Goal: Task Accomplishment & Management: Complete application form

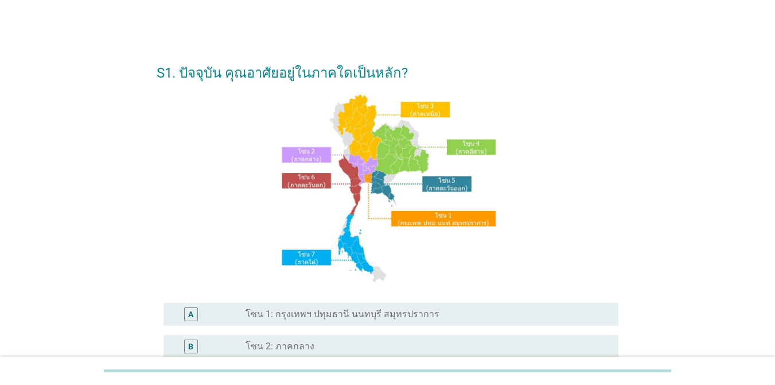
click at [359, 319] on label "โซน 1: กรุงเทพฯ ปทุมธานี นนทบุรี สมุทรปราการ" at bounding box center [343, 313] width 194 height 11
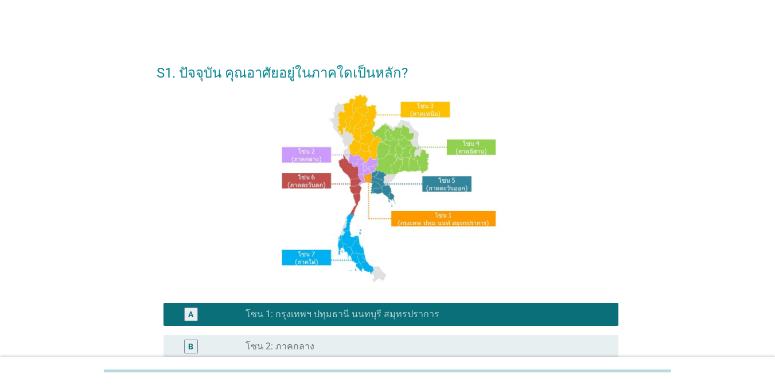
click at [774, 353] on div "S1. ปัจจุบัน คุณอาศัยอยู่ในภาคใดเป็นหลัก? A radio_button_checked โซน 1: กรุงเทพ…" at bounding box center [387, 319] width 775 height 638
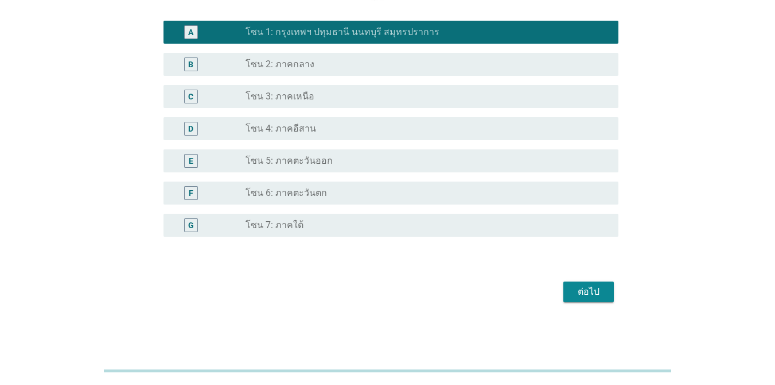
click at [591, 289] on div "ต่อไป" at bounding box center [589, 292] width 32 height 14
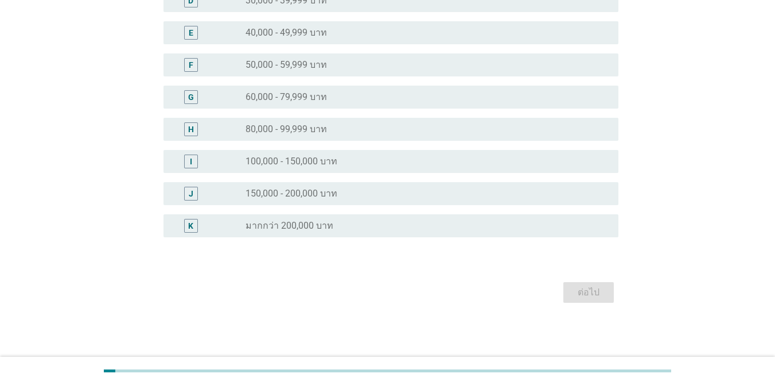
scroll to position [0, 0]
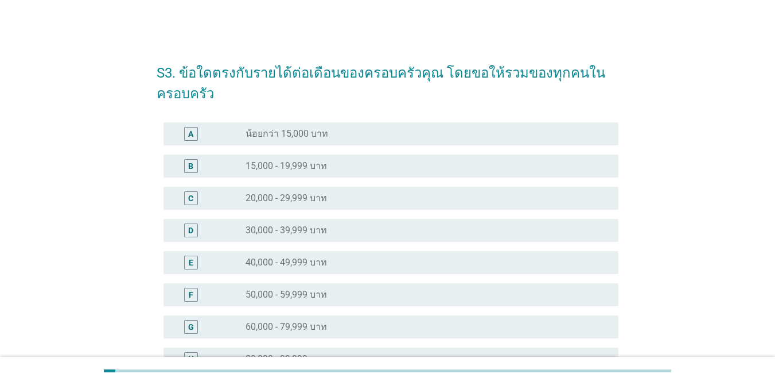
click at [318, 272] on div "E radio_button_unchecked 40,000 - 49,999 บาท" at bounding box center [391, 262] width 455 height 23
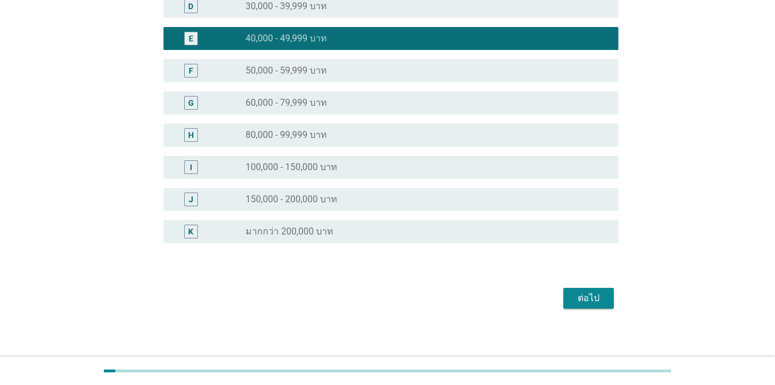
scroll to position [230, 0]
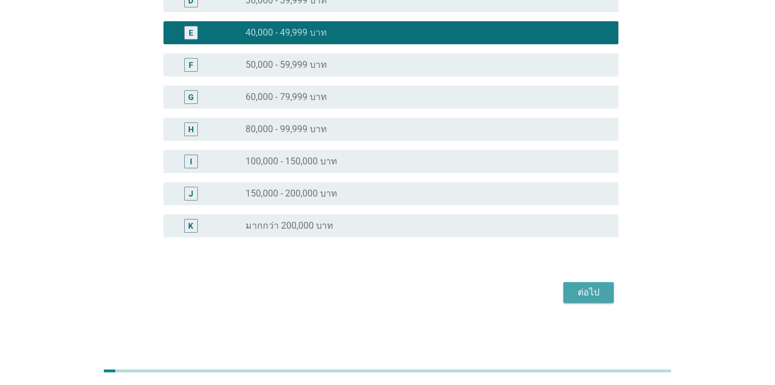
click at [572, 292] on button "ต่อไป" at bounding box center [589, 292] width 51 height 21
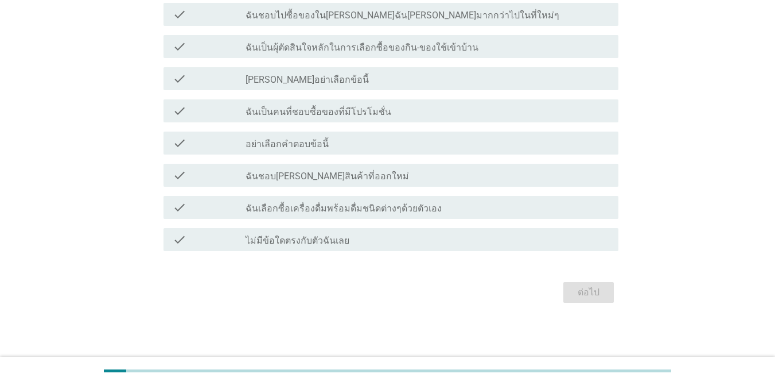
scroll to position [0, 0]
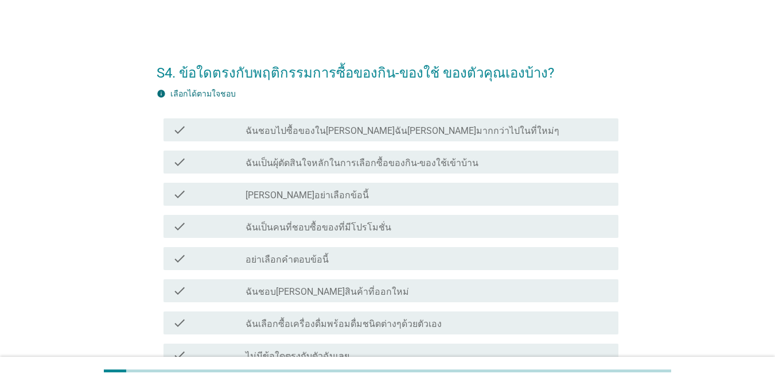
click at [472, 67] on h2 "S4. ข้อใดตรงกับพฤติกรรมการซื้อของกิน-ของใช้ ของตัวคุณเองบ้าง?" at bounding box center [388, 67] width 462 height 32
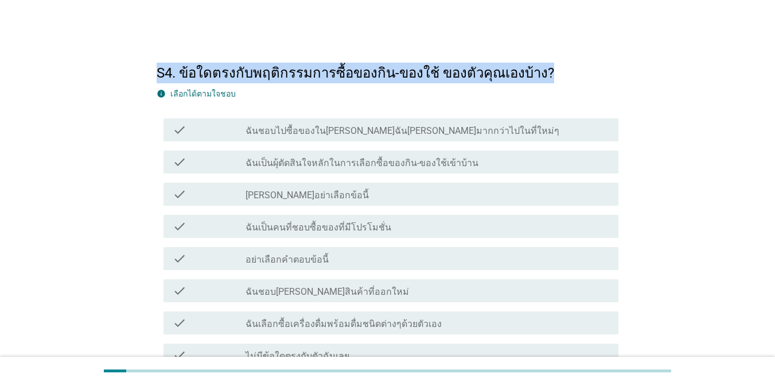
click at [472, 67] on h2 "S4. ข้อใดตรงกับพฤติกรรมการซื้อของกิน-ของใช้ ของตัวคุณเองบ้าง?" at bounding box center [388, 67] width 462 height 32
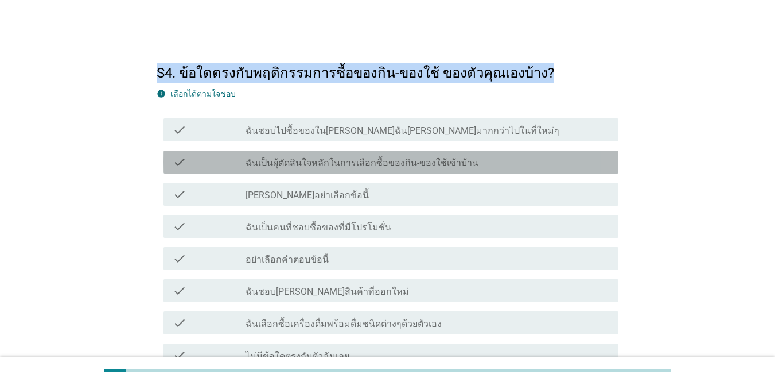
click at [459, 158] on label "ฉันเป็นผุ้ตัดสินใจหลักในการเลือกซื้อของกิน-ของใช้เข้าบ้าน" at bounding box center [362, 162] width 233 height 11
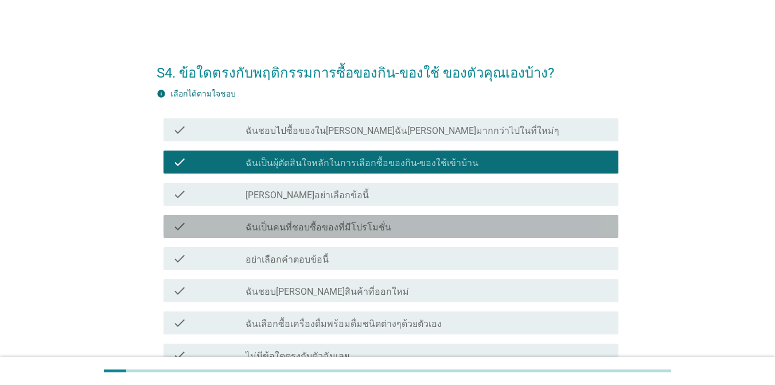
click at [436, 224] on div "check_box_outline_blank ฉันเป็นคนที่ชอบซื้อของที่มีโปรโมชั่น" at bounding box center [428, 226] width 364 height 14
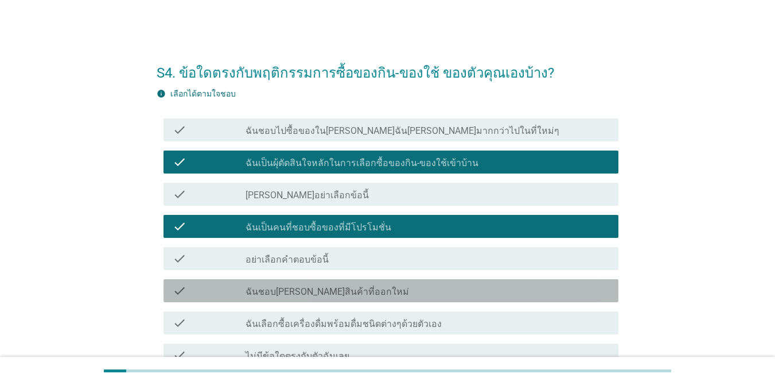
click at [429, 287] on div "check_box_outline_blank ฉันชอบ[PERSON_NAME]สินค้าที่ออกใหม่" at bounding box center [428, 291] width 364 height 14
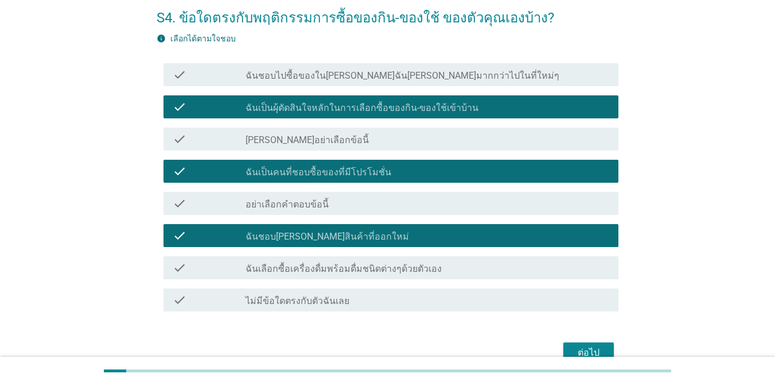
scroll to position [115, 0]
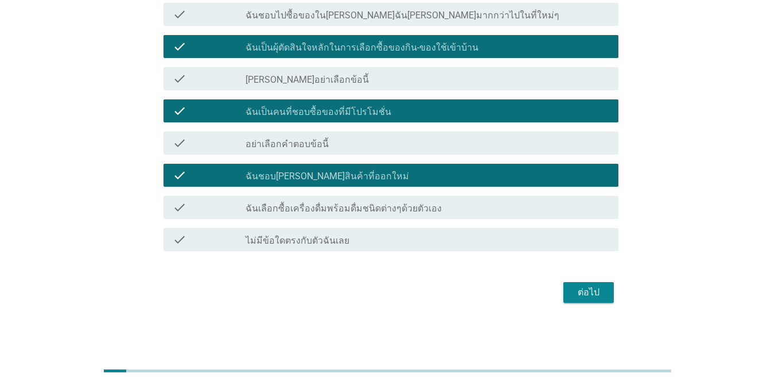
click at [481, 217] on div "check check_box_outline_blank ฉันเลือกซื้อเครื่องดื่มพร้อมดื่มชนิดต่างๆด้วยตัวเ…" at bounding box center [391, 207] width 455 height 23
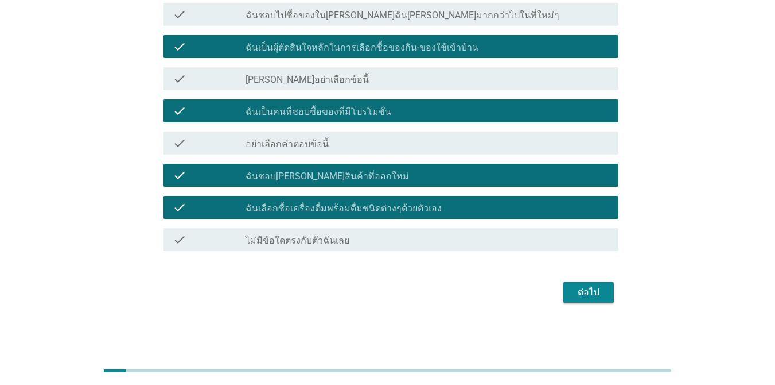
click at [580, 289] on div "ต่อไป" at bounding box center [589, 292] width 32 height 14
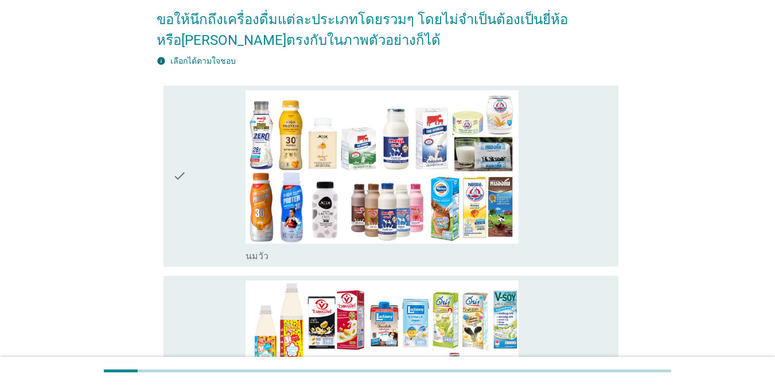
scroll to position [0, 0]
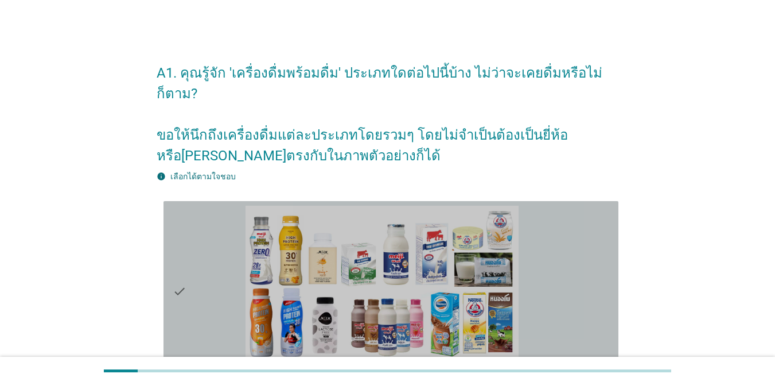
click at [232, 230] on div "check" at bounding box center [209, 291] width 73 height 172
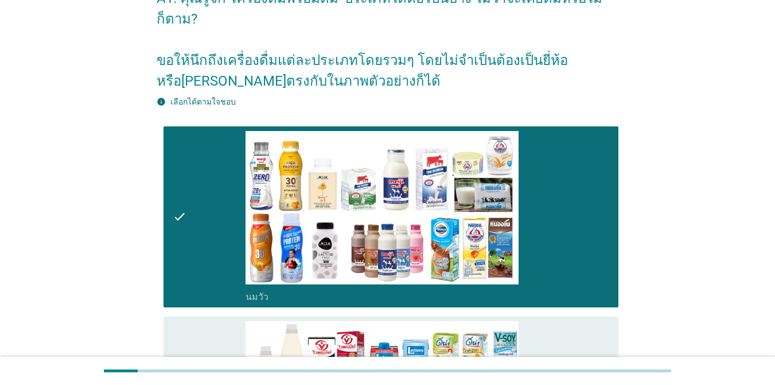
scroll to position [57, 0]
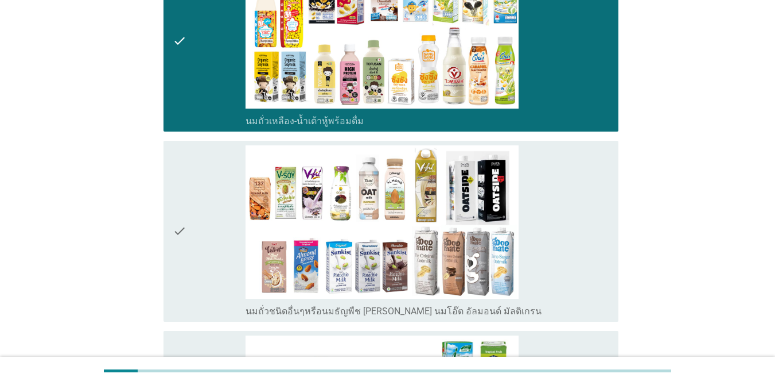
scroll to position [506, 0]
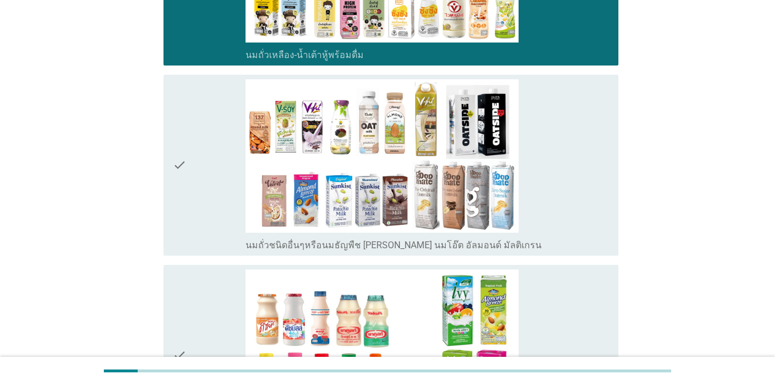
click at [205, 116] on div "check" at bounding box center [209, 165] width 73 height 172
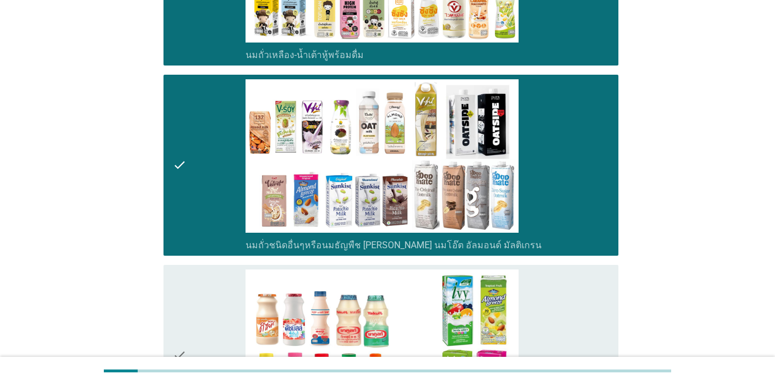
click at [191, 300] on div "check" at bounding box center [209, 355] width 73 height 172
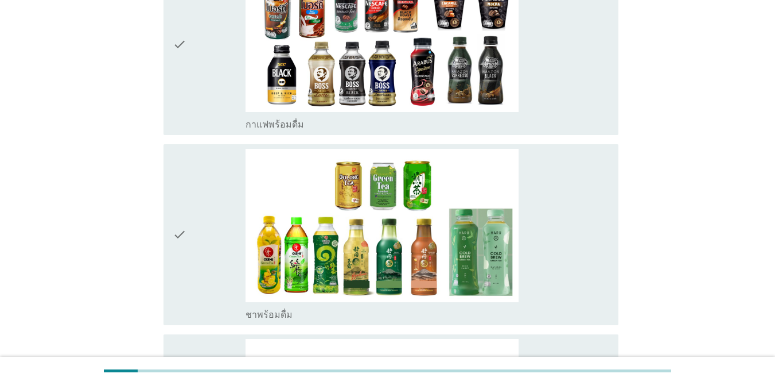
scroll to position [1016, 0]
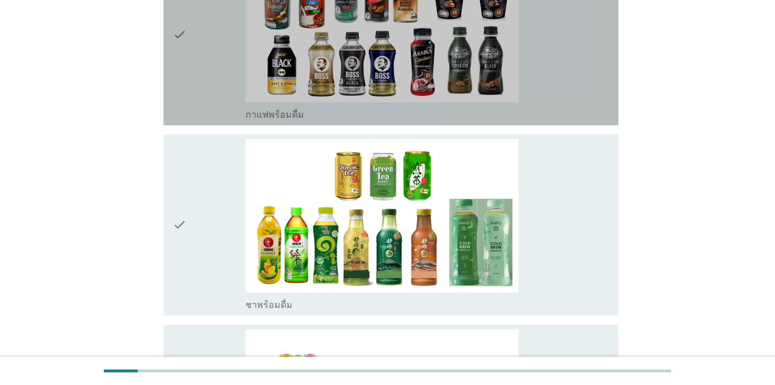
click at [196, 76] on div "check" at bounding box center [209, 35] width 73 height 172
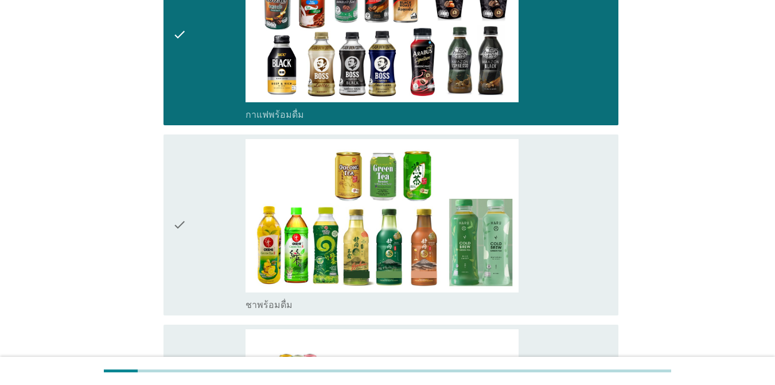
click at [196, 200] on div "check" at bounding box center [209, 225] width 73 height 172
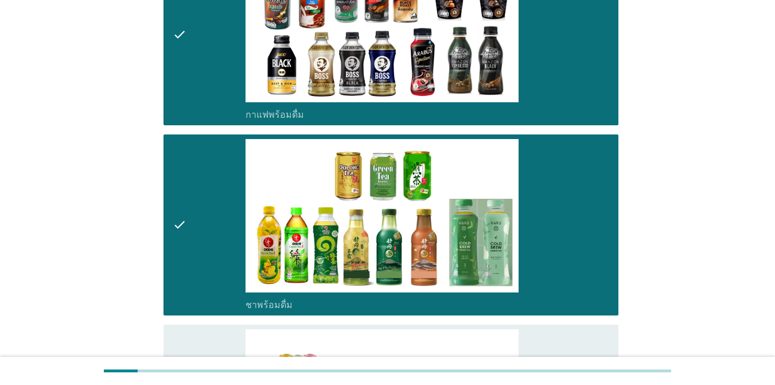
click at [191, 294] on div "check check_box_outline_blank ชาพร้อมดื่ม" at bounding box center [388, 225] width 462 height 190
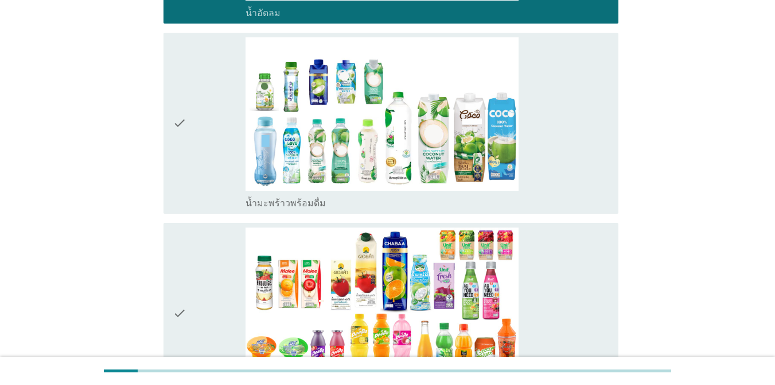
scroll to position [1489, 0]
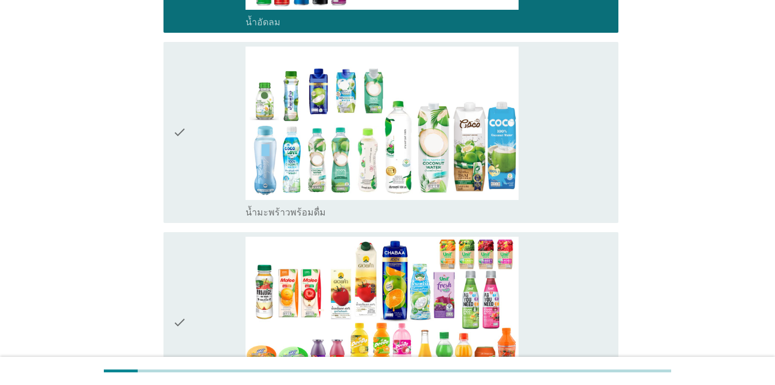
click at [228, 174] on div "check" at bounding box center [209, 132] width 73 height 172
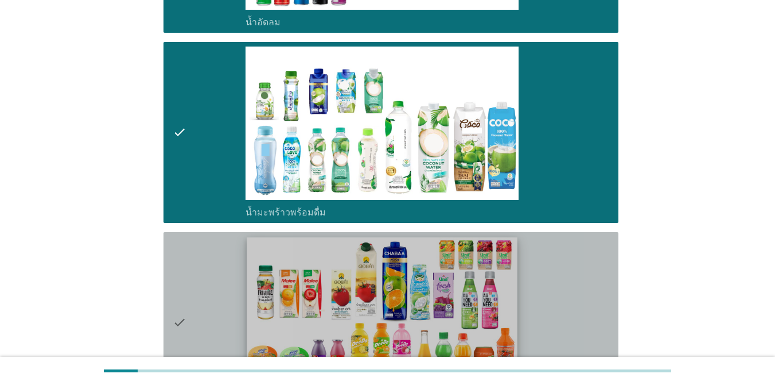
drag, startPoint x: 204, startPoint y: 274, endPoint x: 457, endPoint y: 298, distance: 254.3
click at [205, 275] on div "check" at bounding box center [209, 322] width 73 height 172
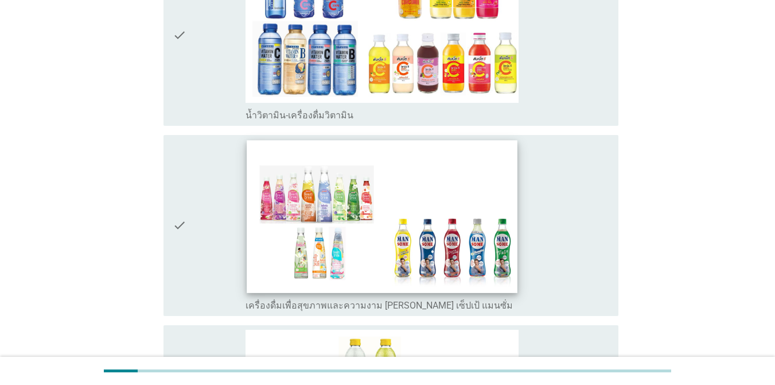
scroll to position [1956, 0]
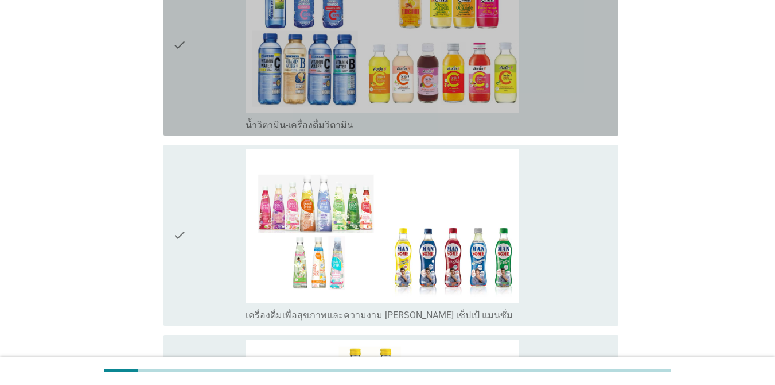
click at [226, 94] on div "check" at bounding box center [209, 45] width 73 height 172
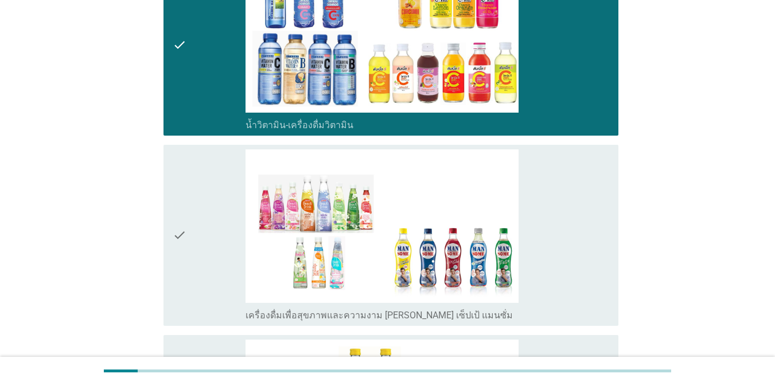
click at [222, 176] on div "check" at bounding box center [209, 235] width 73 height 172
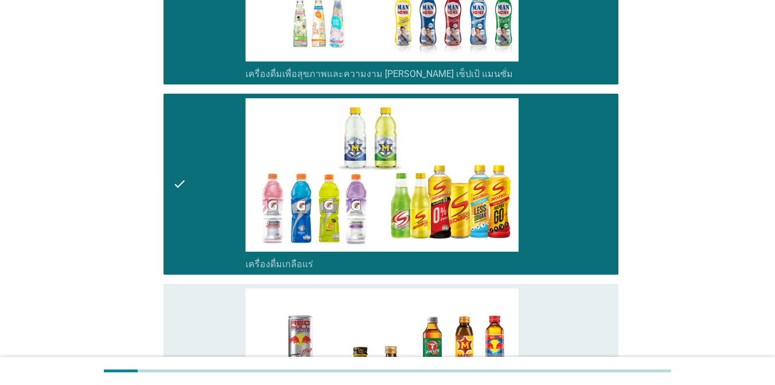
scroll to position [2443, 0]
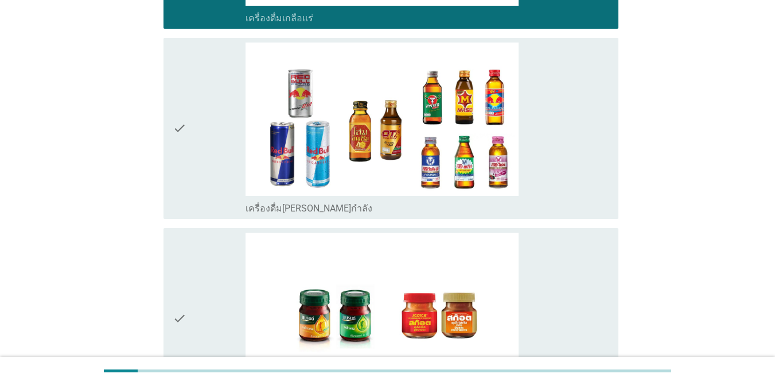
click at [212, 188] on div "check" at bounding box center [209, 128] width 73 height 172
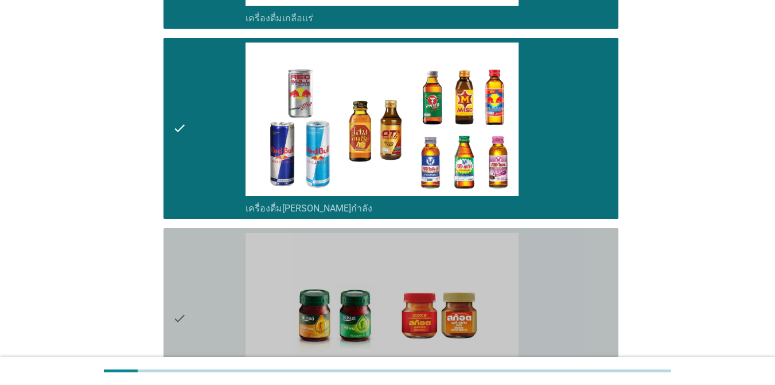
click at [195, 255] on div "check" at bounding box center [209, 318] width 73 height 172
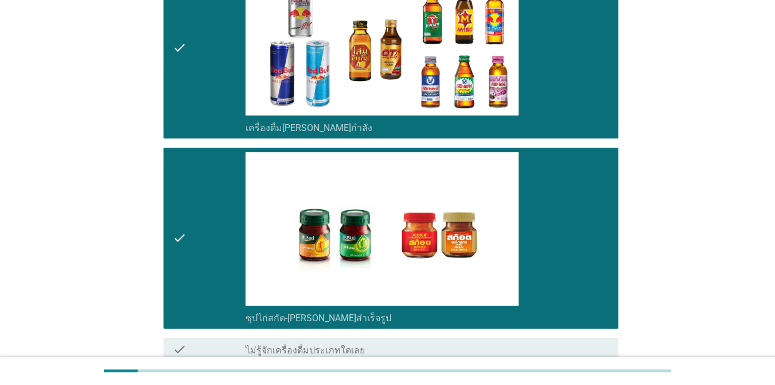
scroll to position [2612, 0]
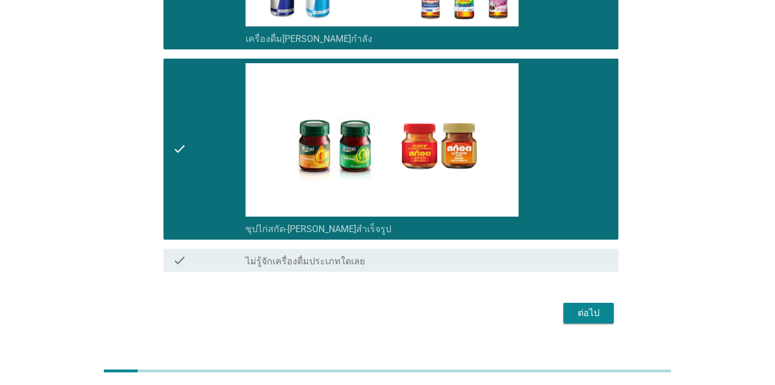
click at [595, 306] on div "ต่อไป" at bounding box center [589, 313] width 32 height 14
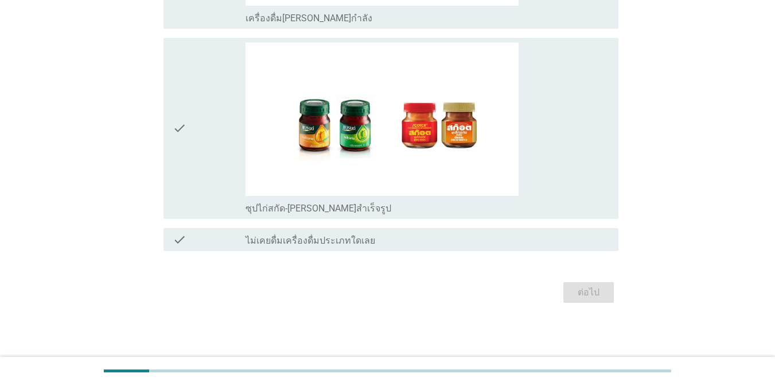
scroll to position [0, 0]
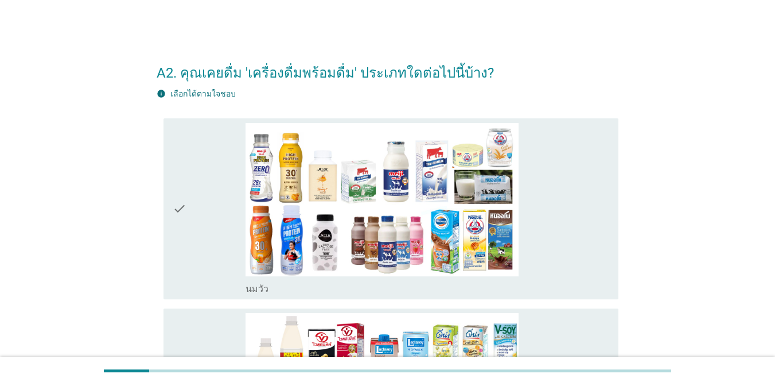
click at [211, 195] on div "check" at bounding box center [209, 209] width 73 height 172
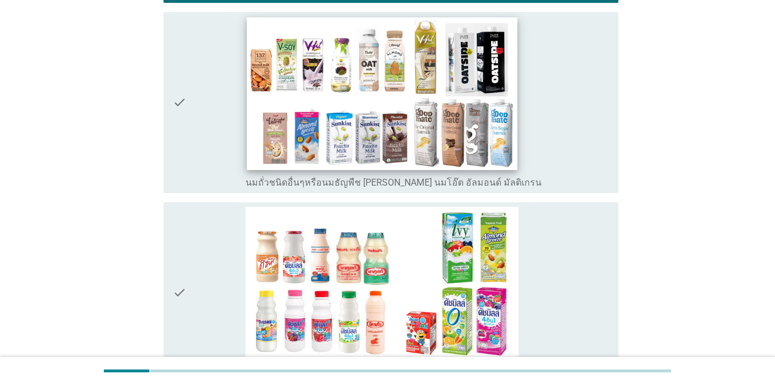
scroll to position [491, 0]
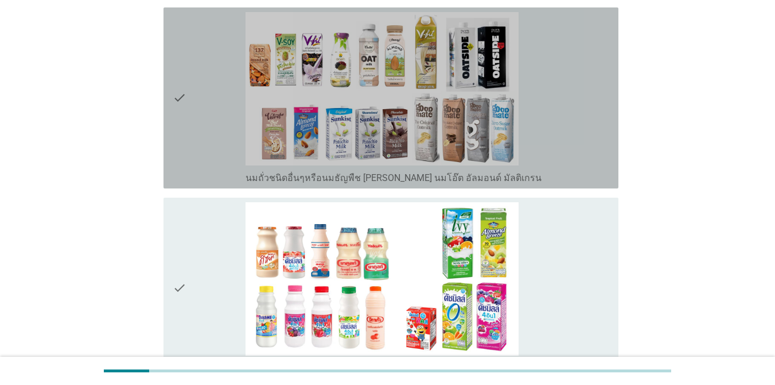
click at [195, 103] on div "check" at bounding box center [209, 98] width 73 height 172
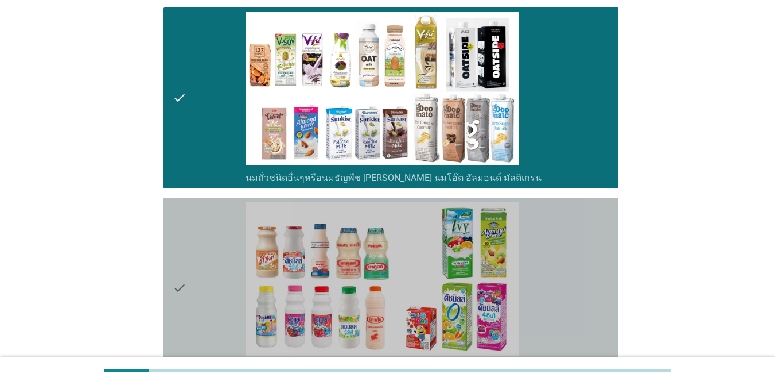
click at [195, 255] on div "check" at bounding box center [209, 288] width 73 height 172
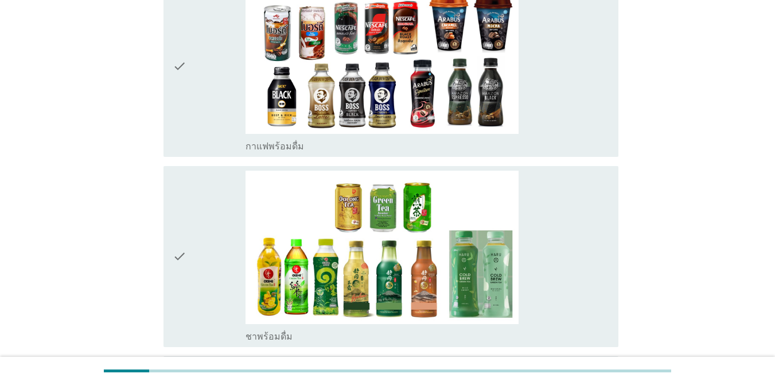
scroll to position [907, 0]
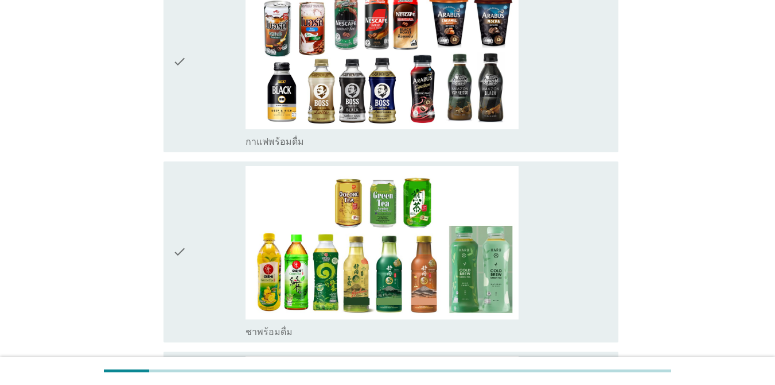
click at [214, 106] on div "check" at bounding box center [209, 62] width 73 height 172
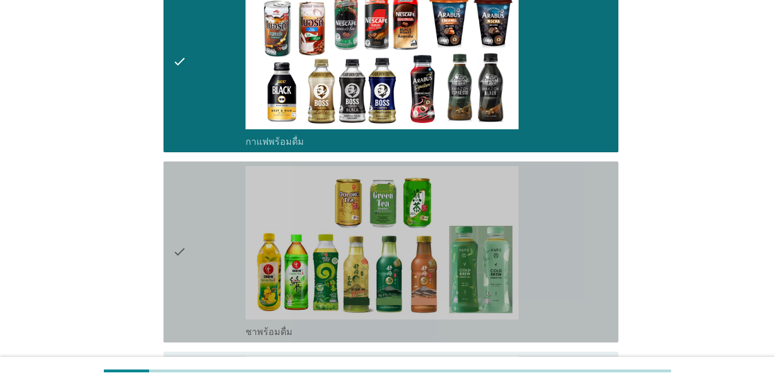
click at [195, 225] on div "check" at bounding box center [209, 252] width 73 height 172
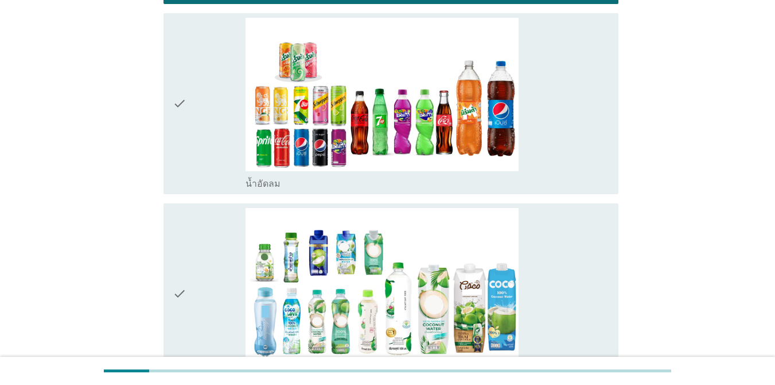
scroll to position [1259, 0]
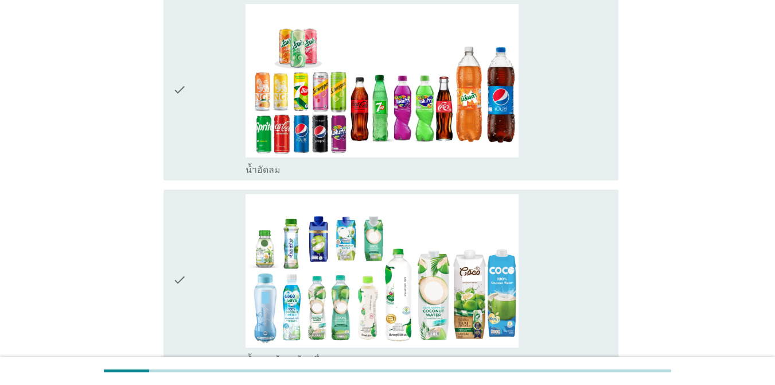
click at [212, 100] on div "check" at bounding box center [209, 90] width 73 height 172
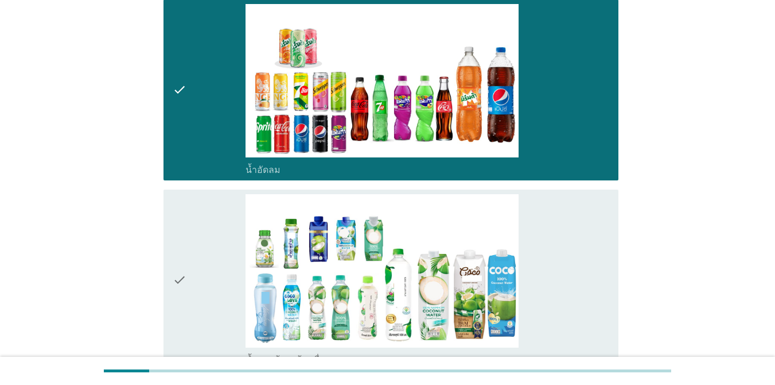
click at [199, 236] on div "check" at bounding box center [209, 280] width 73 height 172
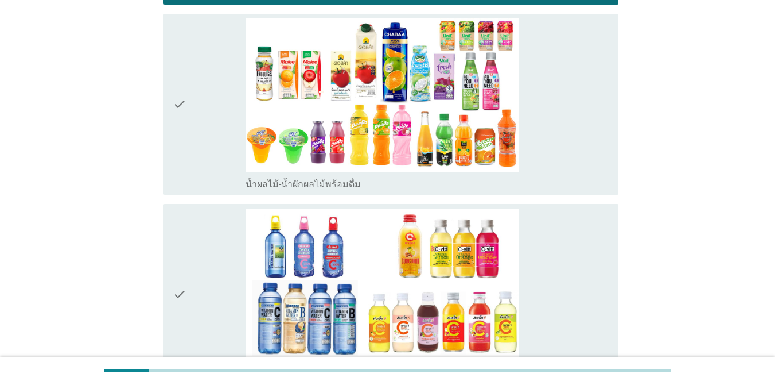
scroll to position [1689, 0]
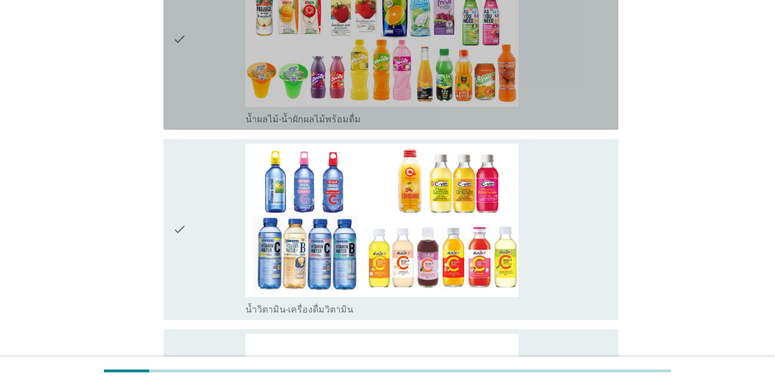
click at [183, 68] on icon "check" at bounding box center [180, 40] width 14 height 172
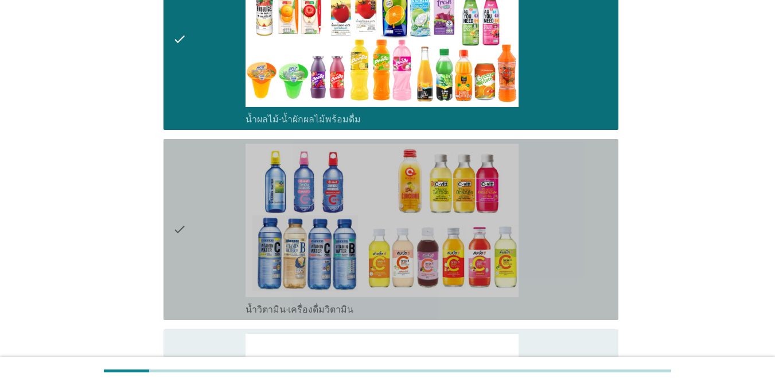
click at [199, 222] on div "check" at bounding box center [209, 229] width 73 height 172
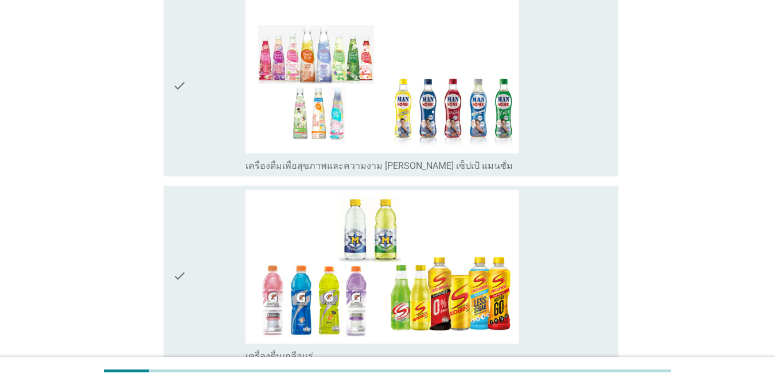
scroll to position [2097, 0]
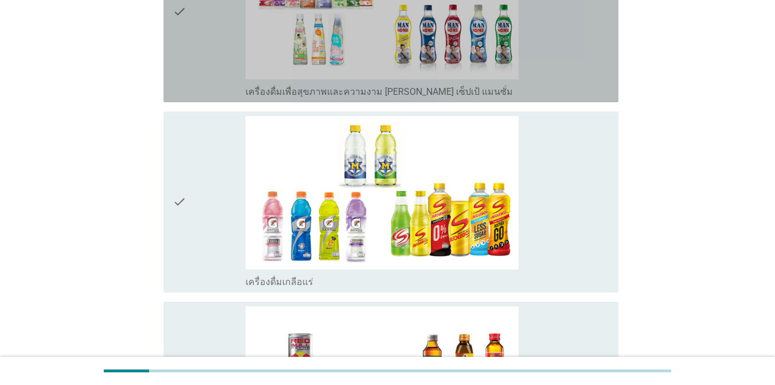
click at [224, 65] on div "check" at bounding box center [209, 12] width 73 height 172
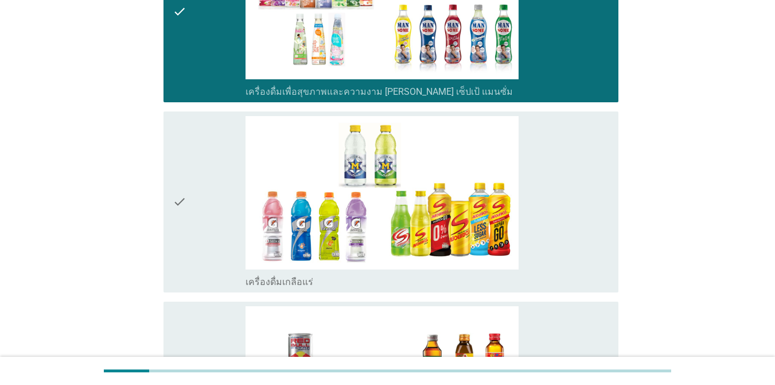
click at [203, 169] on div "check" at bounding box center [209, 202] width 73 height 172
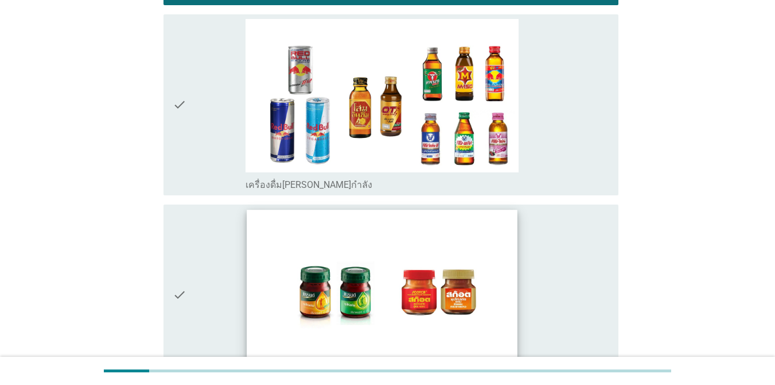
scroll to position [2393, 0]
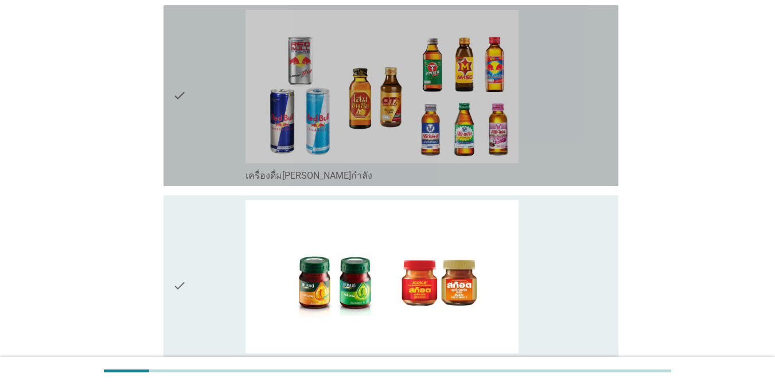
click at [222, 169] on div "check" at bounding box center [209, 96] width 73 height 172
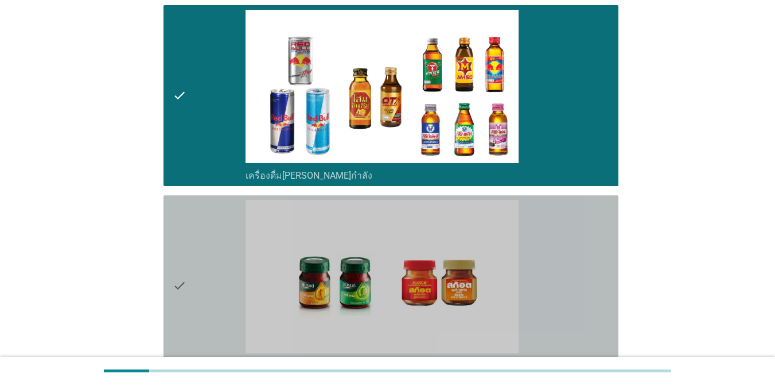
click at [211, 246] on div "check" at bounding box center [209, 286] width 73 height 172
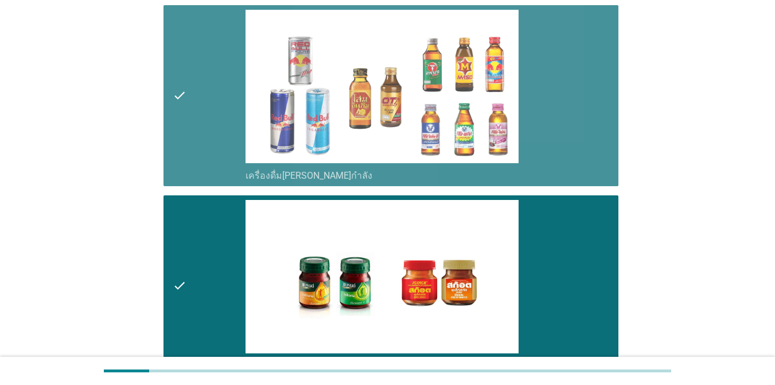
click at [208, 123] on div "check" at bounding box center [209, 96] width 73 height 172
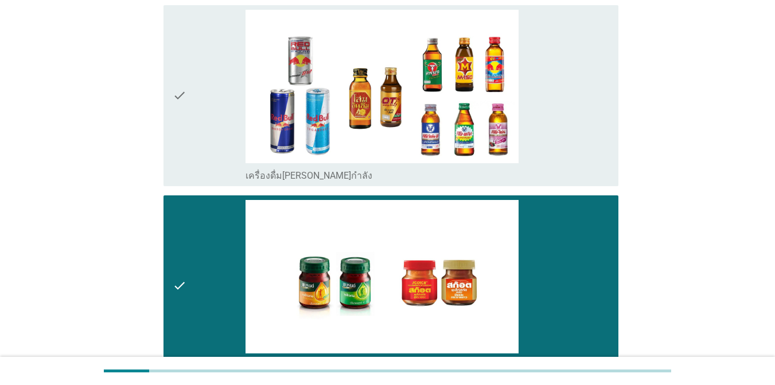
scroll to position [2550, 0]
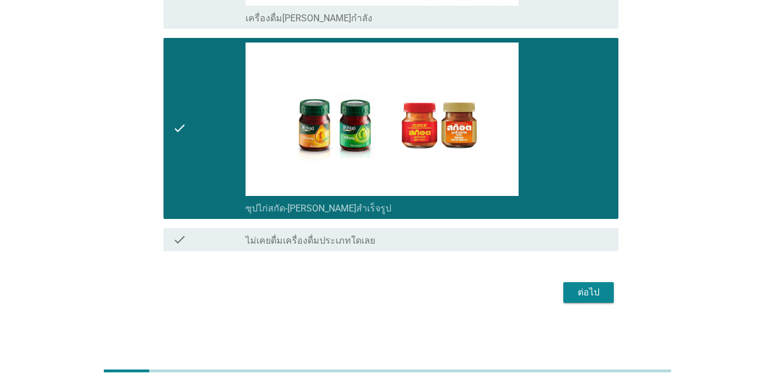
click at [587, 288] on div "ต่อไป" at bounding box center [589, 292] width 32 height 14
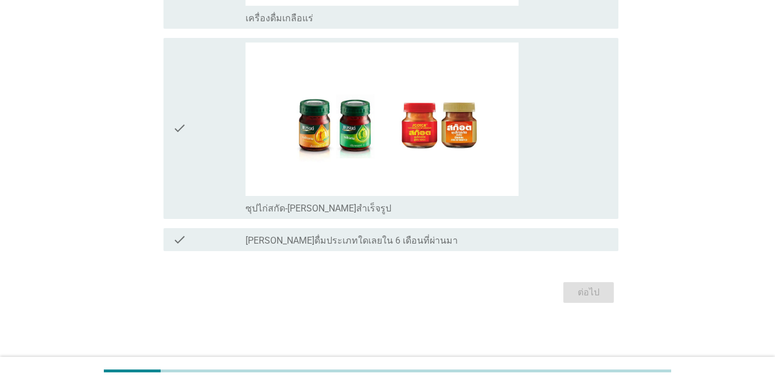
scroll to position [0, 0]
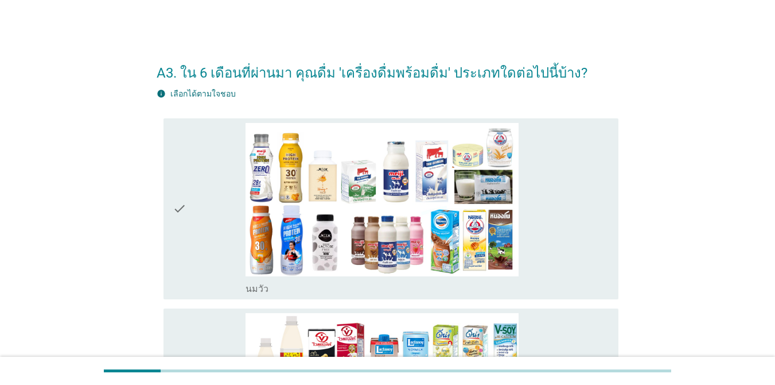
click at [194, 224] on div "check" at bounding box center [209, 209] width 73 height 172
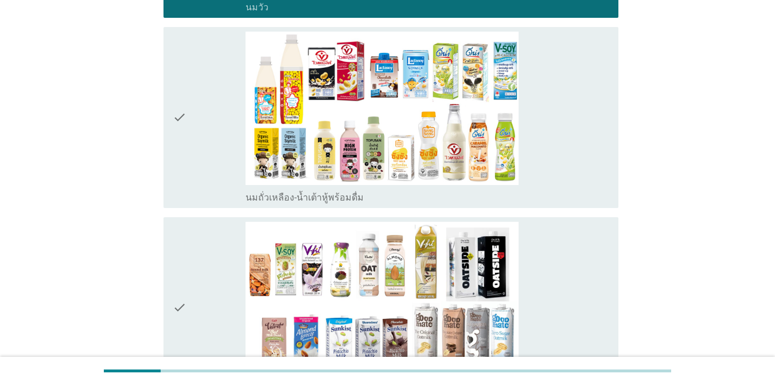
scroll to position [338, 0]
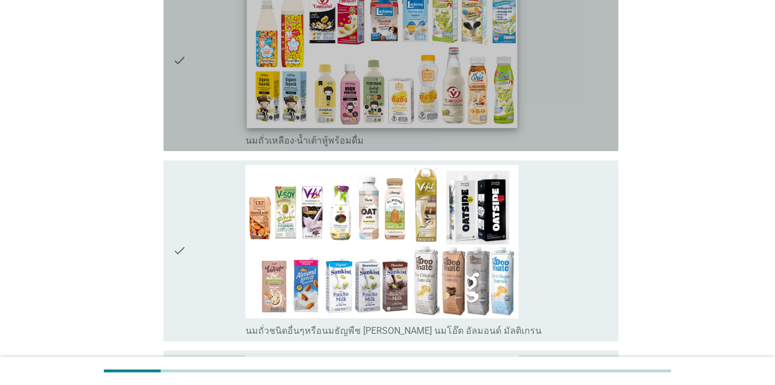
click at [252, 83] on img at bounding box center [382, 51] width 271 height 152
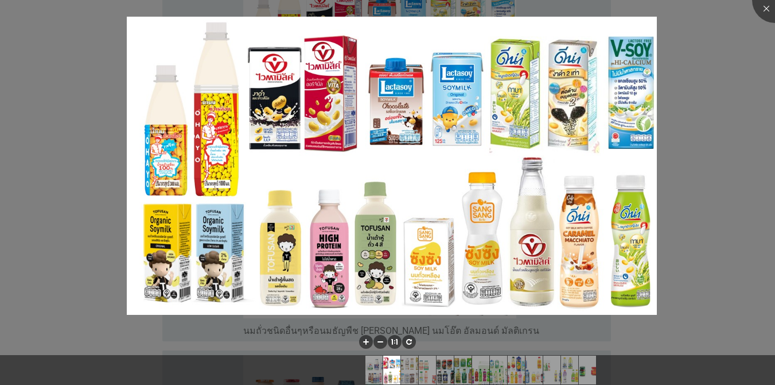
click at [221, 288] on div at bounding box center [387, 192] width 775 height 385
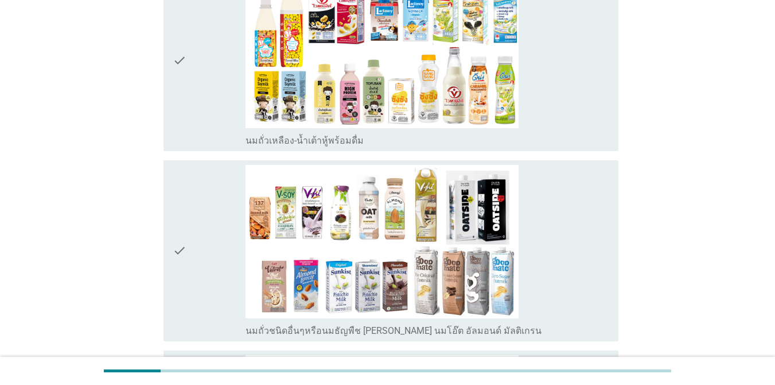
drag, startPoint x: 200, startPoint y: 259, endPoint x: 201, endPoint y: 238, distance: 21.2
click at [201, 259] on div "check" at bounding box center [209, 251] width 73 height 172
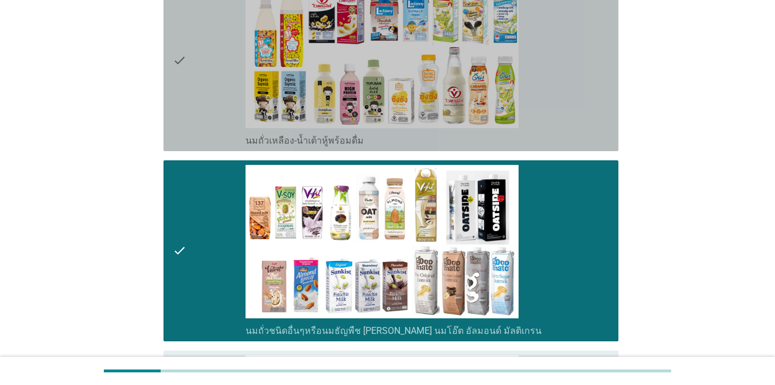
click at [220, 125] on div "check" at bounding box center [209, 61] width 73 height 172
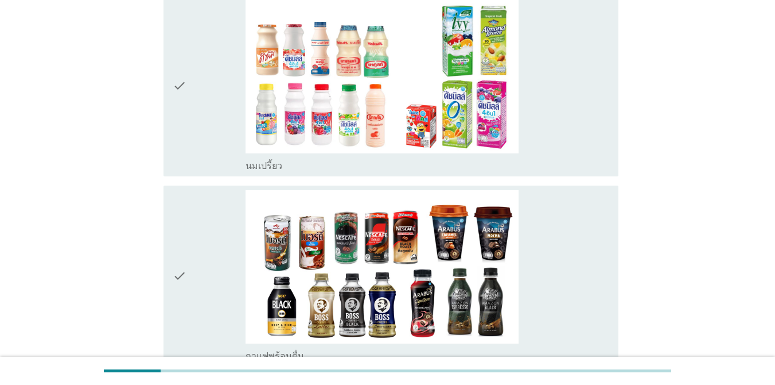
scroll to position [689, 0]
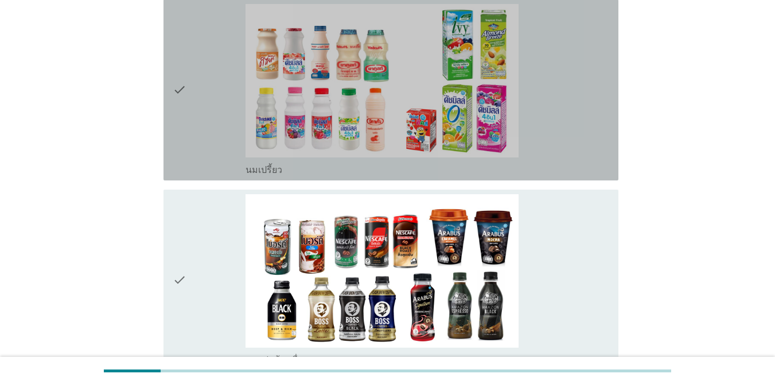
click at [193, 80] on div "check" at bounding box center [209, 90] width 73 height 172
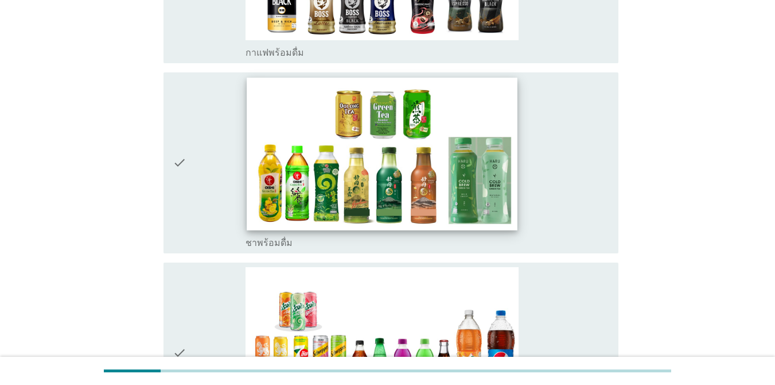
scroll to position [1000, 0]
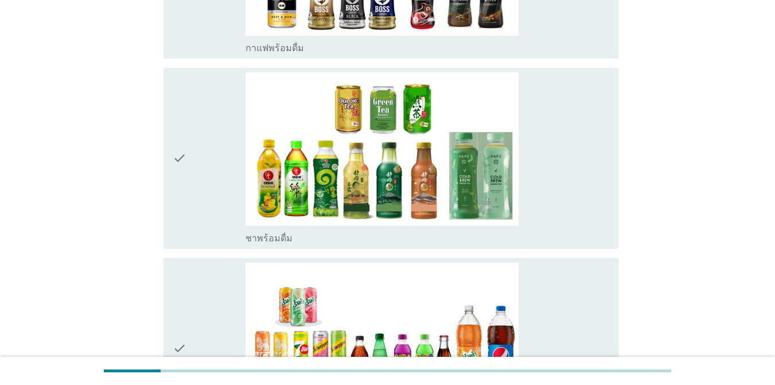
click at [218, 160] on div "check" at bounding box center [209, 158] width 73 height 172
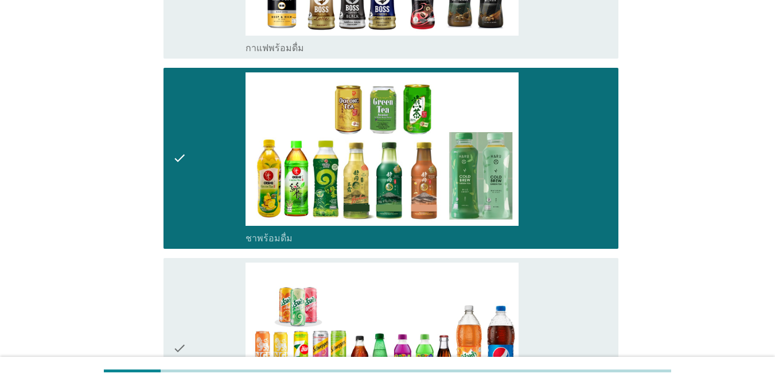
click at [209, 286] on div "check" at bounding box center [209, 348] width 73 height 172
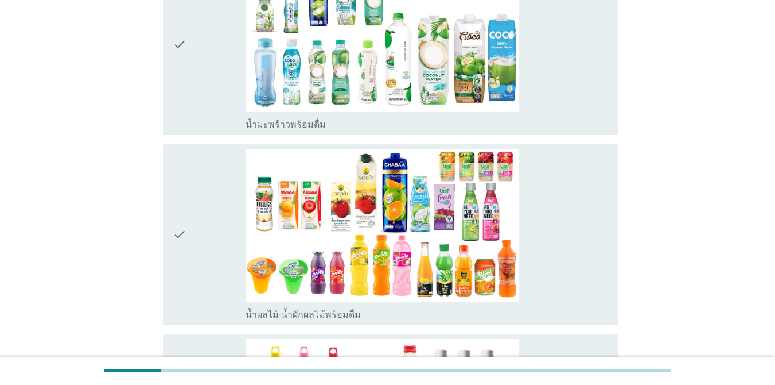
scroll to position [1499, 0]
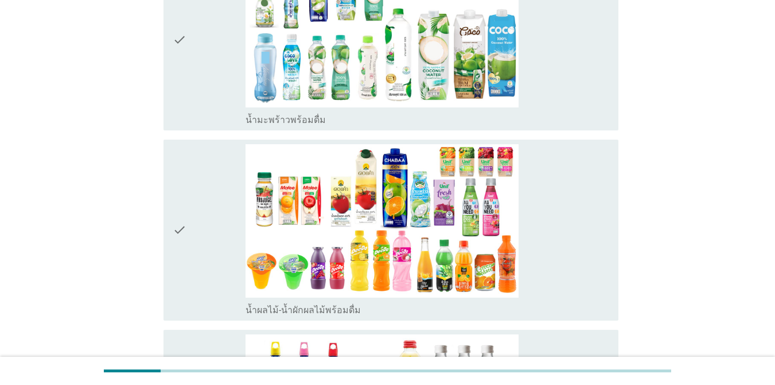
click at [211, 70] on div "check" at bounding box center [209, 40] width 73 height 172
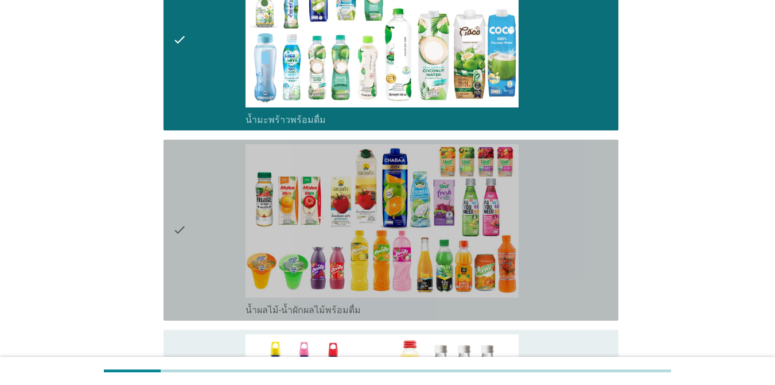
click at [202, 201] on div "check" at bounding box center [209, 230] width 73 height 172
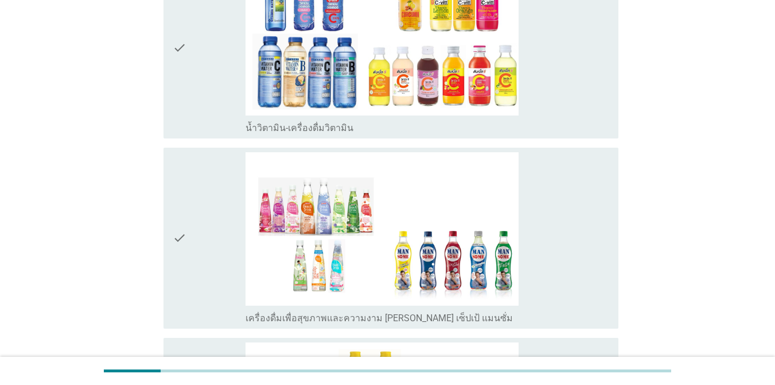
scroll to position [1897, 0]
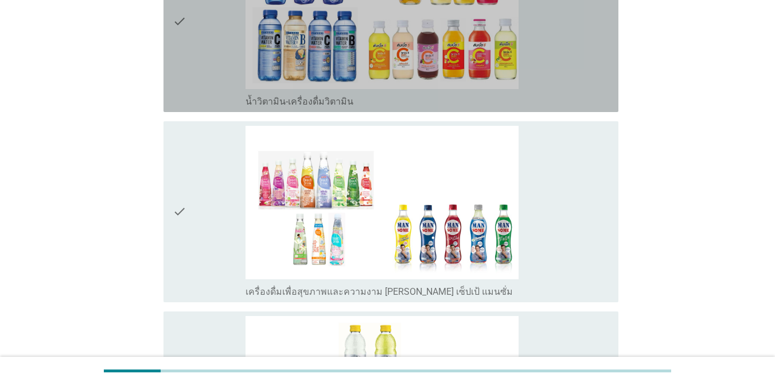
click at [193, 69] on div "check" at bounding box center [209, 22] width 73 height 172
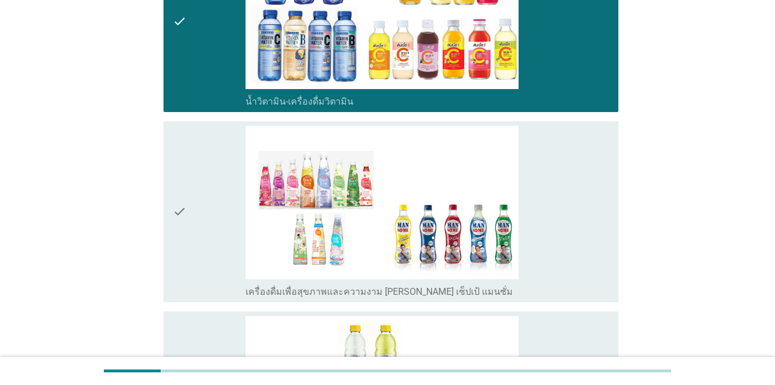
click at [192, 178] on div "check" at bounding box center [209, 212] width 73 height 172
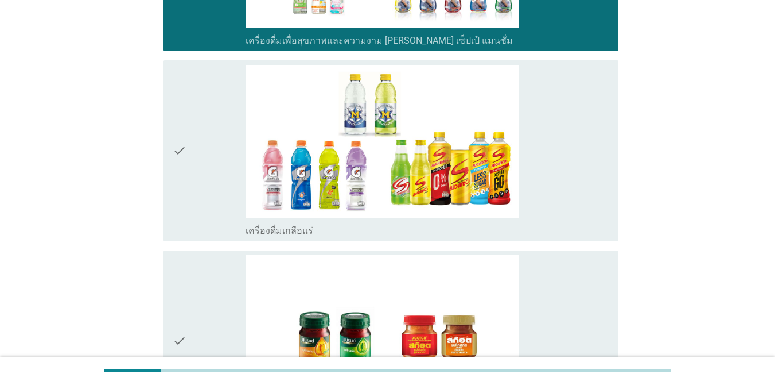
scroll to position [2152, 0]
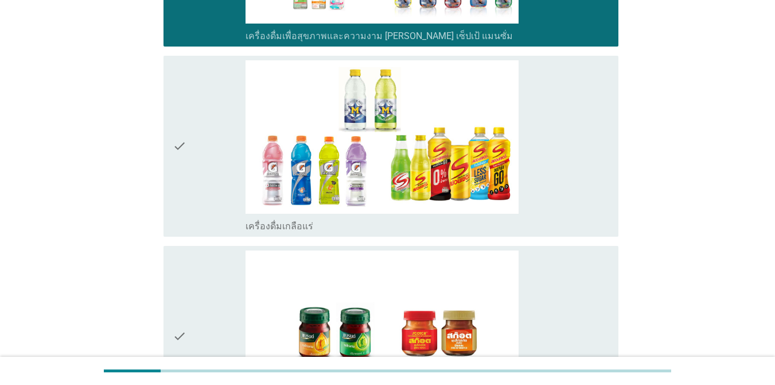
click at [188, 262] on div "check" at bounding box center [209, 336] width 73 height 172
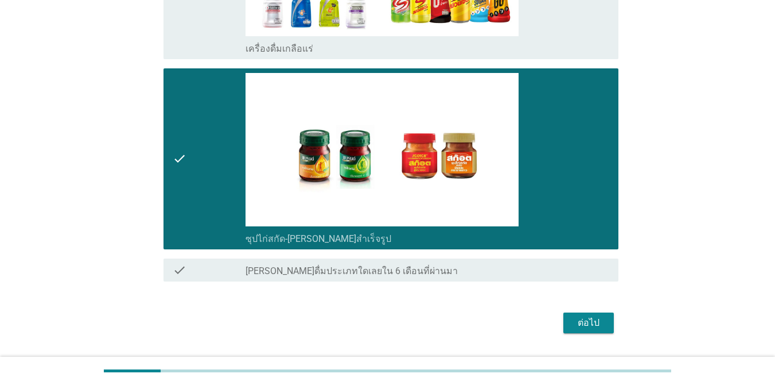
scroll to position [2360, 0]
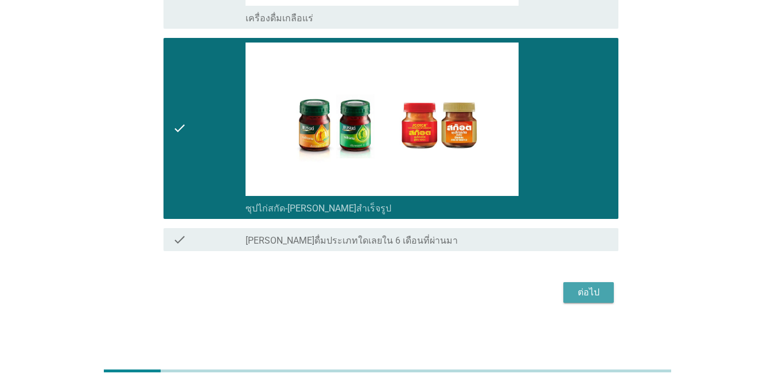
click at [599, 296] on div "ต่อไป" at bounding box center [589, 292] width 32 height 14
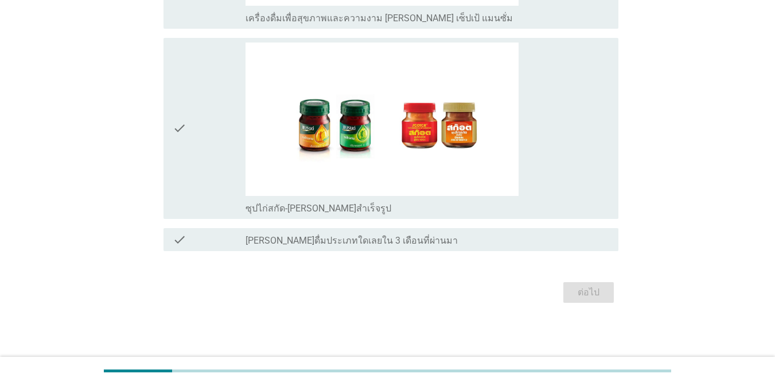
scroll to position [0, 0]
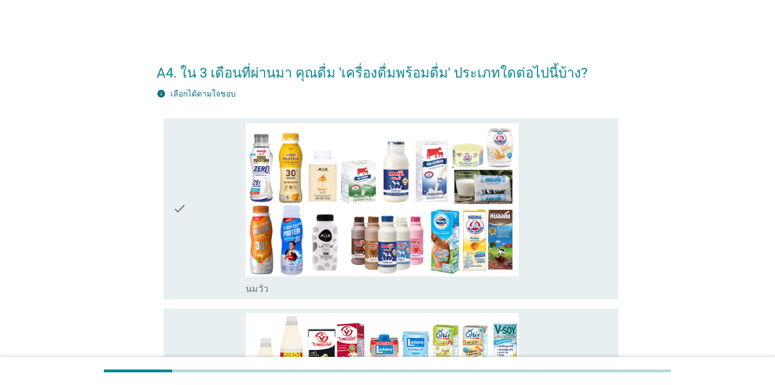
click at [211, 211] on div "check" at bounding box center [209, 209] width 73 height 172
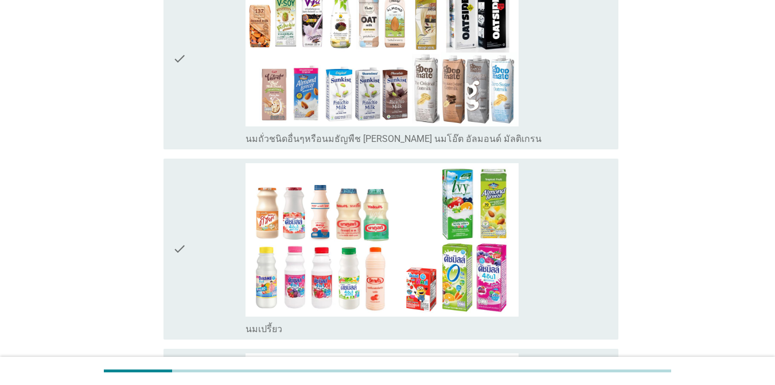
scroll to position [533, 0]
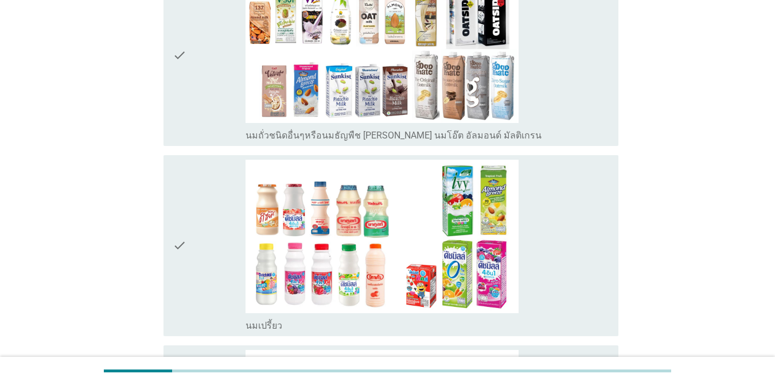
click at [203, 102] on div "check" at bounding box center [209, 56] width 73 height 172
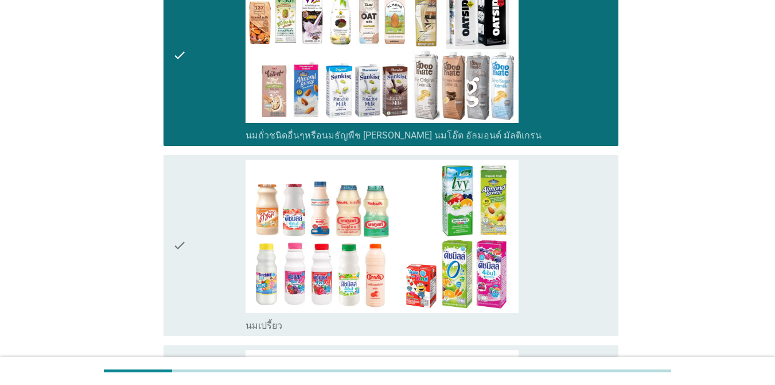
click at [203, 218] on div "check" at bounding box center [209, 246] width 73 height 172
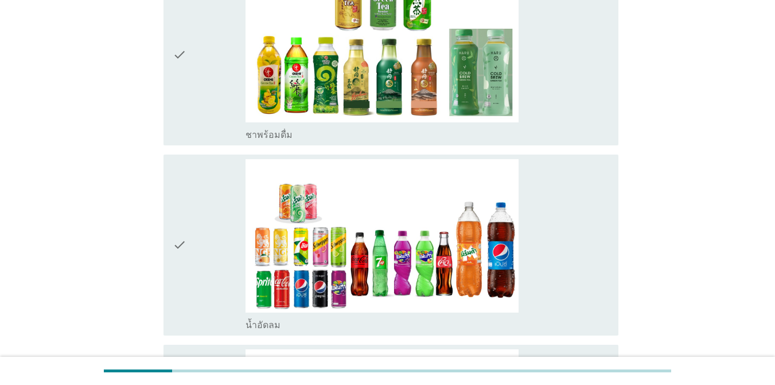
scroll to position [932, 0]
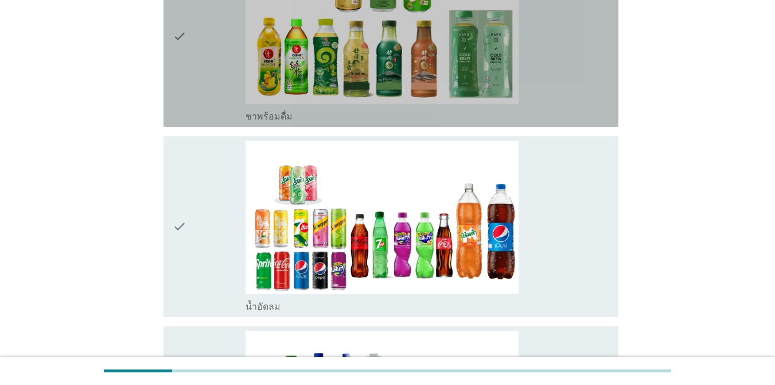
click at [225, 88] on div "check" at bounding box center [209, 37] width 73 height 172
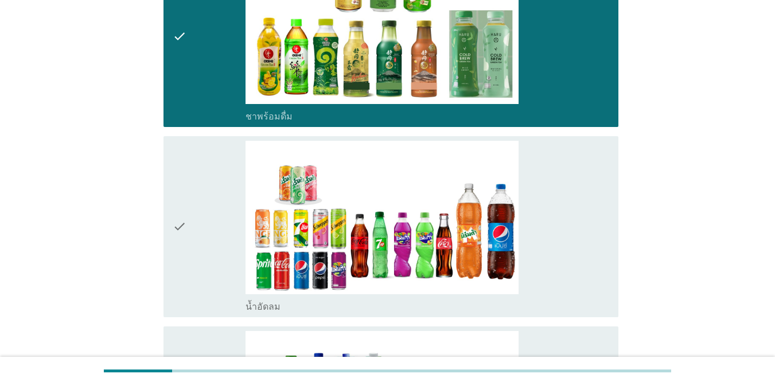
click at [204, 201] on div "check" at bounding box center [209, 227] width 73 height 172
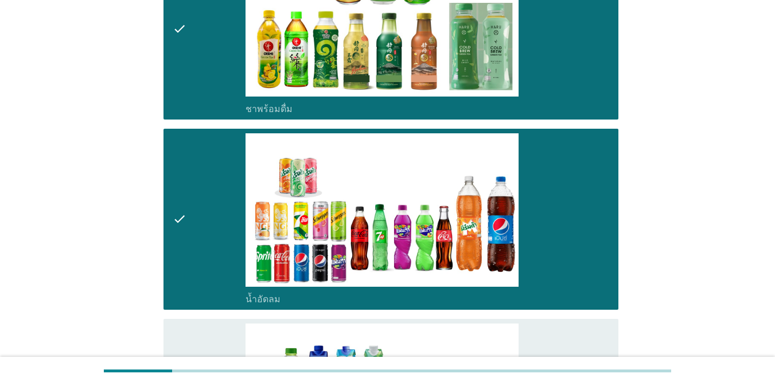
scroll to position [936, 0]
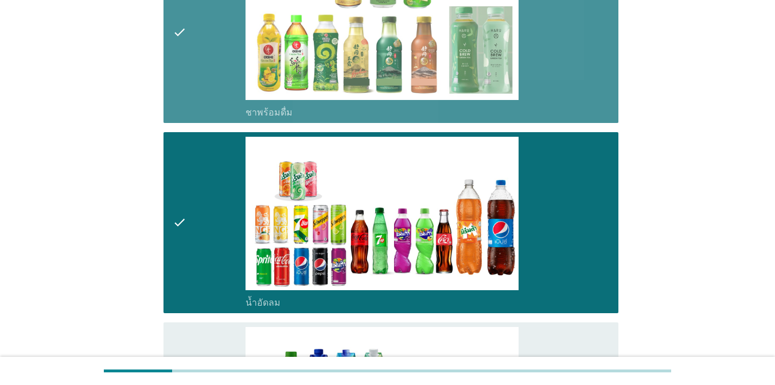
click at [220, 88] on div "check" at bounding box center [209, 33] width 73 height 172
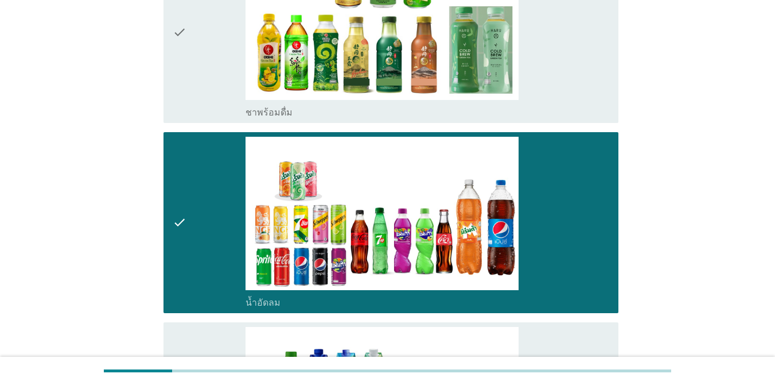
click at [220, 88] on div "check" at bounding box center [209, 33] width 73 height 172
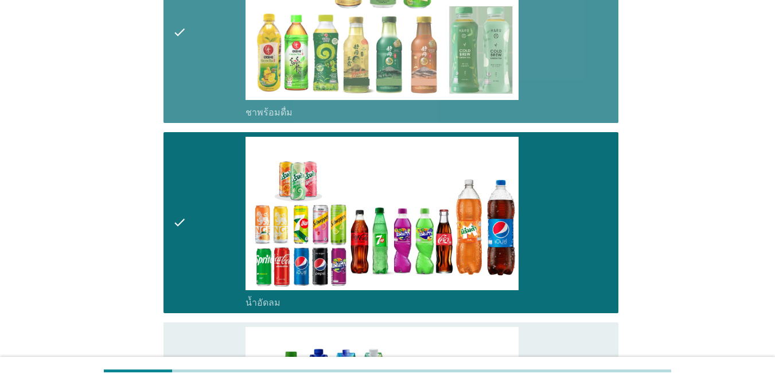
click at [214, 55] on div "check" at bounding box center [209, 33] width 73 height 172
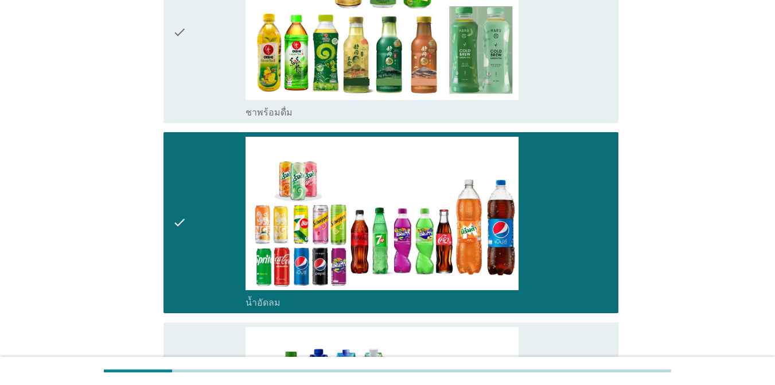
click at [214, 55] on div "check" at bounding box center [209, 33] width 73 height 172
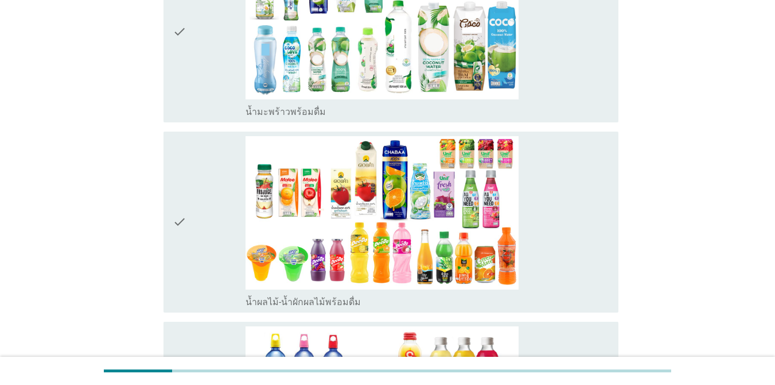
scroll to position [1342, 0]
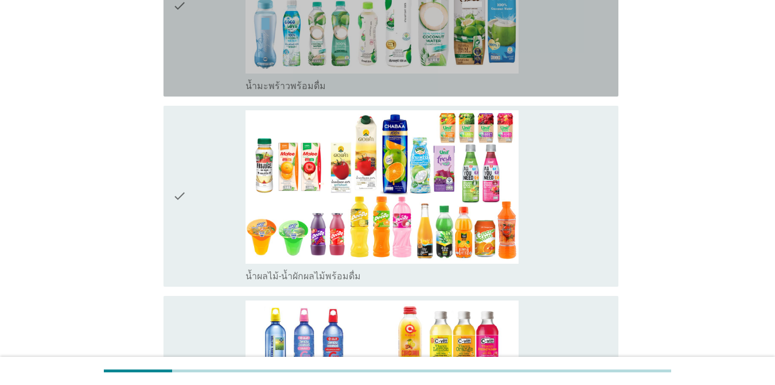
click at [205, 71] on div "check" at bounding box center [209, 6] width 73 height 172
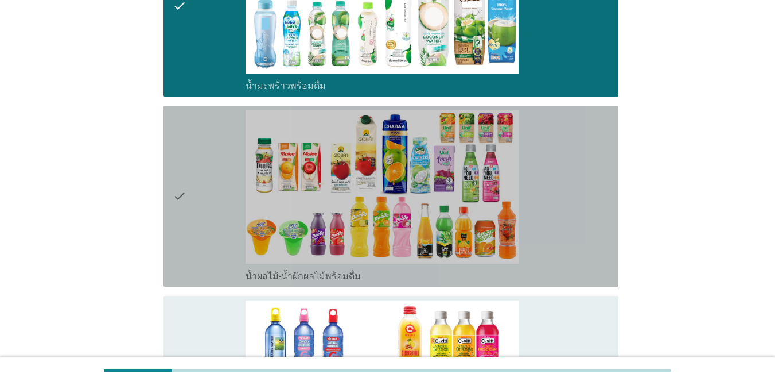
click at [208, 199] on div "check" at bounding box center [209, 196] width 73 height 172
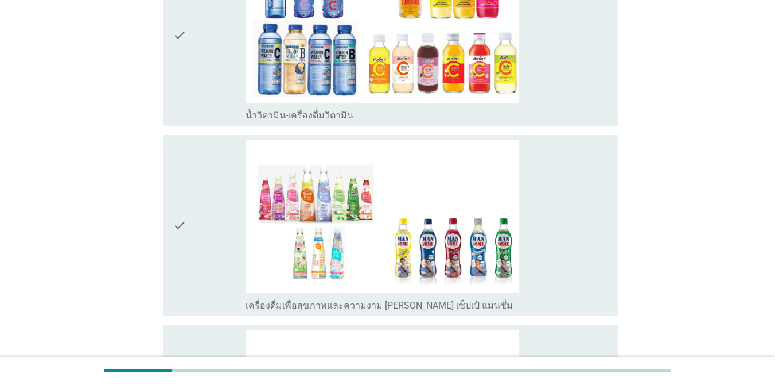
scroll to position [1701, 0]
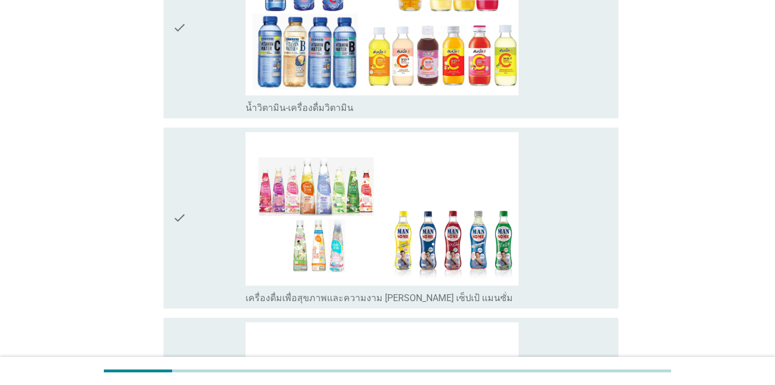
drag, startPoint x: 197, startPoint y: 81, endPoint x: 197, endPoint y: 92, distance: 10.9
click at [197, 81] on div "check" at bounding box center [209, 28] width 73 height 172
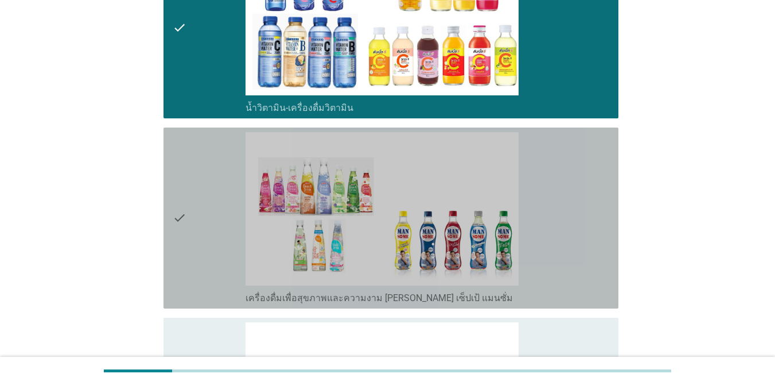
click at [204, 225] on div "check" at bounding box center [209, 218] width 73 height 172
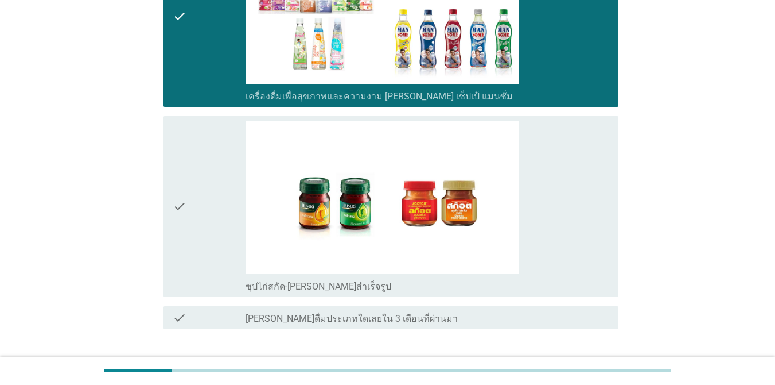
scroll to position [1973, 0]
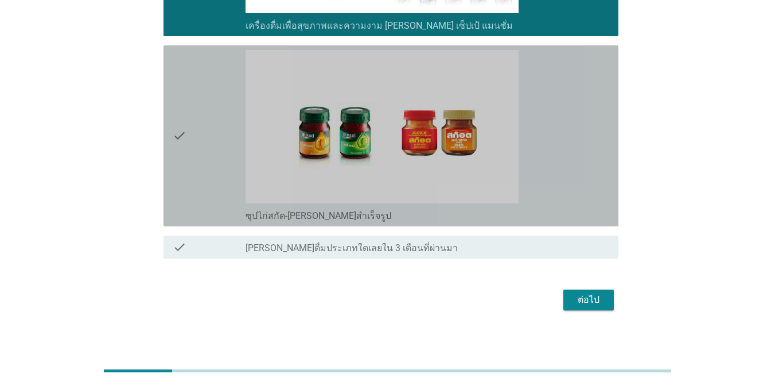
click at [220, 144] on div "check" at bounding box center [209, 136] width 73 height 172
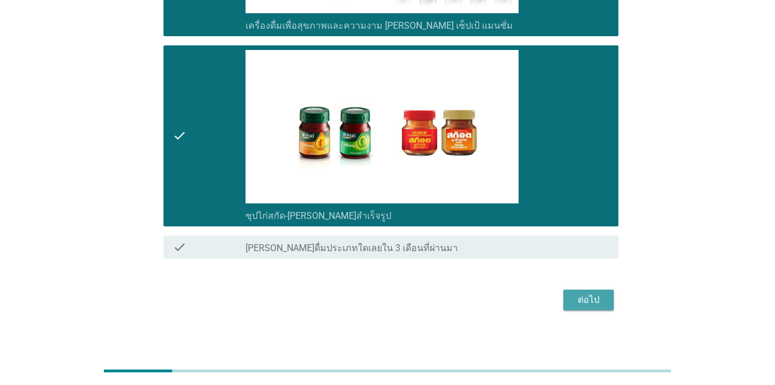
click at [592, 305] on div "ต่อไป" at bounding box center [589, 300] width 32 height 14
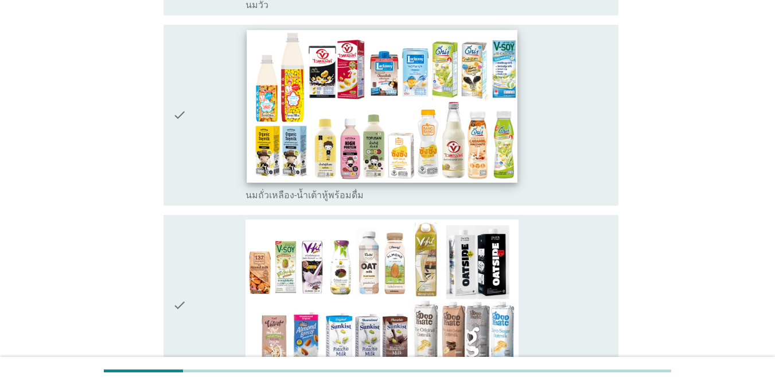
scroll to position [291, 0]
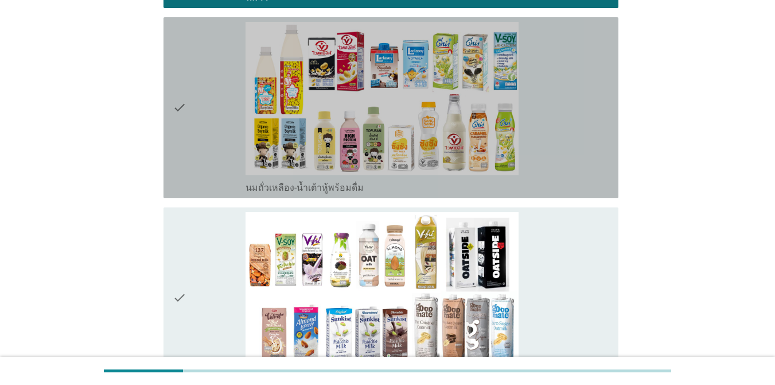
click at [216, 68] on div "check" at bounding box center [209, 108] width 73 height 172
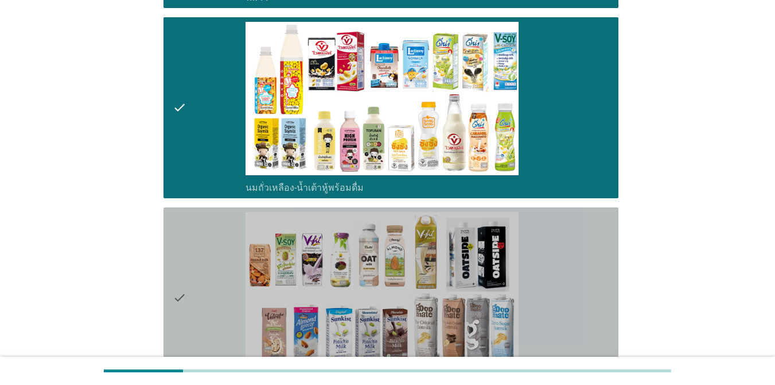
click at [203, 226] on div "check" at bounding box center [209, 298] width 73 height 172
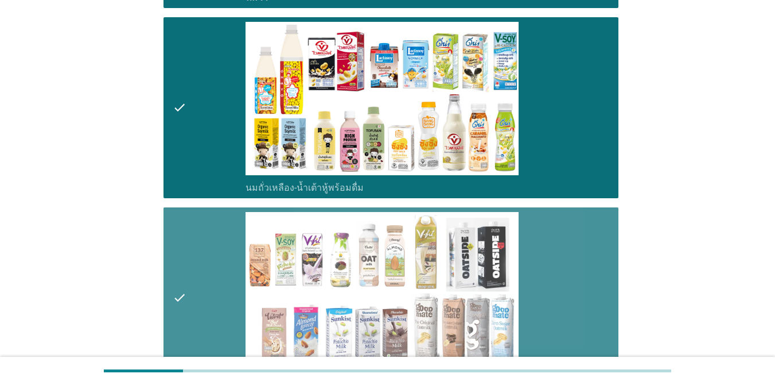
click at [205, 226] on div "check" at bounding box center [209, 298] width 73 height 172
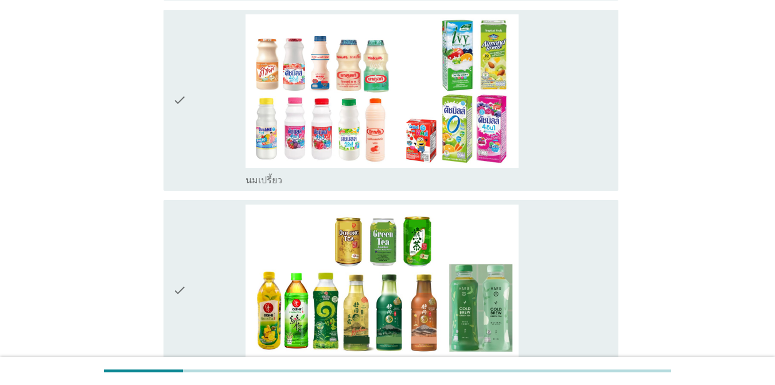
scroll to position [690, 0]
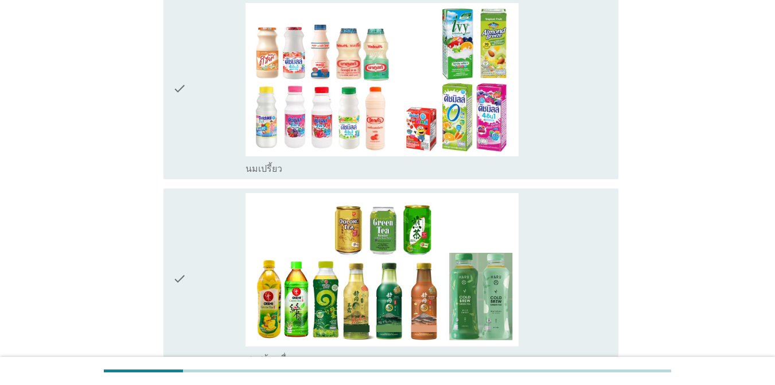
click at [208, 119] on div "check" at bounding box center [209, 89] width 73 height 172
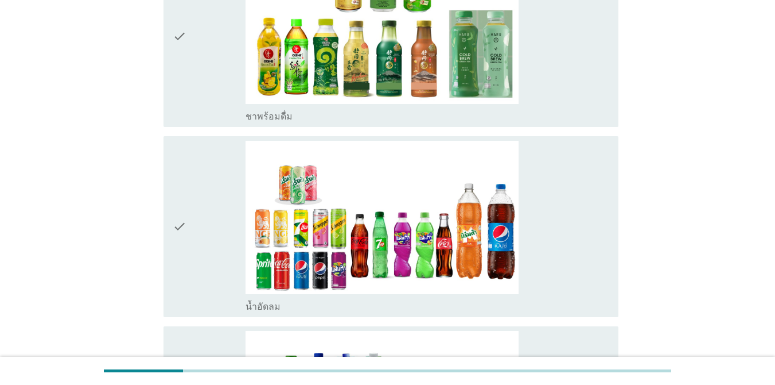
scroll to position [977, 0]
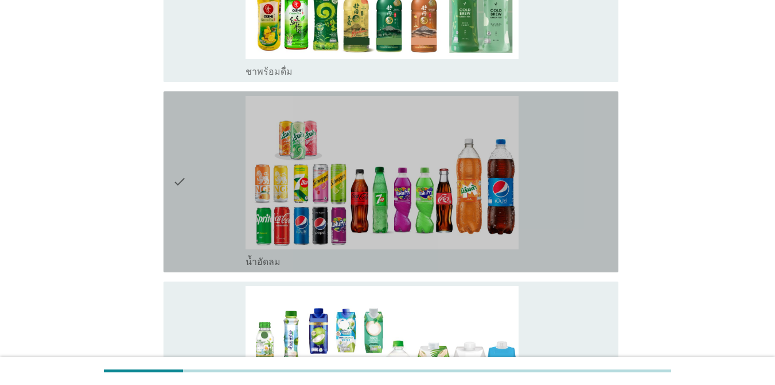
click at [533, 188] on div "check_box น้ำอัดลม" at bounding box center [428, 182] width 364 height 172
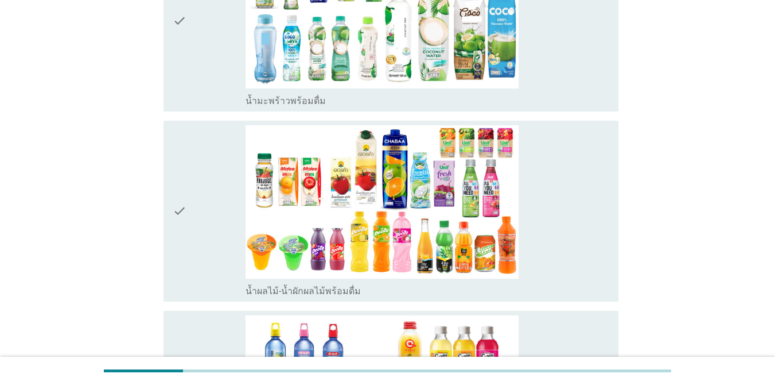
scroll to position [1342, 0]
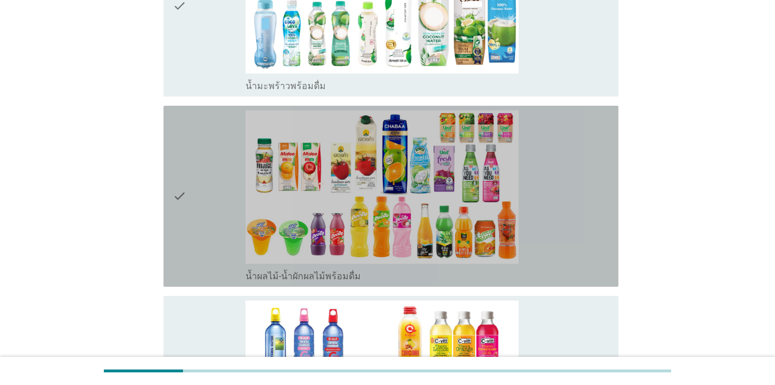
click at [596, 180] on div "check_box น้ำผลไม้-น้ำผักผลไม้พร้อมดื่ม" at bounding box center [428, 196] width 364 height 172
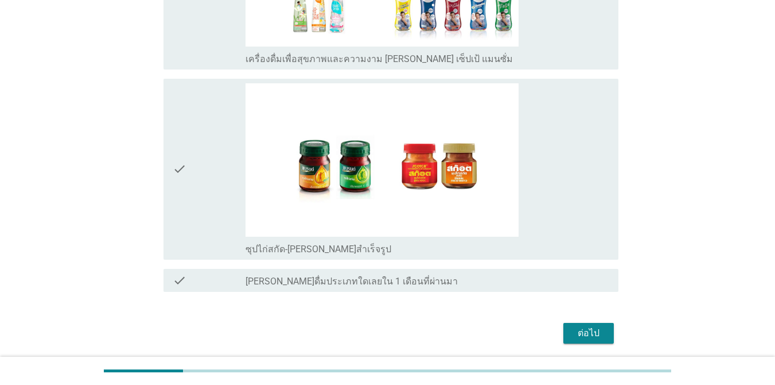
scroll to position [1962, 0]
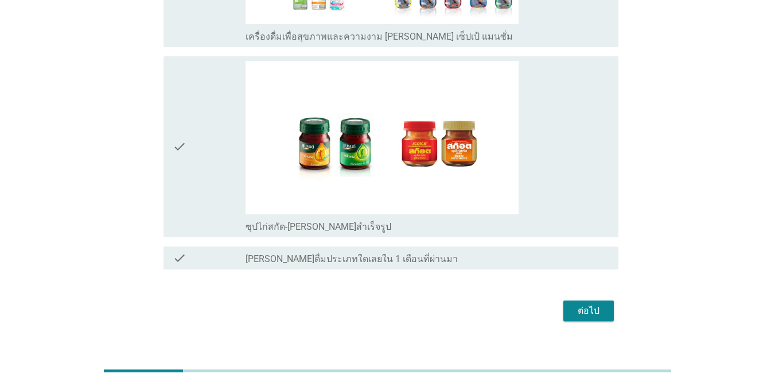
click at [555, 168] on div "check_box ซุปไก่สกัด-[PERSON_NAME]สำเร็จรูป" at bounding box center [428, 147] width 364 height 172
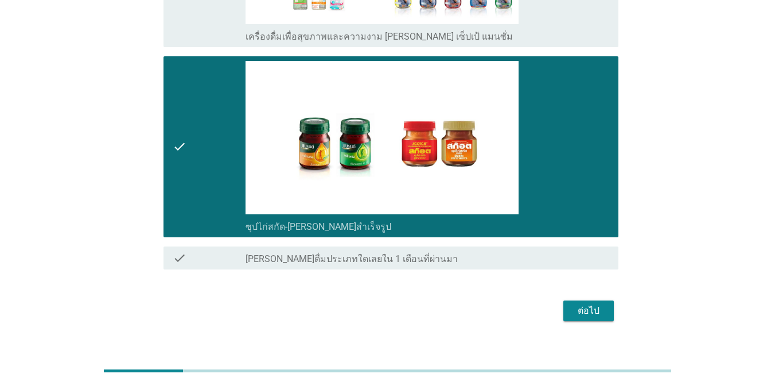
click at [597, 317] on button "ต่อไป" at bounding box center [589, 310] width 51 height 21
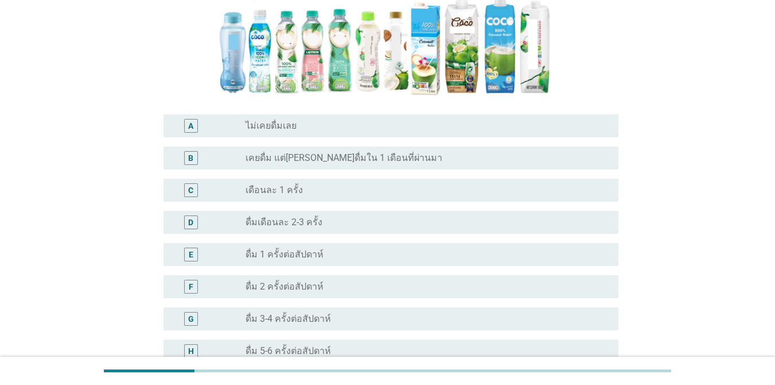
scroll to position [251, 0]
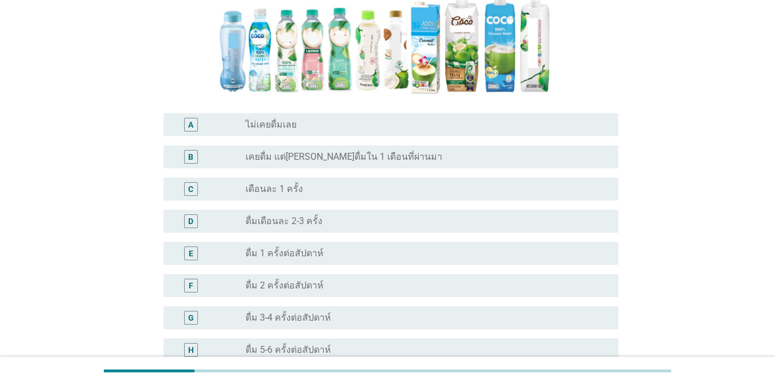
click at [460, 222] on div "radio_button_unchecked ดื่มเดือนละ 2-3 ครั้ง" at bounding box center [423, 220] width 355 height 11
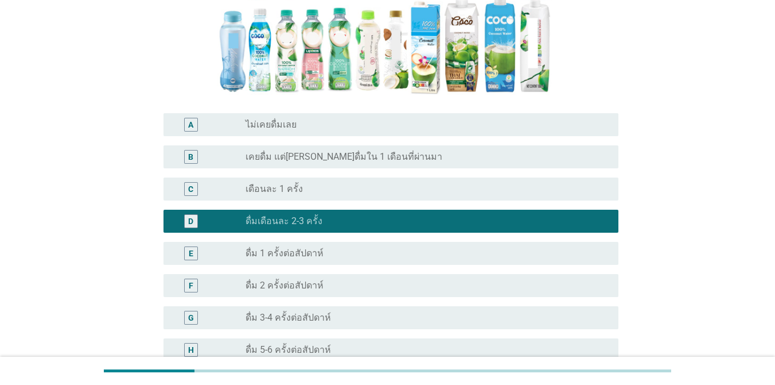
scroll to position [261, 0]
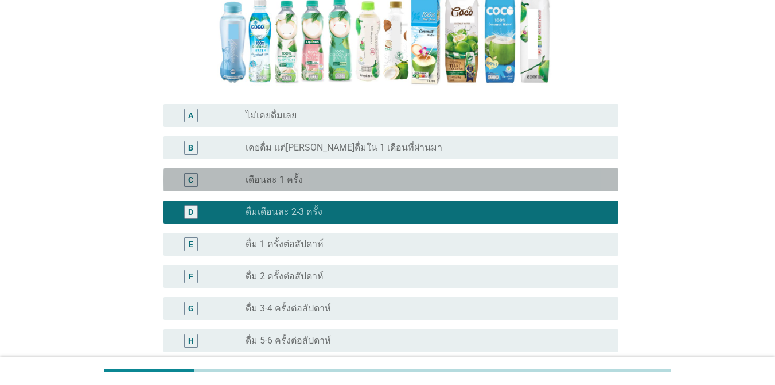
click at [336, 183] on div "radio_button_unchecked เดือนละ 1 ครั้ง" at bounding box center [423, 179] width 355 height 11
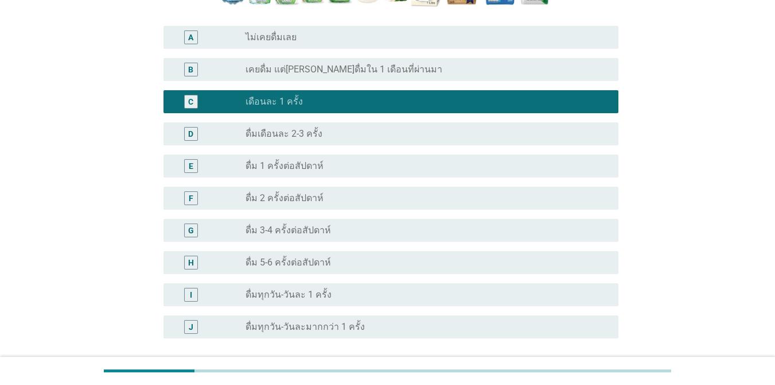
scroll to position [440, 0]
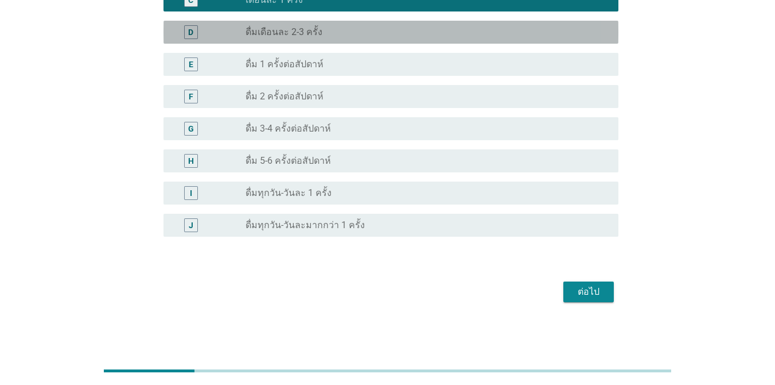
click at [428, 30] on div "radio_button_unchecked ดื่มเดือนละ 2-3 ครั้ง" at bounding box center [423, 31] width 355 height 11
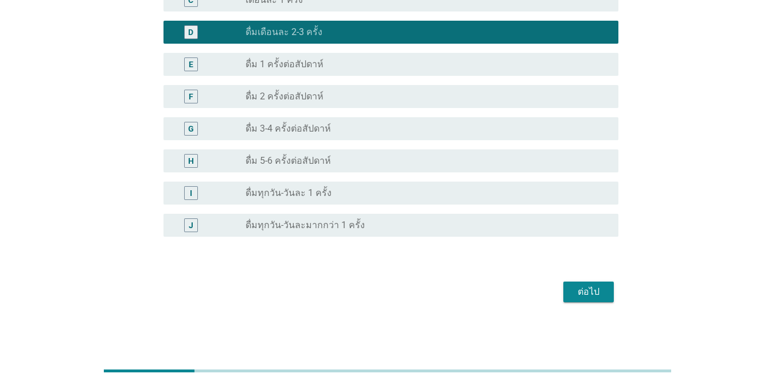
click at [586, 290] on div "ต่อไป" at bounding box center [589, 292] width 32 height 14
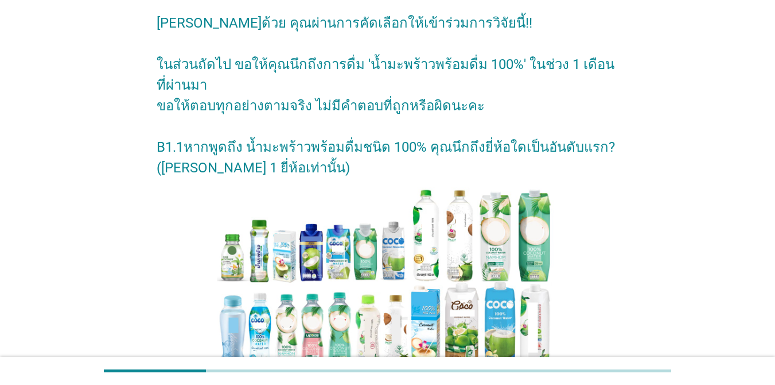
scroll to position [41, 0]
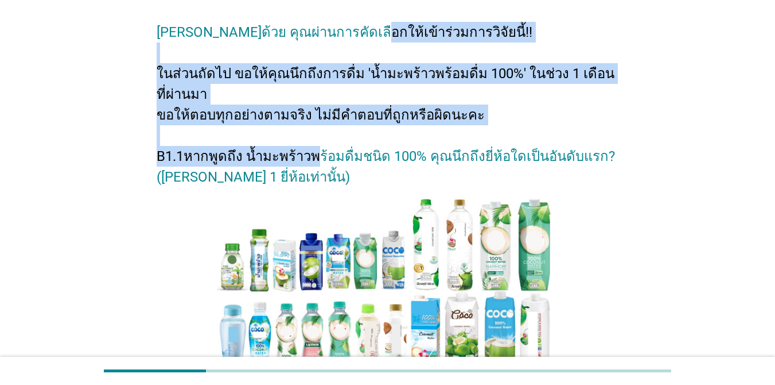
drag, startPoint x: 344, startPoint y: 5, endPoint x: 352, endPoint y: 152, distance: 146.6
click at [352, 152] on div "[PERSON_NAME]ด้วย คุณผ่านการคัดเลือกให้เข้าร่วมการวิจัยนี้!! ในส่วนถัดไป ขอให้ค…" at bounding box center [388, 276] width 480 height 551
click at [352, 152] on h2 "[PERSON_NAME]ด้วย คุณผ่านการคัดเลือกให้เข้าร่วมการวิจัยนี้!! ในส่วนถัดไป ขอให้ค…" at bounding box center [388, 98] width 462 height 177
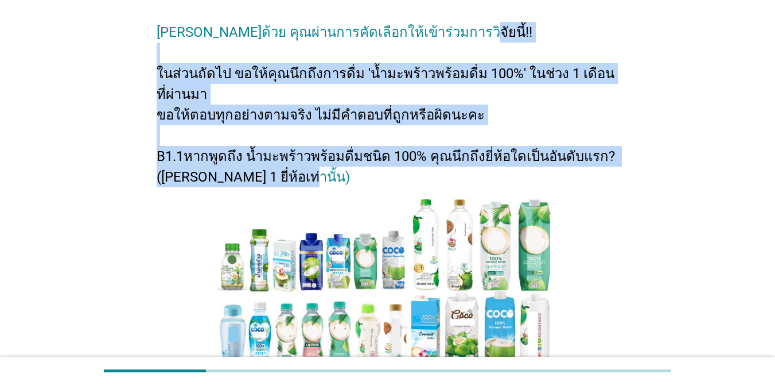
drag, startPoint x: 331, startPoint y: 172, endPoint x: 299, endPoint y: 32, distance: 143.0
click at [299, 41] on h2 "[PERSON_NAME]ด้วย คุณผ่านการคัดเลือกให้เข้าร่วมการวิจัยนี้!! ในส่วนถัดไป ขอให้ค…" at bounding box center [388, 98] width 462 height 177
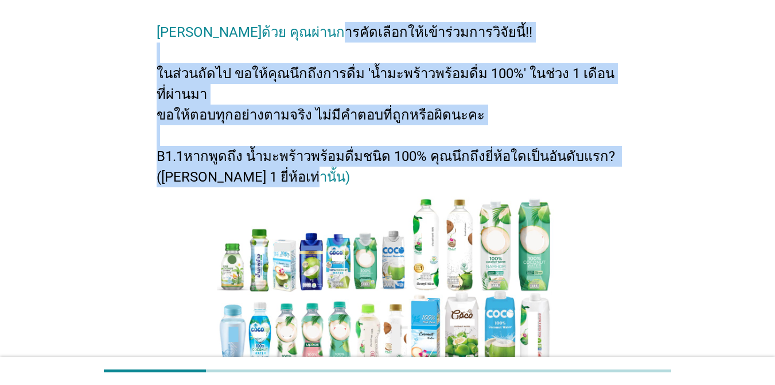
click at [302, 25] on h2 "[PERSON_NAME]ด้วย คุณผ่านการคัดเลือกให้เข้าร่วมการวิจัยนี้!! ในส่วนถัดไป ขอให้ค…" at bounding box center [388, 98] width 462 height 177
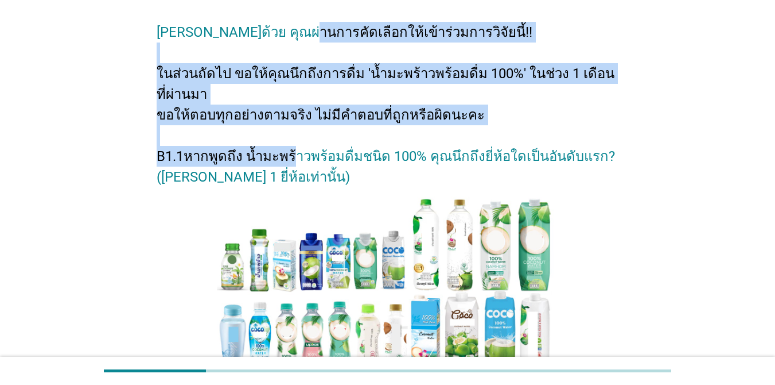
drag, startPoint x: 302, startPoint y: 25, endPoint x: 324, endPoint y: 161, distance: 137.7
click at [324, 161] on h2 "[PERSON_NAME]ด้วย คุณผ่านการคัดเลือกให้เข้าร่วมการวิจัยนี้!! ในส่วนถัดไป ขอให้ค…" at bounding box center [388, 98] width 462 height 177
click at [324, 165] on h2 "[PERSON_NAME]ด้วย คุณผ่านการคัดเลือกให้เข้าร่วมการวิจัยนี้!! ในส่วนถัดไป ขอให้ค…" at bounding box center [388, 98] width 462 height 177
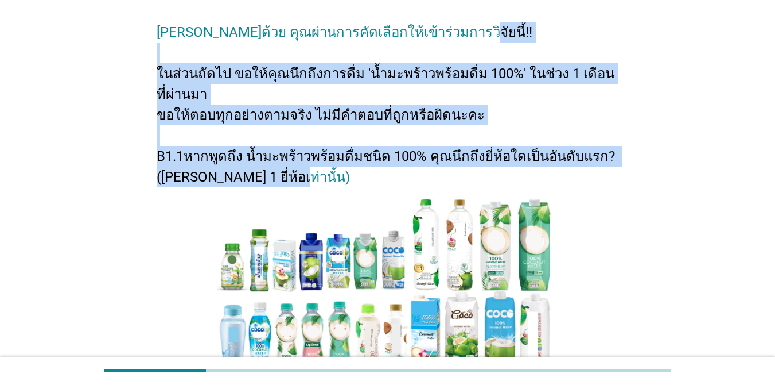
drag, startPoint x: 313, startPoint y: 175, endPoint x: 302, endPoint y: 56, distance: 119.9
click at [290, 56] on h2 "[PERSON_NAME]ด้วย คุณผ่านการคัดเลือกให้เข้าร่วมการวิจัยนี้!! ในส่วนถัดไป ขอให้ค…" at bounding box center [388, 98] width 462 height 177
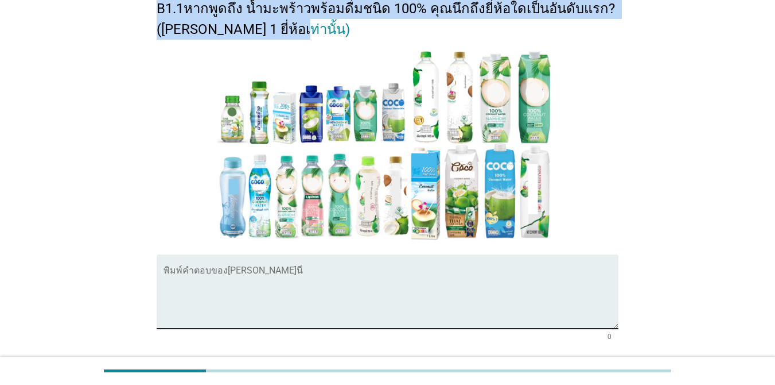
scroll to position [191, 0]
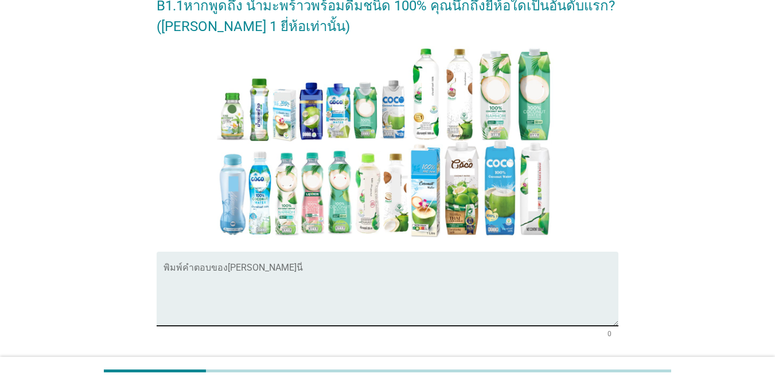
click at [386, 294] on textarea "พิมพ์คำตอบของคุณ ที่นี่" at bounding box center [391, 295] width 455 height 60
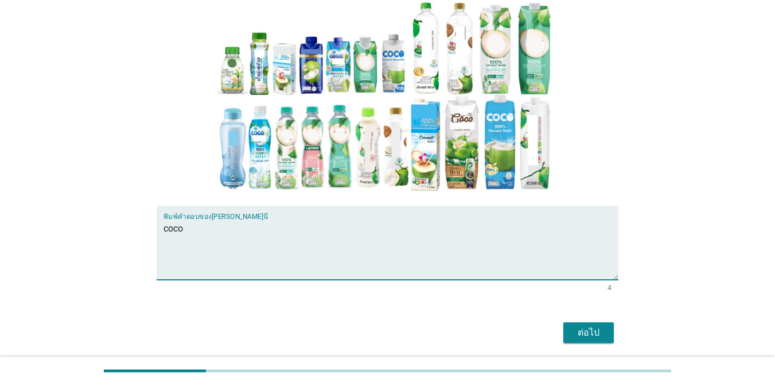
scroll to position [278, 0]
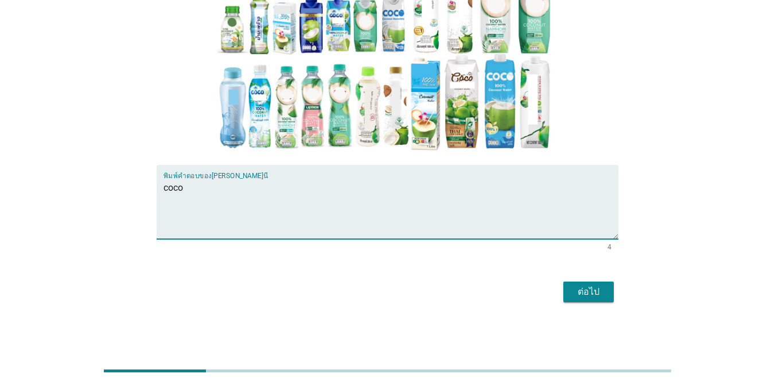
type textarea "coco"
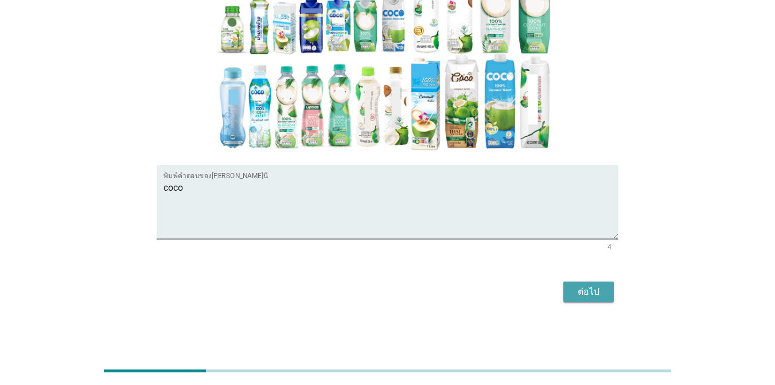
click at [592, 298] on div "ต่อไป" at bounding box center [589, 292] width 32 height 14
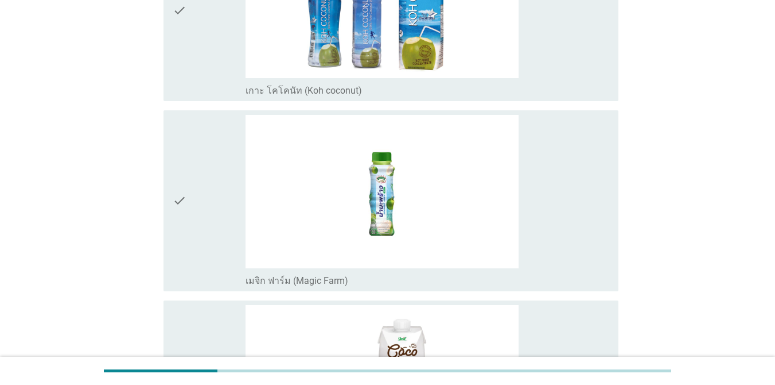
scroll to position [210, 0]
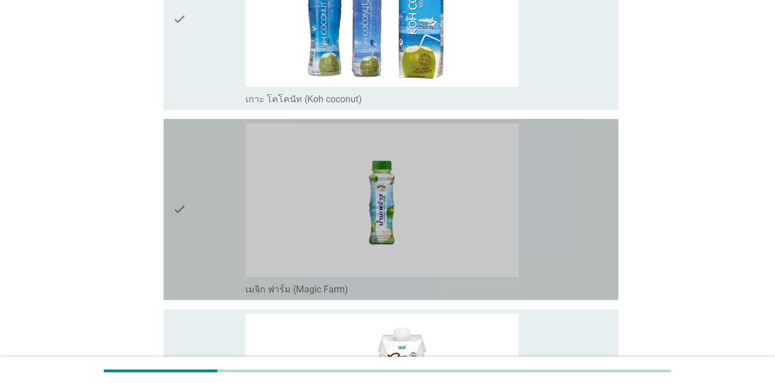
click at [222, 229] on div "check" at bounding box center [209, 209] width 73 height 172
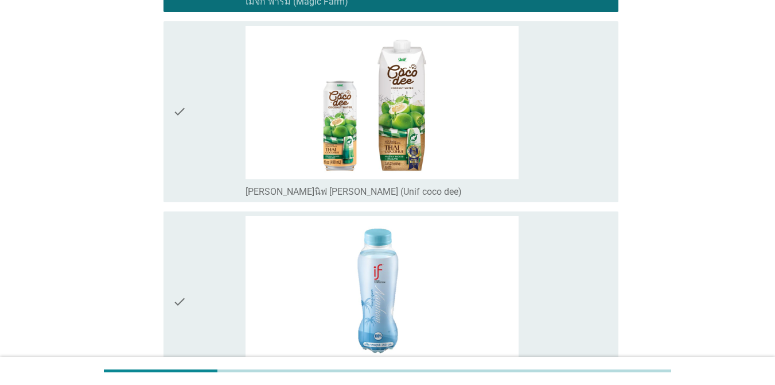
scroll to position [541, 0]
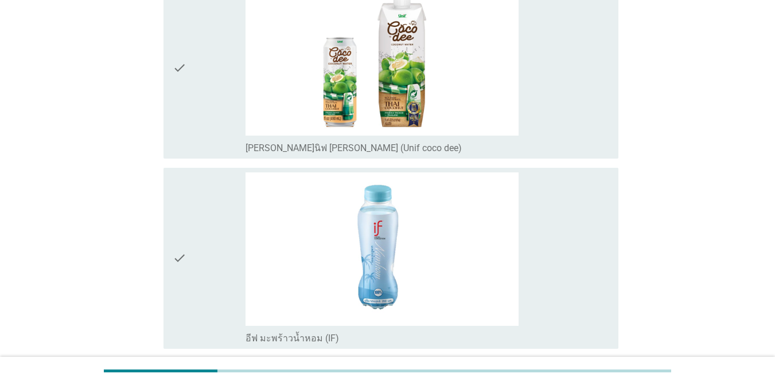
click at [226, 103] on div "check" at bounding box center [209, 68] width 73 height 172
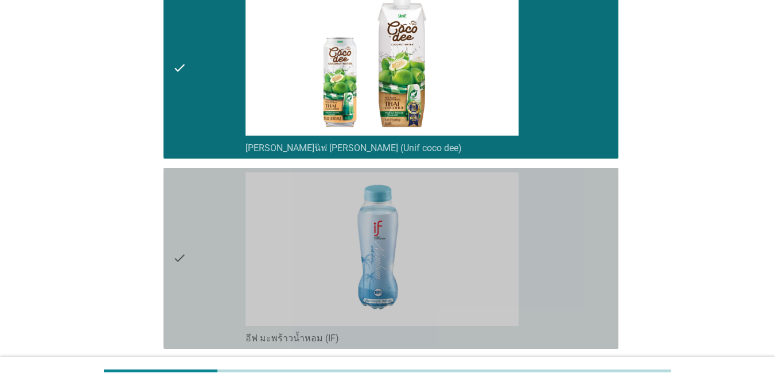
click at [199, 240] on div "check" at bounding box center [209, 258] width 73 height 172
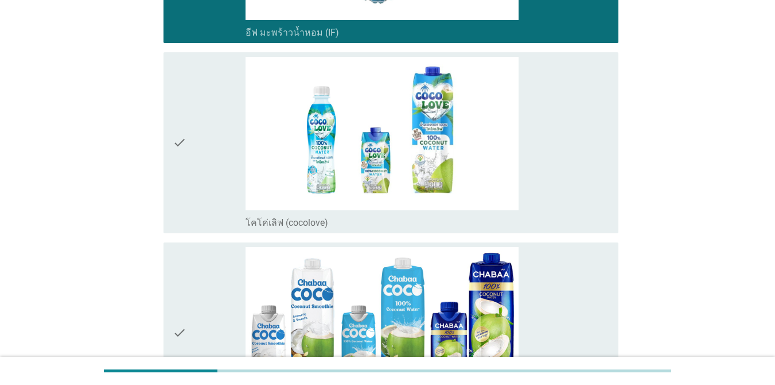
scroll to position [855, 0]
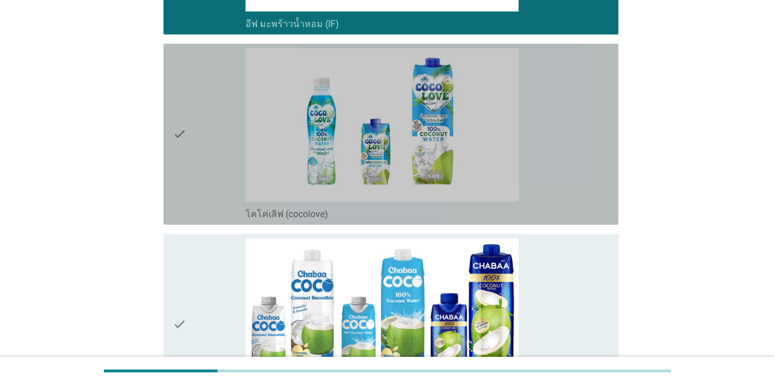
click at [209, 173] on div "check" at bounding box center [209, 134] width 73 height 172
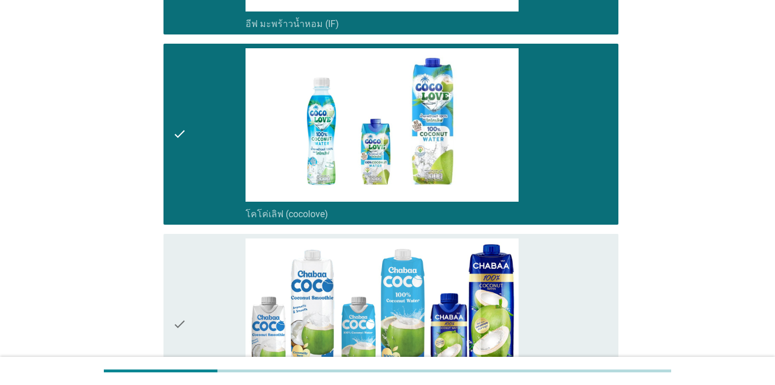
click at [209, 285] on div "check" at bounding box center [209, 324] width 73 height 172
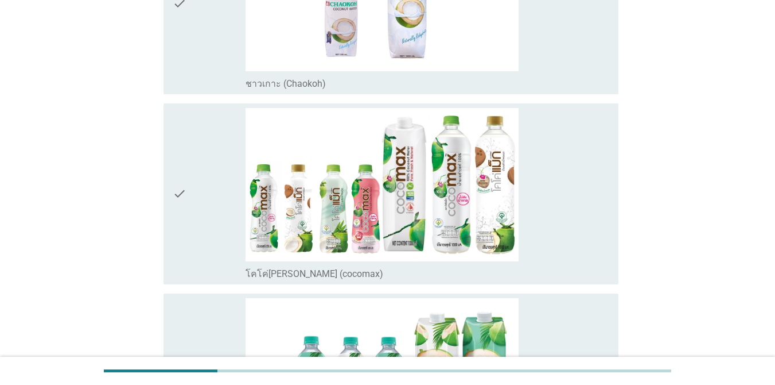
scroll to position [1383, 0]
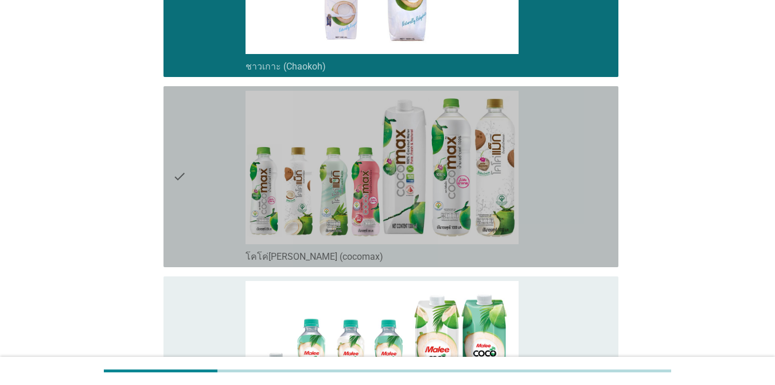
click at [216, 173] on div "check" at bounding box center [209, 177] width 73 height 172
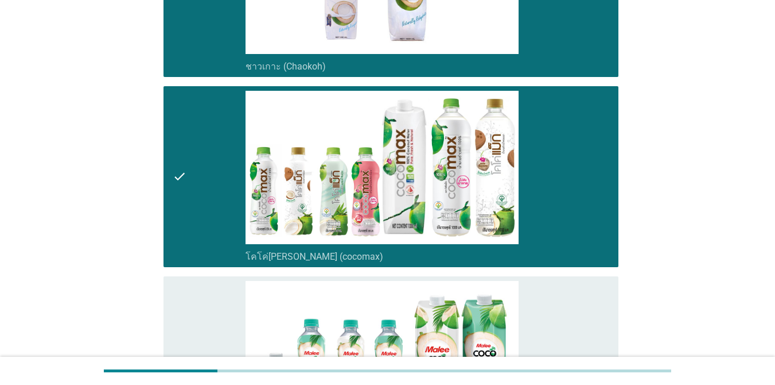
click at [216, 308] on div "check" at bounding box center [209, 367] width 73 height 172
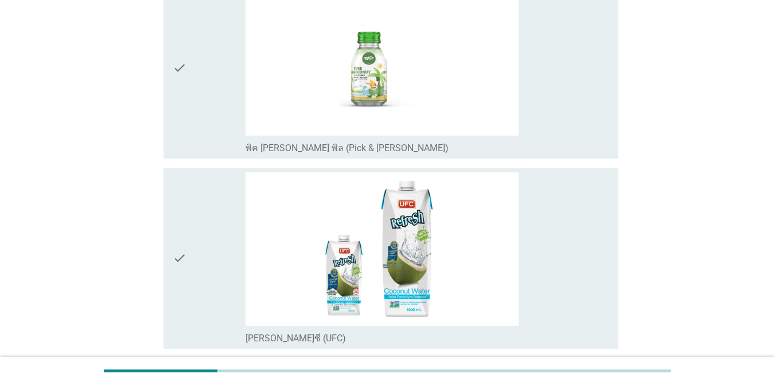
scroll to position [1884, 0]
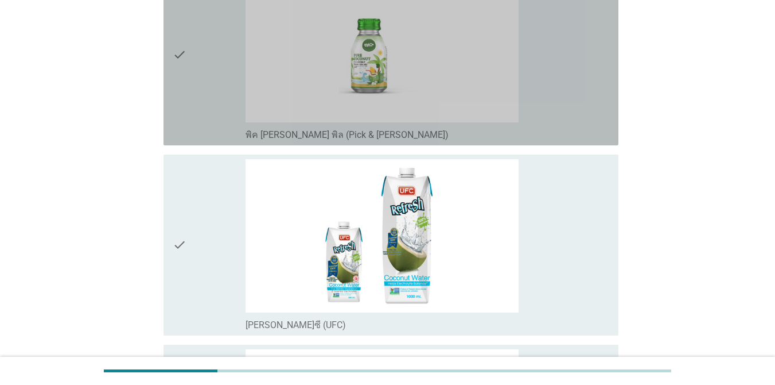
click at [207, 109] on div "check" at bounding box center [209, 55] width 73 height 172
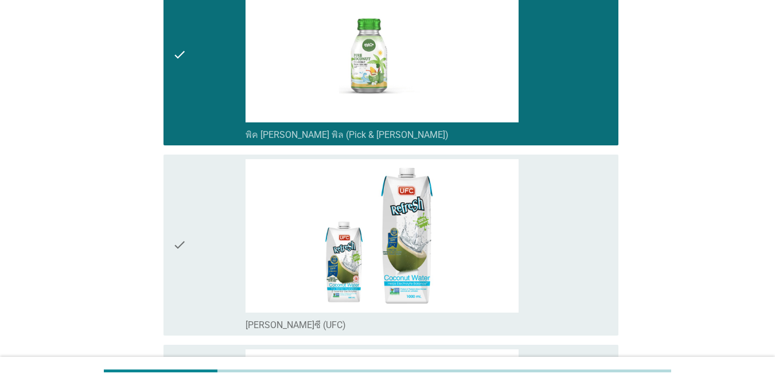
click at [214, 209] on div "check" at bounding box center [209, 245] width 73 height 172
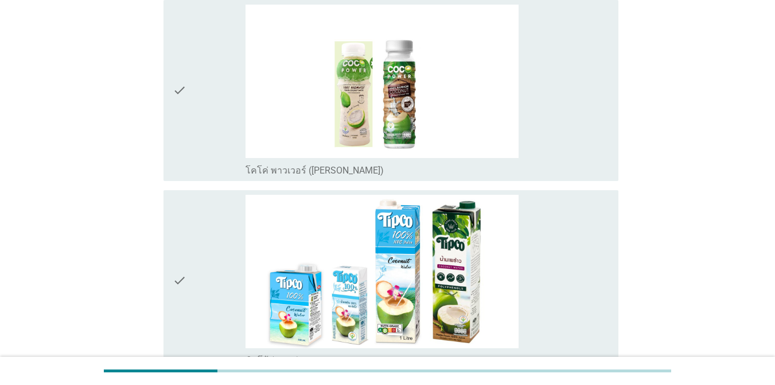
scroll to position [2272, 0]
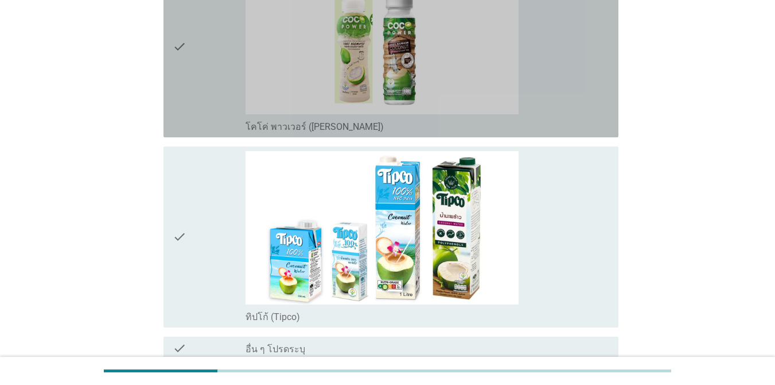
click at [228, 96] on div "check" at bounding box center [209, 47] width 73 height 172
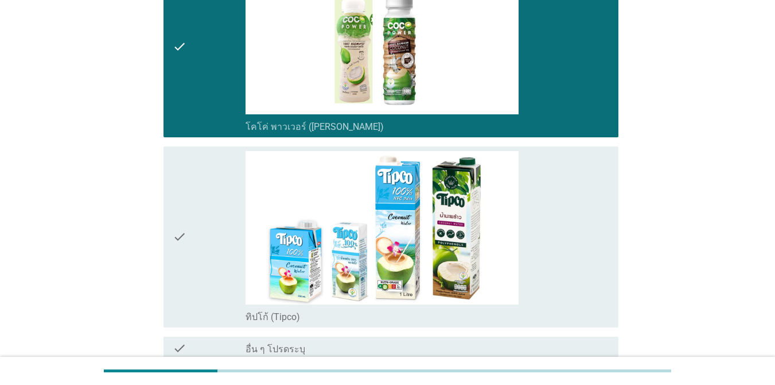
click at [227, 195] on div "check" at bounding box center [209, 237] width 73 height 172
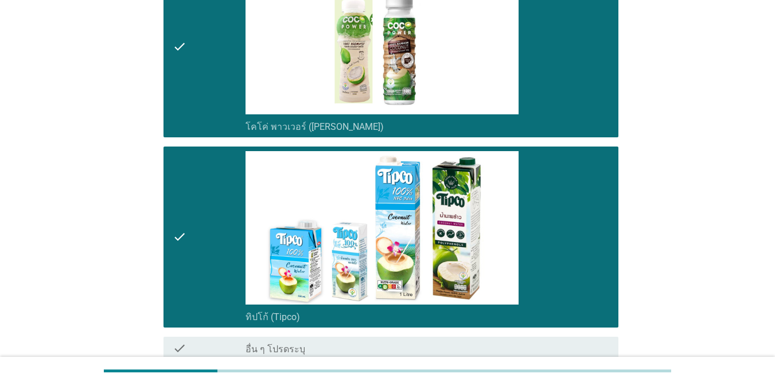
scroll to position [2303, 0]
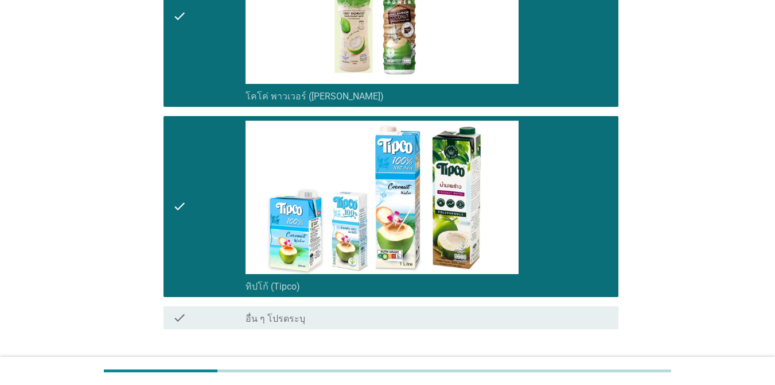
click at [601, 71] on div "check_box_outline_blank โคโค่ พาวเวอร์ ([PERSON_NAME])" at bounding box center [428, 17] width 364 height 172
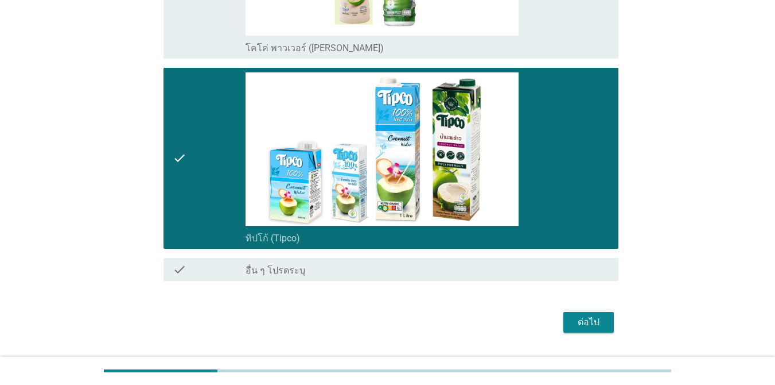
scroll to position [2381, 0]
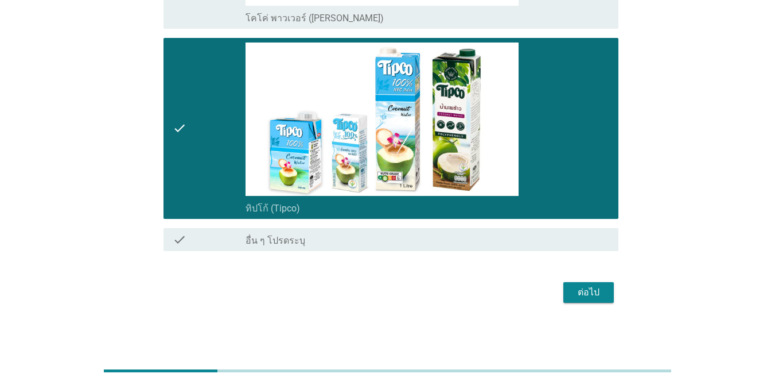
click at [595, 290] on div "ต่อไป" at bounding box center [589, 292] width 32 height 14
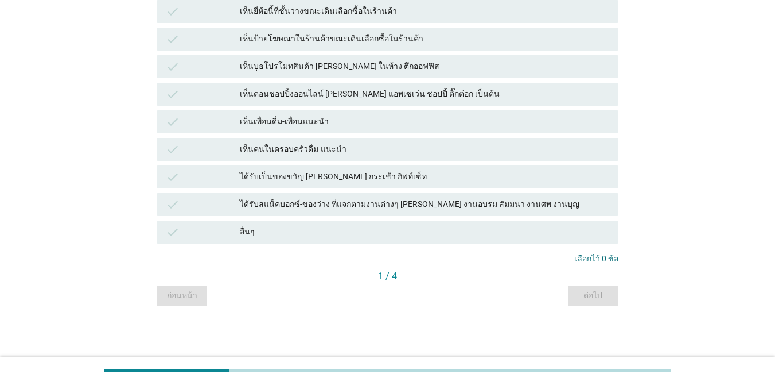
scroll to position [0, 0]
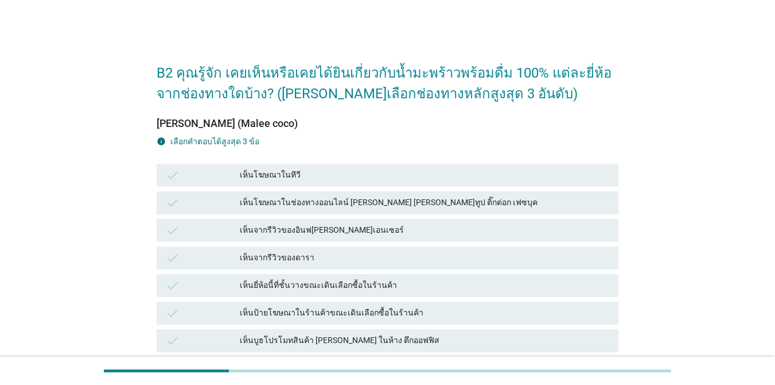
click at [379, 74] on h2 "B2 คุณรู้จัก เคยเห็นหรือเคยได้ยินเกี่ยวกับน้ำมะพร้าวพร้อมดื่ม 100% แต่ละยี่ห้อ …" at bounding box center [388, 77] width 462 height 53
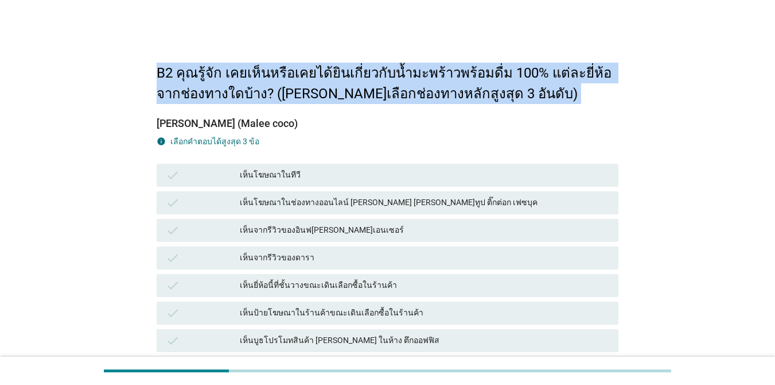
click at [379, 74] on h2 "B2 คุณรู้จัก เคยเห็นหรือเคยได้ยินเกี่ยวกับน้ำมะพร้าวพร้อมดื่ม 100% แต่ละยี่ห้อ …" at bounding box center [388, 77] width 462 height 53
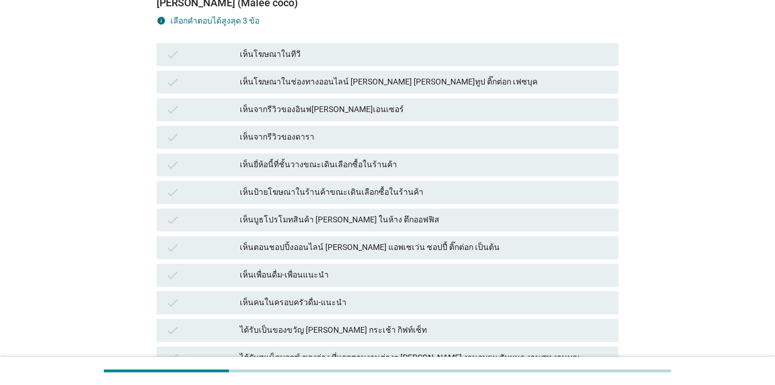
scroll to position [121, 0]
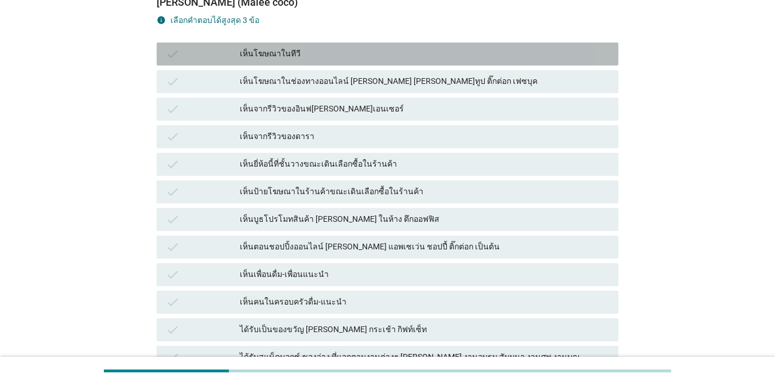
click at [344, 54] on div "เห็นโฆษณาในทีวี" at bounding box center [425, 54] width 370 height 14
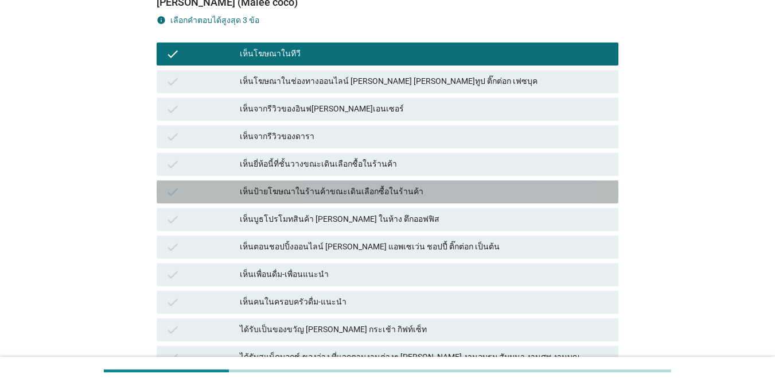
click at [366, 194] on div "เห็นป้ายโฆษณาในร้านค้าขณะเดินเลือกซื้อในร้านค้า" at bounding box center [425, 192] width 370 height 14
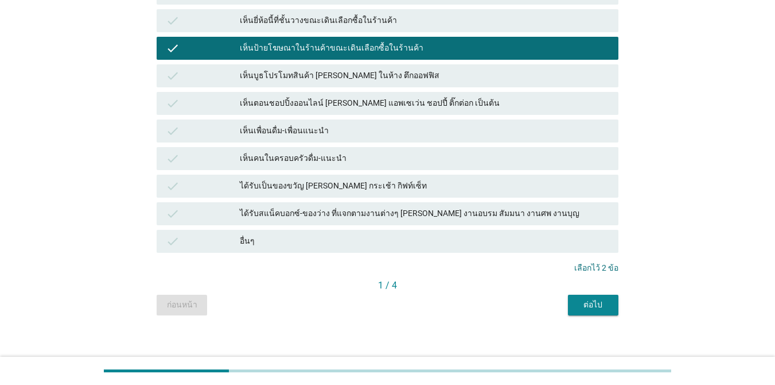
scroll to position [274, 0]
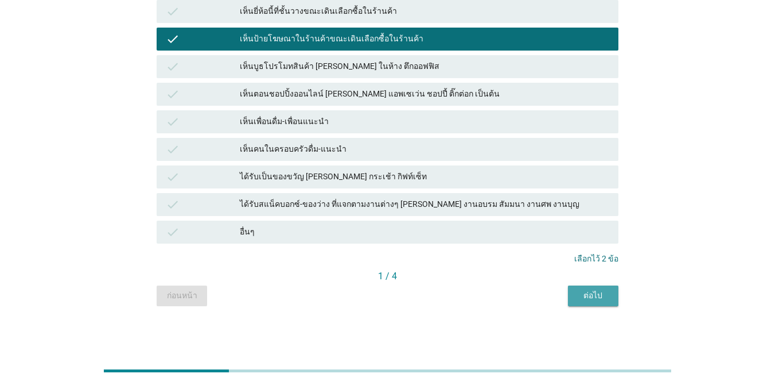
click at [603, 303] on button "ต่อไป" at bounding box center [593, 295] width 51 height 21
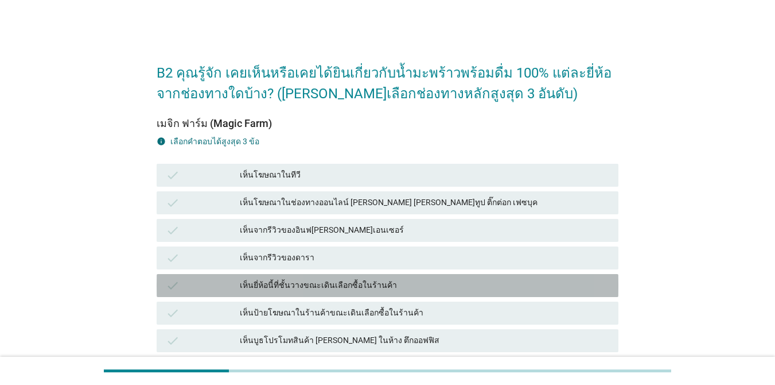
click at [422, 287] on div "เห็นยี่ห้อนี้ที่ชั้นวางขณะเดินเลือกซื้อในร้านค้า" at bounding box center [425, 285] width 370 height 14
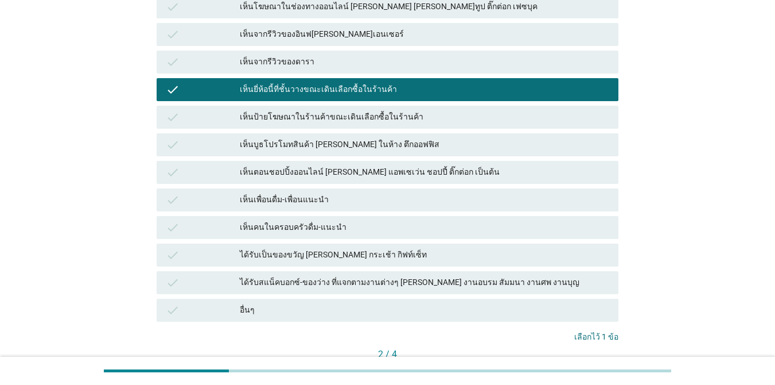
scroll to position [197, 0]
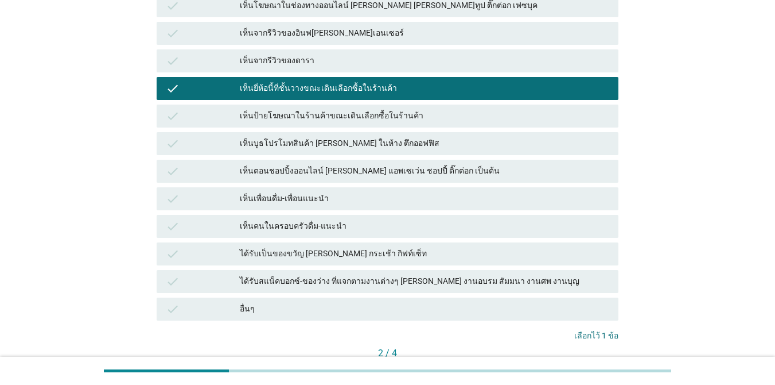
click at [456, 115] on div "เห็นป้ายโฆษณาในร้านค้าขณะเดินเลือกซื้อในร้านค้า" at bounding box center [425, 116] width 370 height 14
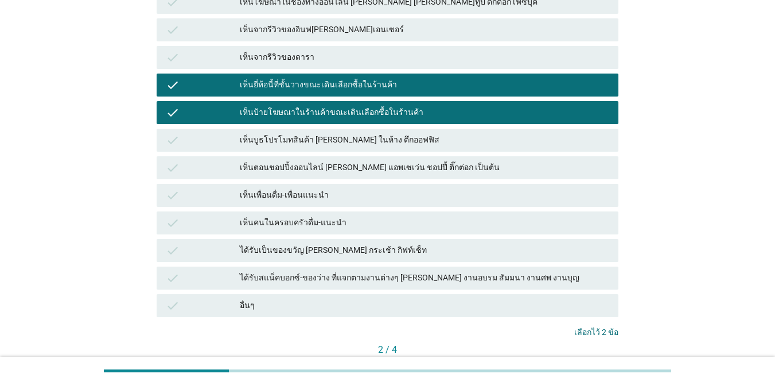
scroll to position [274, 0]
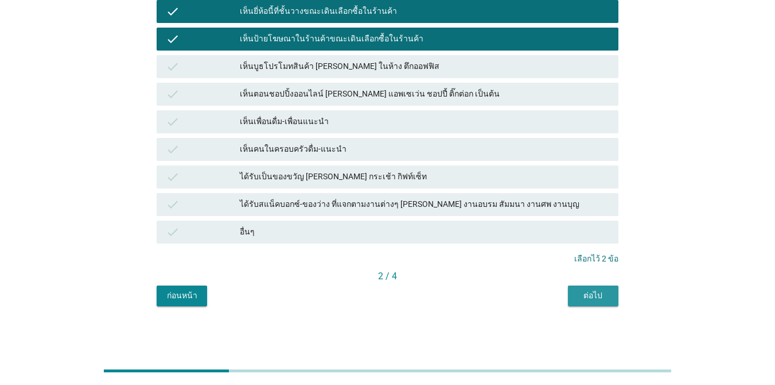
drag, startPoint x: 599, startPoint y: 303, endPoint x: 592, endPoint y: 303, distance: 7.5
click at [599, 303] on button "ต่อไป" at bounding box center [593, 295] width 51 height 21
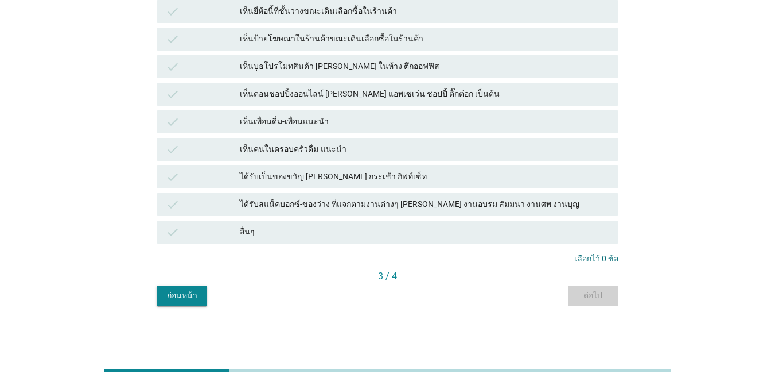
scroll to position [0, 0]
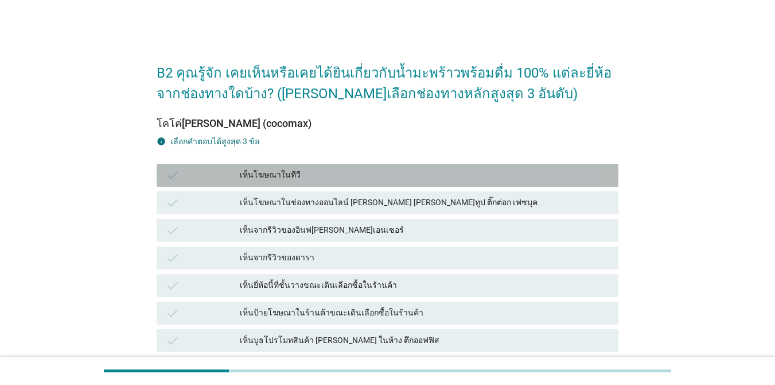
click at [391, 170] on div "เห็นโฆษณาในทีวี" at bounding box center [425, 175] width 370 height 14
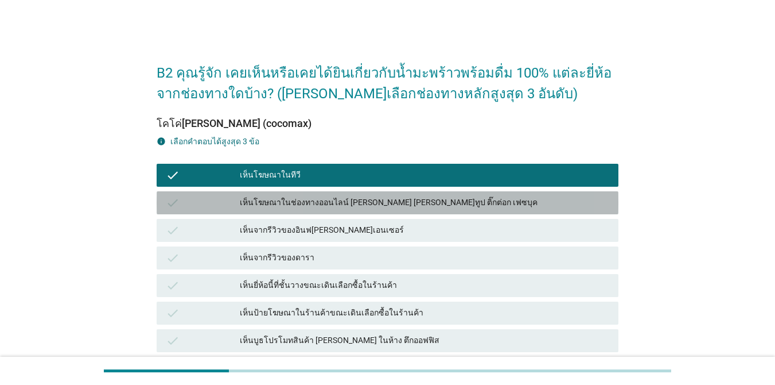
click at [480, 197] on div "เห็นโฆษณาในช่องทางออนไลน์ [PERSON_NAME] [PERSON_NAME]ทูป ติ๊กต่อก เฟซบุค" at bounding box center [425, 203] width 370 height 14
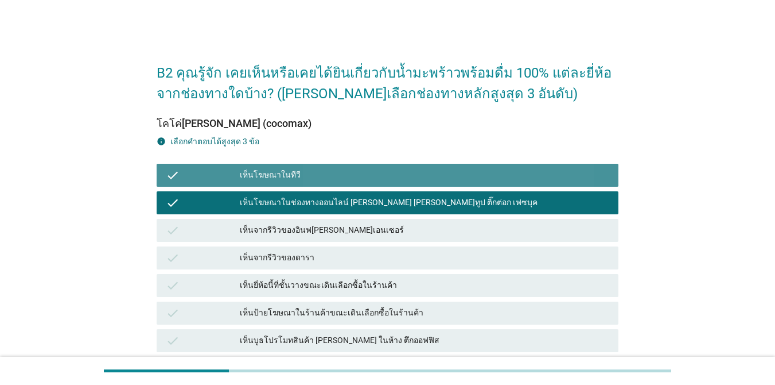
click at [470, 174] on div "เห็นโฆษณาในทีวี" at bounding box center [425, 175] width 370 height 14
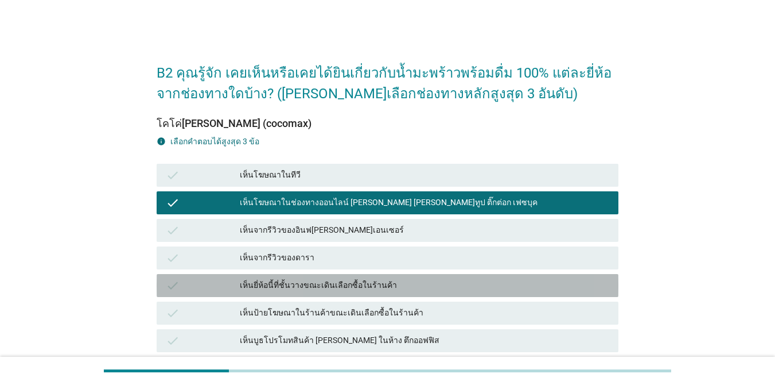
click at [465, 277] on div "check เห็นยี่ห้อนี้ที่ชั้นวางขณะเดินเลือกซื้อในร้านค้า" at bounding box center [388, 285] width 462 height 23
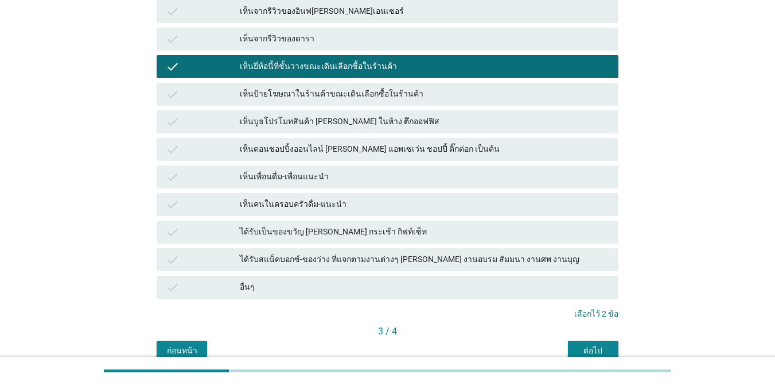
scroll to position [274, 0]
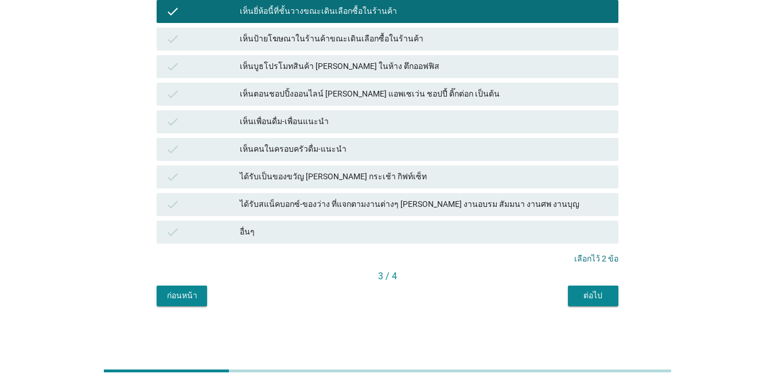
click at [607, 296] on div "ต่อไป" at bounding box center [593, 295] width 32 height 12
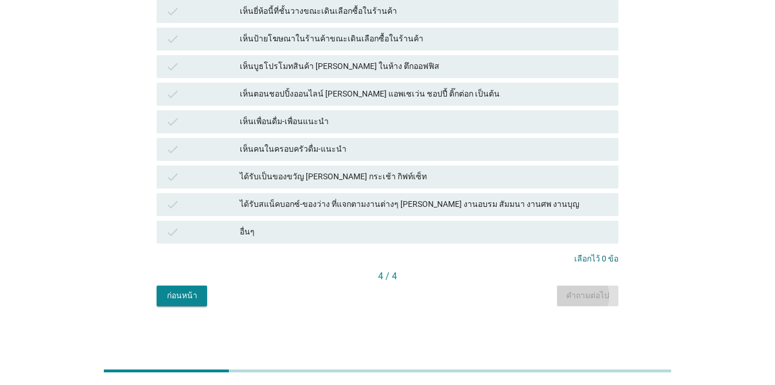
scroll to position [0, 0]
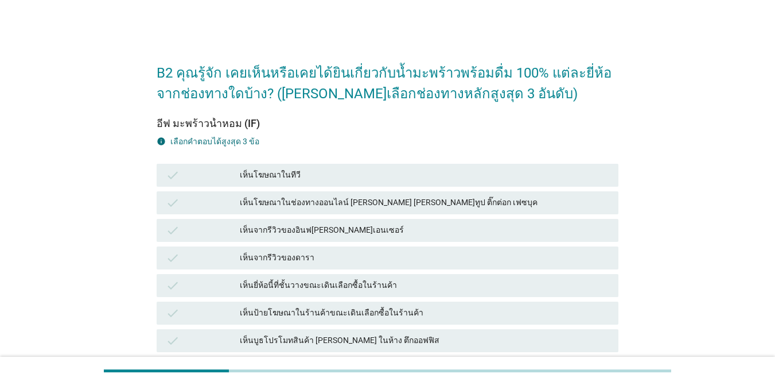
click at [474, 284] on div "เห็นยี่ห้อนี้ที่ชั้นวางขณะเดินเลือกซื้อในร้านค้า" at bounding box center [425, 285] width 370 height 14
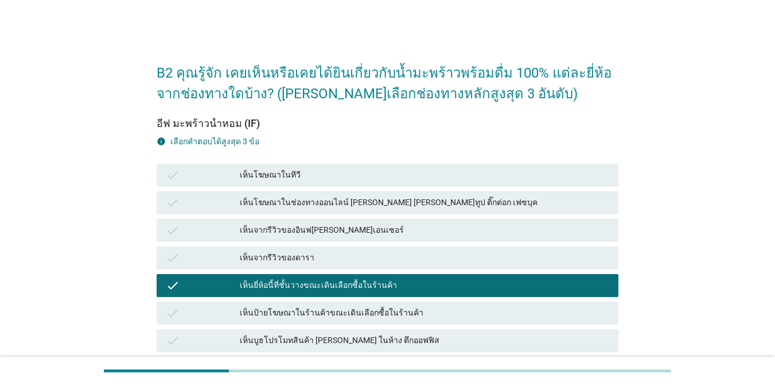
scroll to position [274, 0]
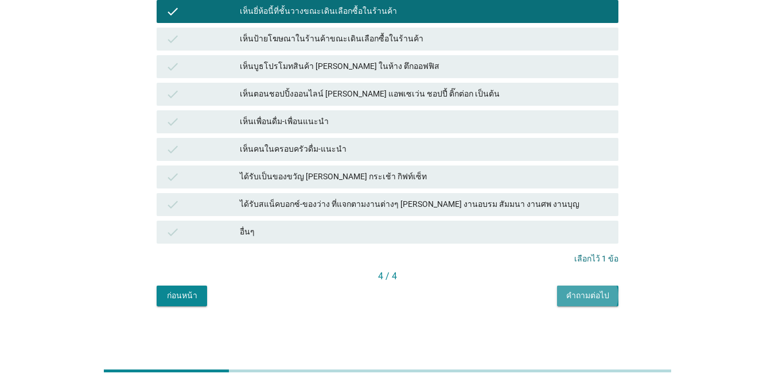
click at [589, 289] on button "คำถามต่อไป" at bounding box center [587, 295] width 61 height 21
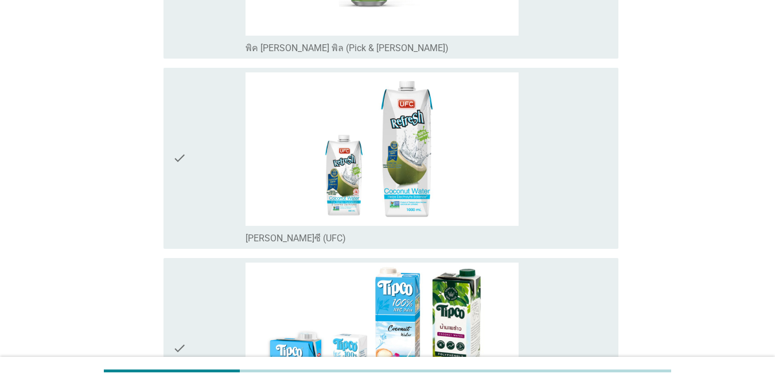
scroll to position [1775, 0]
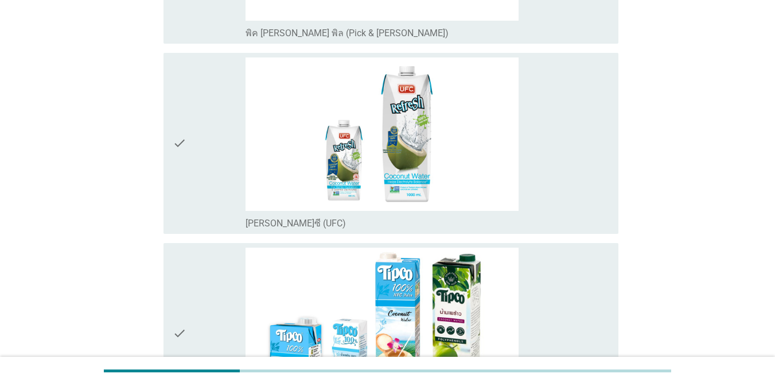
click at [209, 158] on div "check" at bounding box center [209, 143] width 73 height 172
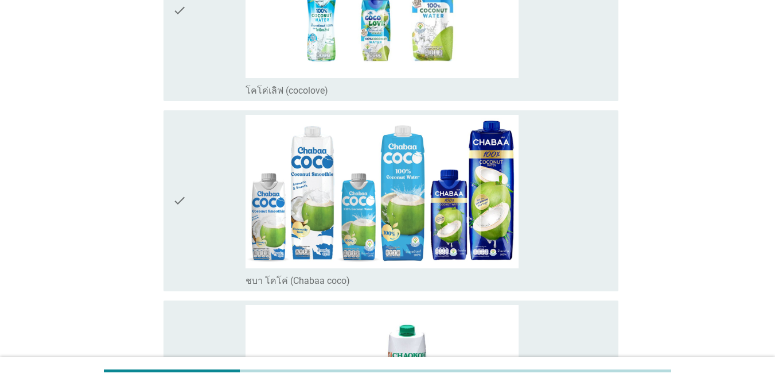
scroll to position [764, 0]
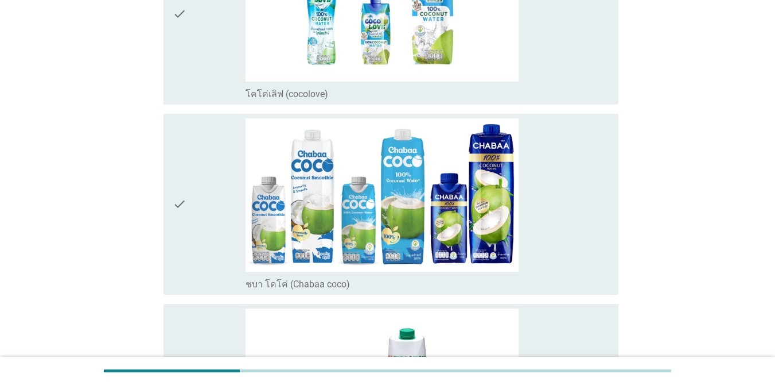
click at [231, 50] on div "check" at bounding box center [209, 14] width 73 height 172
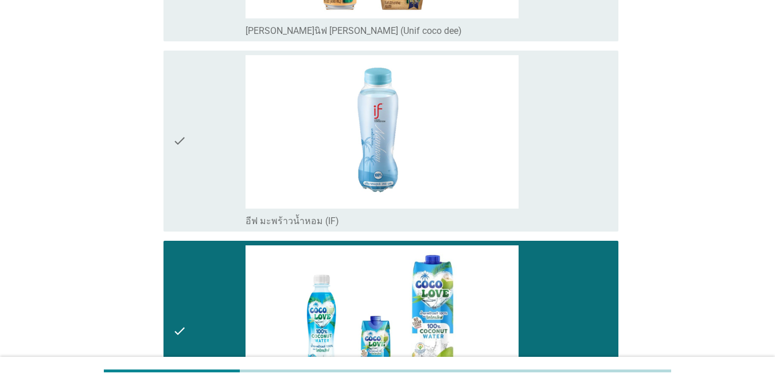
scroll to position [410, 0]
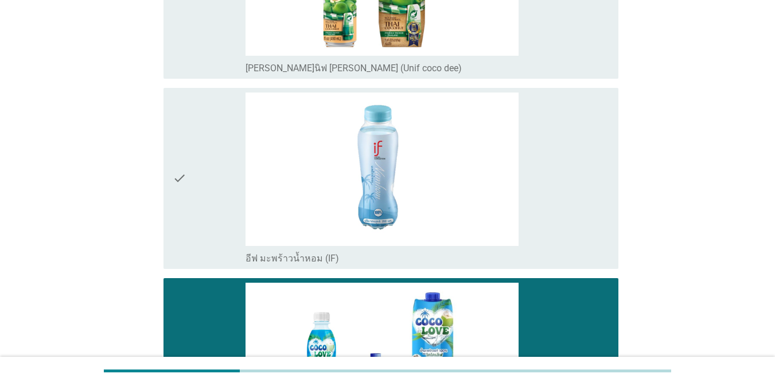
click at [185, 188] on icon "check" at bounding box center [180, 178] width 14 height 172
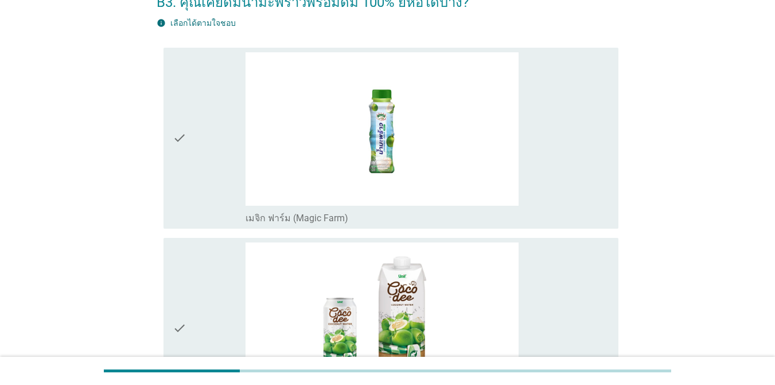
scroll to position [67, 0]
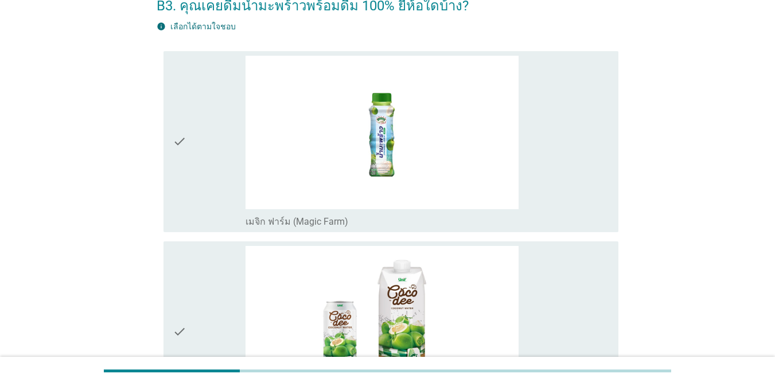
click at [244, 175] on div "check check_box_outline_blank เมจิก ฟาร์ม (Magic Farm)" at bounding box center [391, 142] width 437 height 172
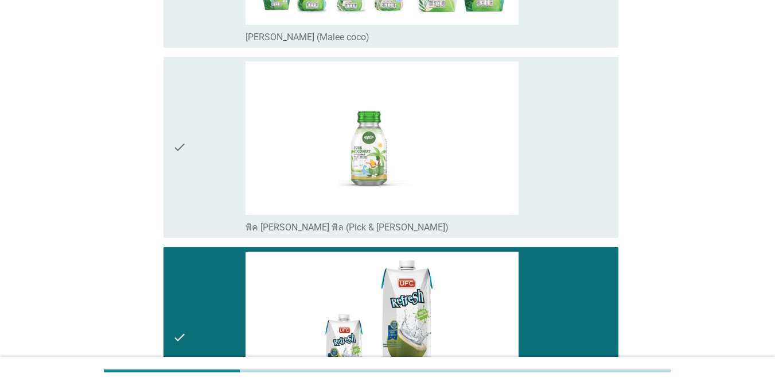
scroll to position [1980, 0]
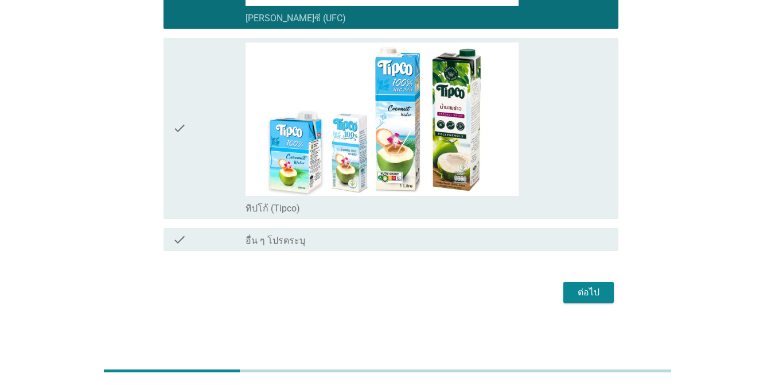
click at [585, 298] on div "ต่อไป" at bounding box center [589, 292] width 32 height 14
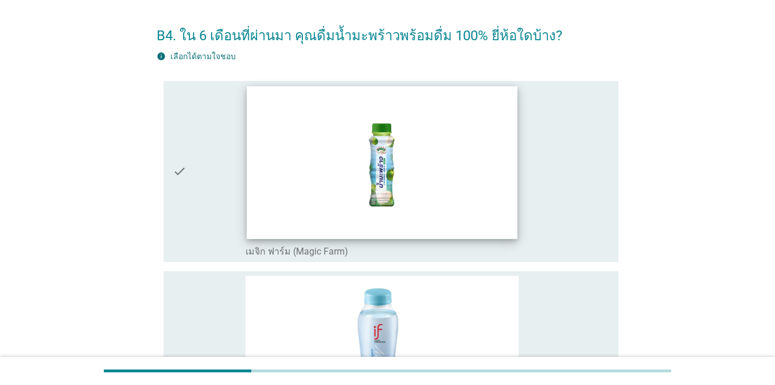
scroll to position [44, 0]
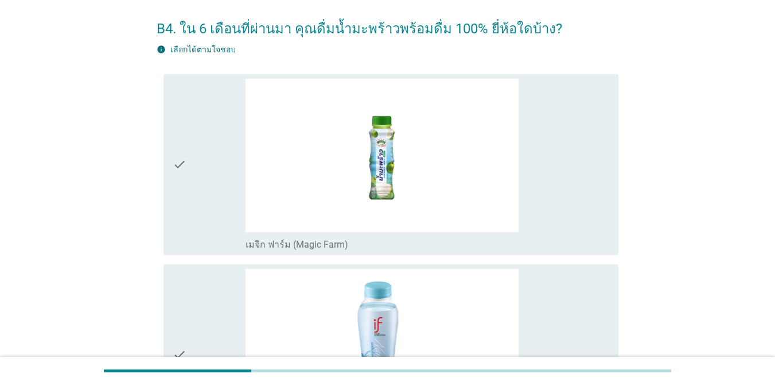
click at [178, 223] on icon "check" at bounding box center [180, 165] width 14 height 172
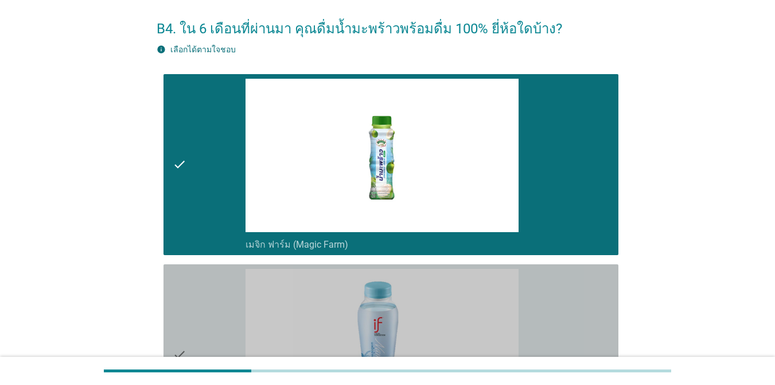
click at [195, 297] on div "check" at bounding box center [209, 355] width 73 height 172
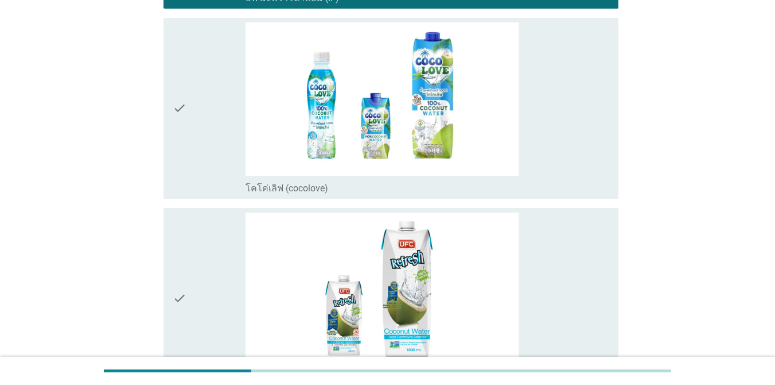
scroll to position [477, 0]
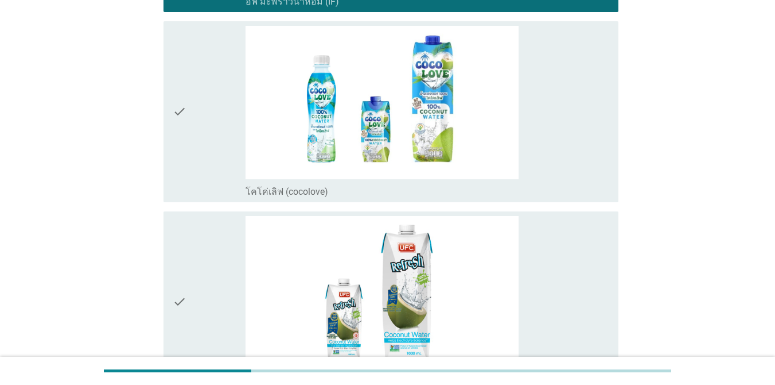
click at [233, 143] on div "check" at bounding box center [209, 112] width 73 height 172
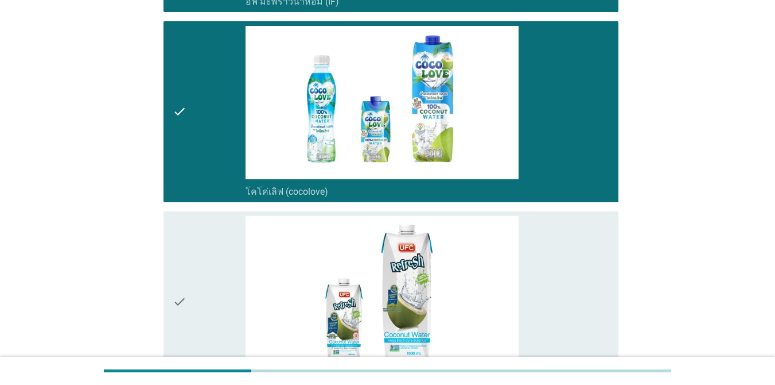
scroll to position [650, 0]
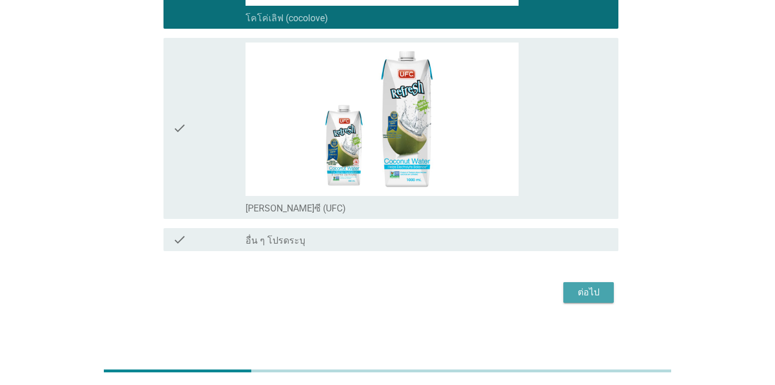
click at [604, 284] on button "ต่อไป" at bounding box center [589, 292] width 51 height 21
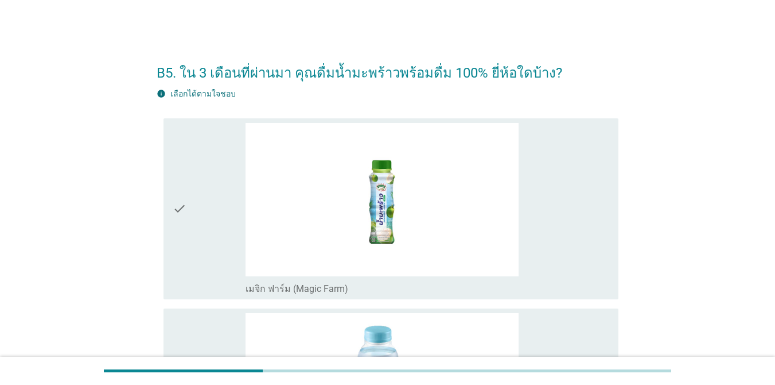
click at [208, 232] on div "check" at bounding box center [209, 209] width 73 height 172
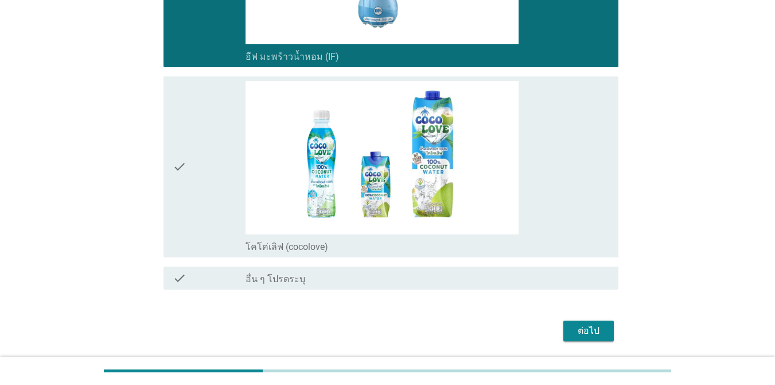
scroll to position [460, 0]
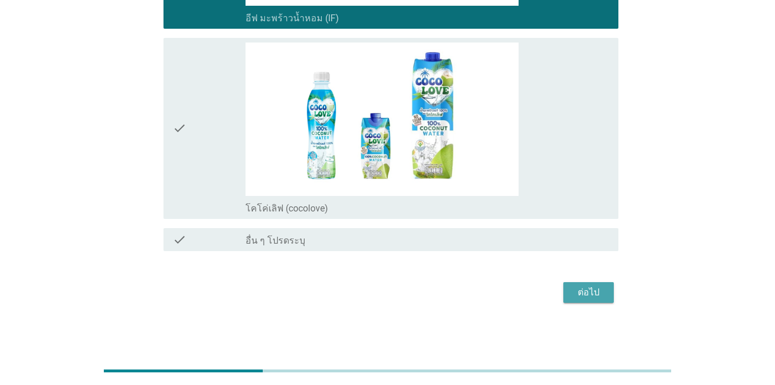
click at [596, 294] on div "ต่อไป" at bounding box center [589, 292] width 32 height 14
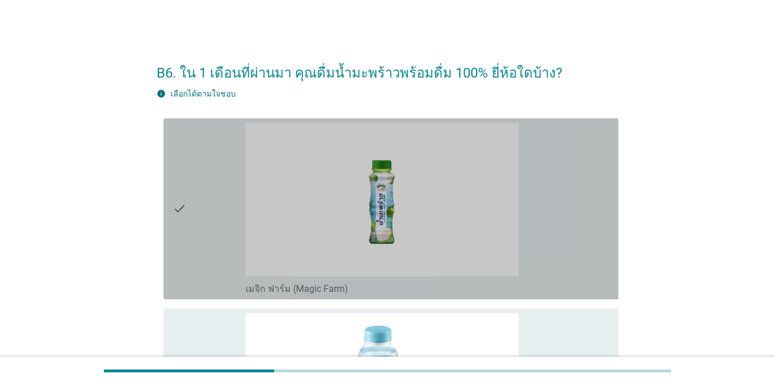
click at [197, 177] on div "check" at bounding box center [209, 209] width 73 height 172
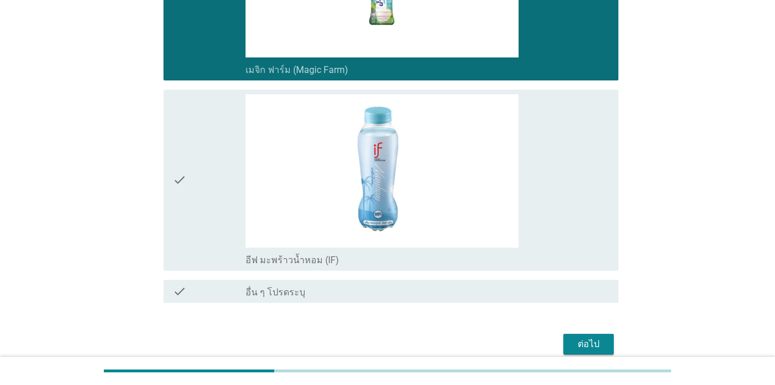
scroll to position [209, 0]
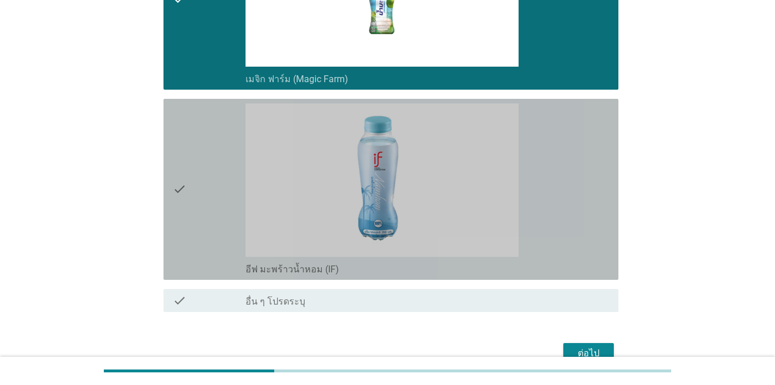
click at [192, 188] on div "check" at bounding box center [209, 189] width 73 height 172
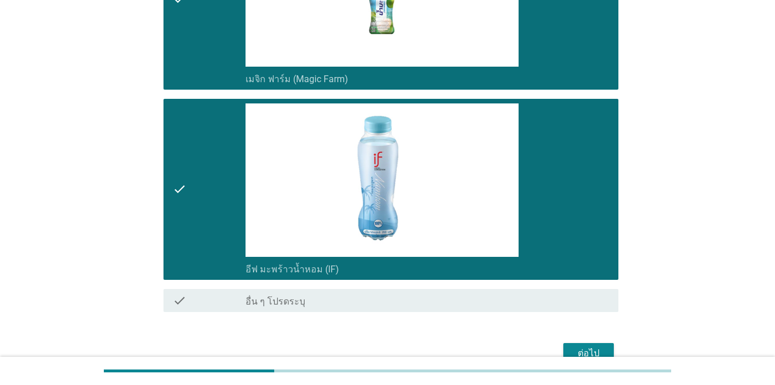
click at [599, 344] on button "ต่อไป" at bounding box center [589, 353] width 51 height 21
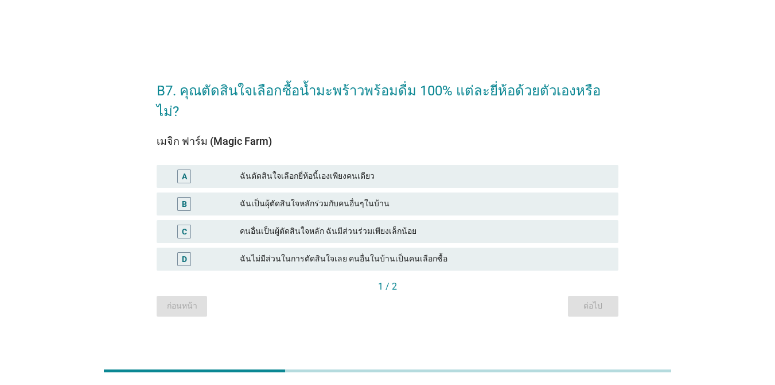
click at [452, 147] on div "เมจิก ฟาร์ม (Magic Farm) A ฉันตัดสินใจเลือกยี่ห้อนี้เองเพียงคนเดียว B ฉันเป็นผุ…" at bounding box center [388, 207] width 462 height 144
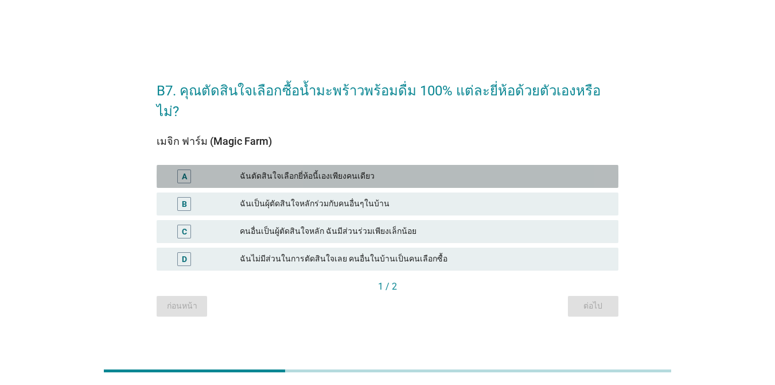
click at [451, 169] on div "ฉันตัดสินใจเลือกยี่ห้อนี้เองเพียงคนเดียว" at bounding box center [425, 176] width 370 height 14
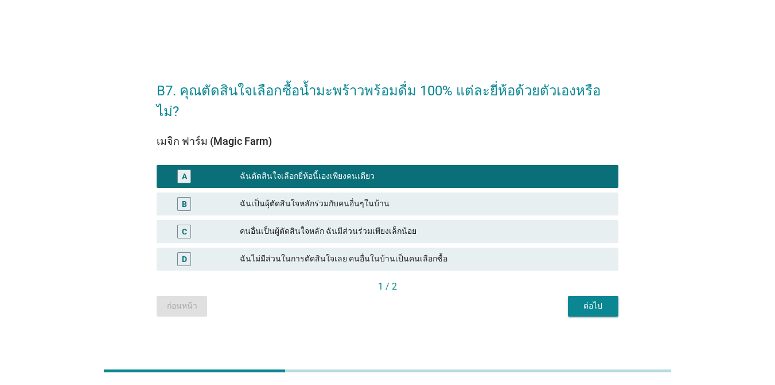
click at [593, 300] on div "ต่อไป" at bounding box center [593, 306] width 32 height 12
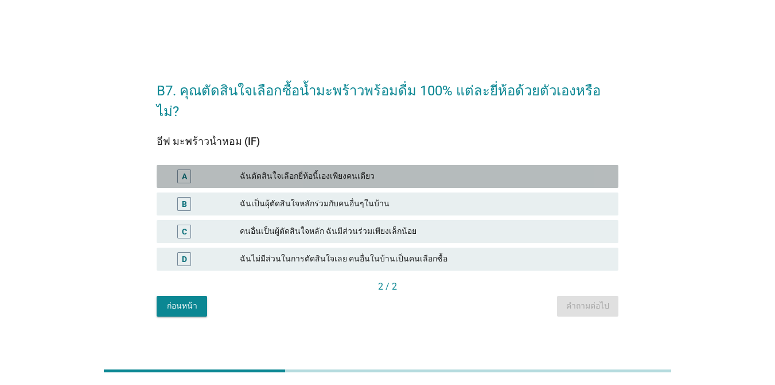
click at [427, 169] on div "ฉันตัดสินใจเลือกยี่ห้อนี้เองเพียงคนเดียว" at bounding box center [425, 176] width 370 height 14
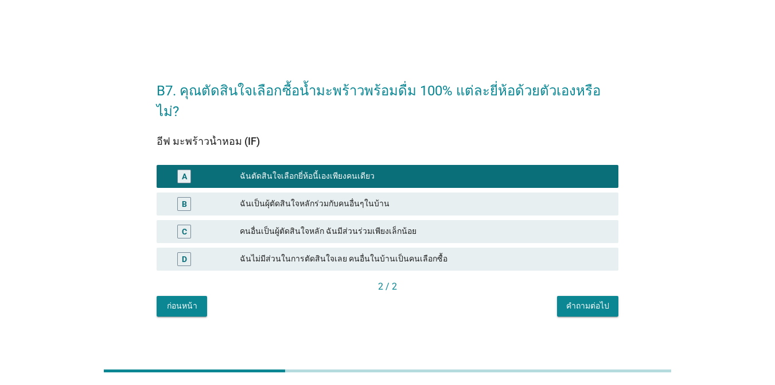
click at [608, 287] on div "อีฟ มะพร้าวน้ำหอม (IF) A ฉันตัดสินใจเลือกยี่ห้อนี้เองเพียงคนเดียว B ฉันเป็นผุ้ต…" at bounding box center [388, 219] width 462 height 195
click at [603, 300] on div "คำถามต่อไป" at bounding box center [587, 306] width 43 height 12
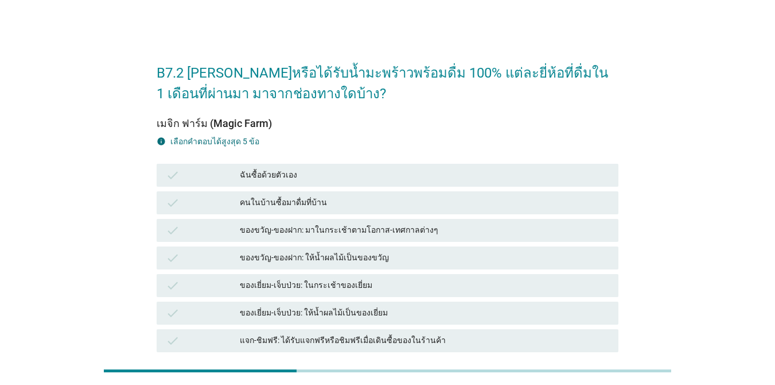
click at [717, 150] on div "B7.2 [PERSON_NAME]หรือได้รับน้ำมะพร้าวพร้อมดื่ม 100% แต่ละยี่ห้อที่ดื่มใน 1 เดื…" at bounding box center [388, 315] width 720 height 547
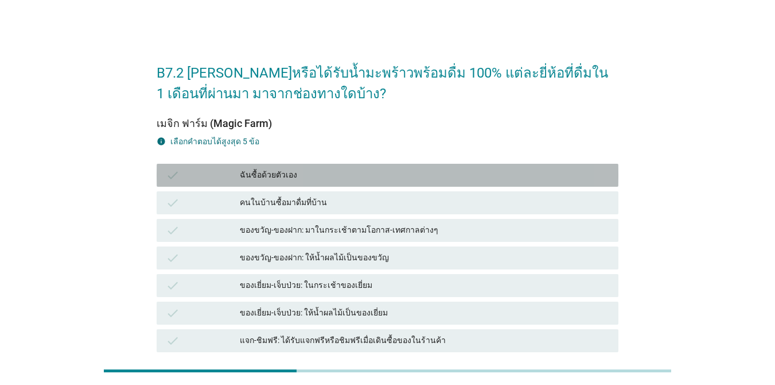
click at [393, 174] on div "ฉันซื้อด้วยตัวเอง" at bounding box center [425, 175] width 370 height 14
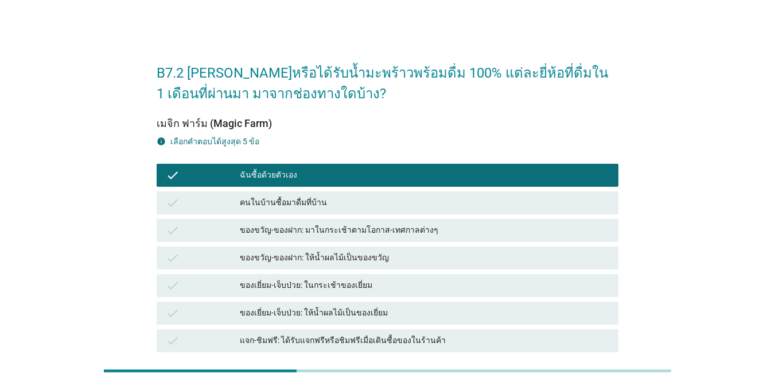
scroll to position [274, 0]
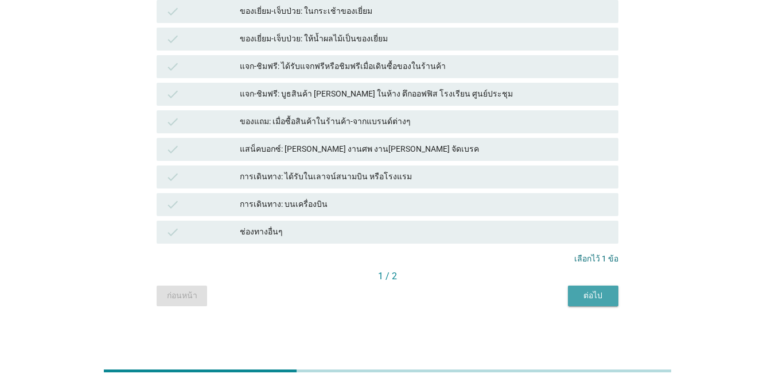
click at [589, 294] on div "ต่อไป" at bounding box center [593, 295] width 32 height 12
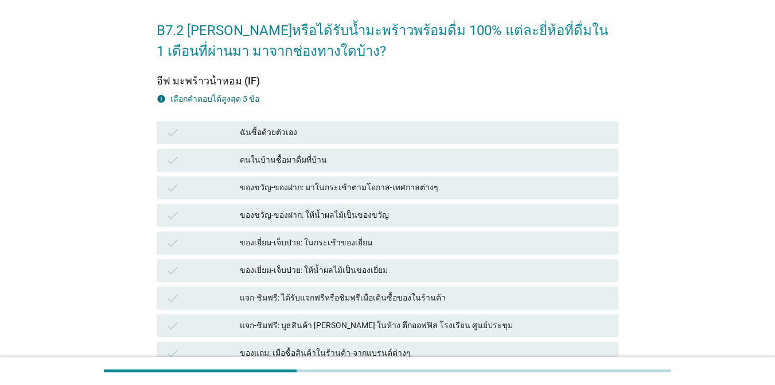
scroll to position [81, 0]
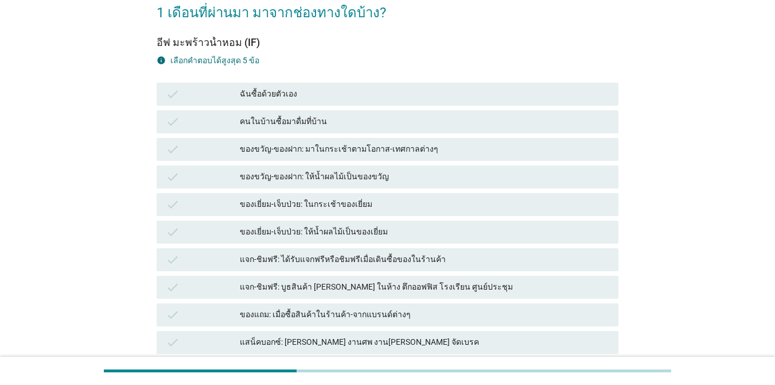
click at [456, 93] on div "ฉันซื้อด้วยตัวเอง" at bounding box center [425, 94] width 370 height 14
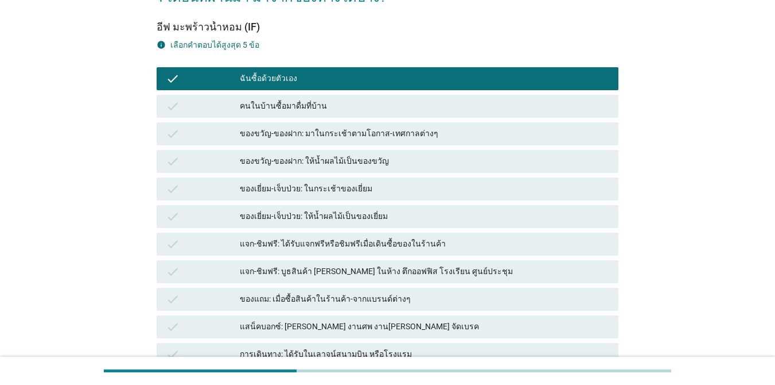
scroll to position [274, 0]
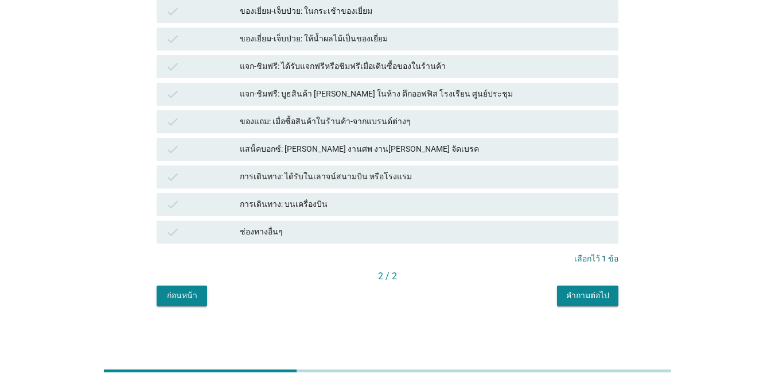
click at [592, 285] on button "คำถามต่อไป" at bounding box center [587, 295] width 61 height 21
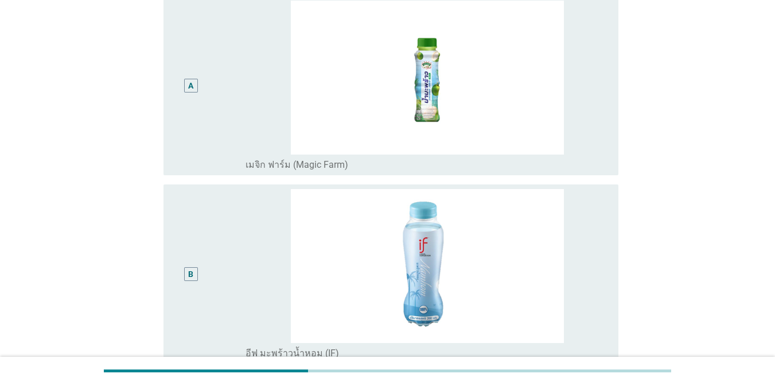
scroll to position [106, 0]
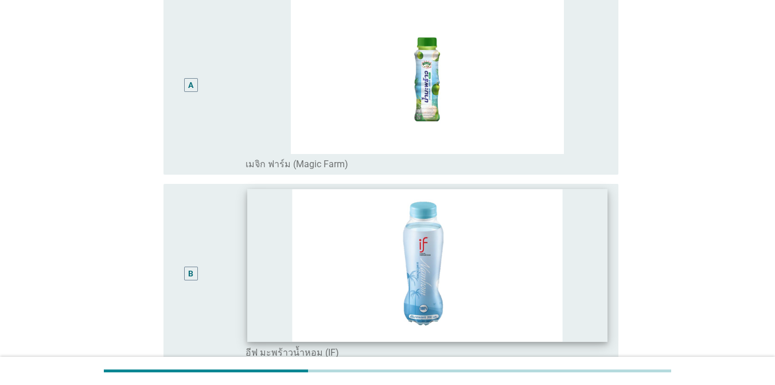
click at [304, 262] on img at bounding box center [427, 265] width 360 height 152
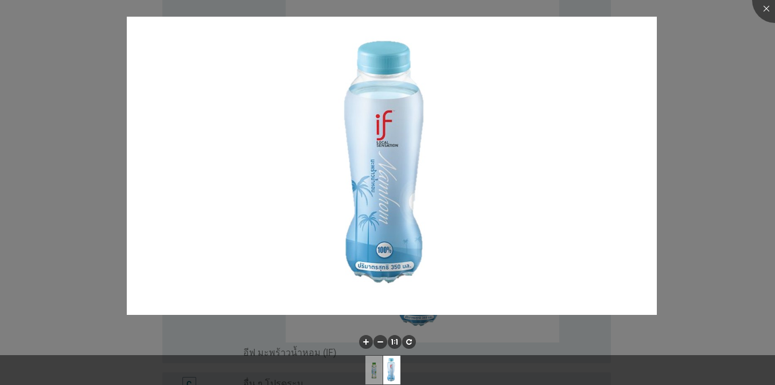
click at [672, 159] on div at bounding box center [387, 192] width 775 height 385
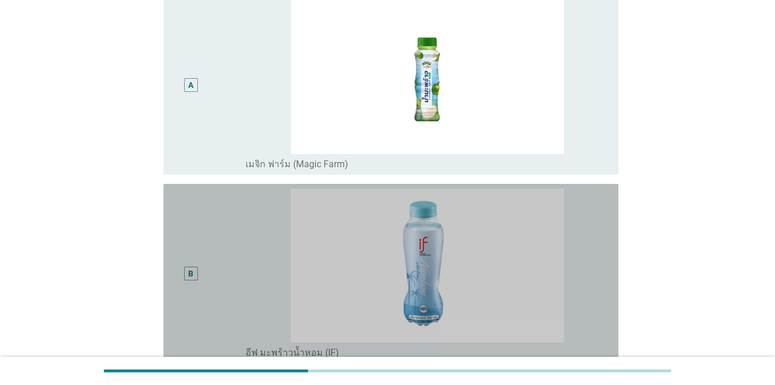
click at [219, 267] on div "B" at bounding box center [209, 273] width 73 height 170
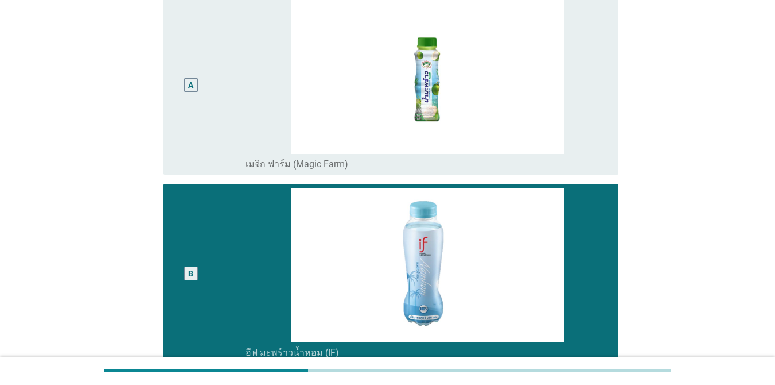
scroll to position [264, 0]
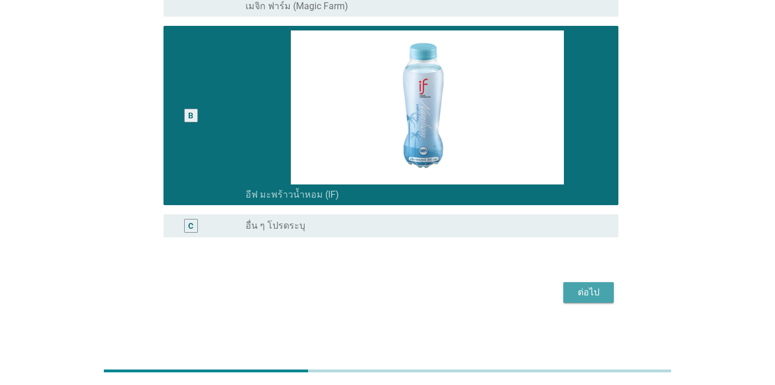
click at [585, 299] on button "ต่อไป" at bounding box center [589, 292] width 51 height 21
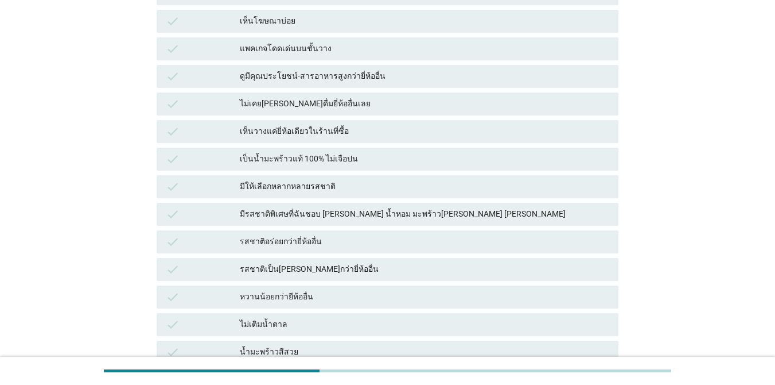
scroll to position [0, 0]
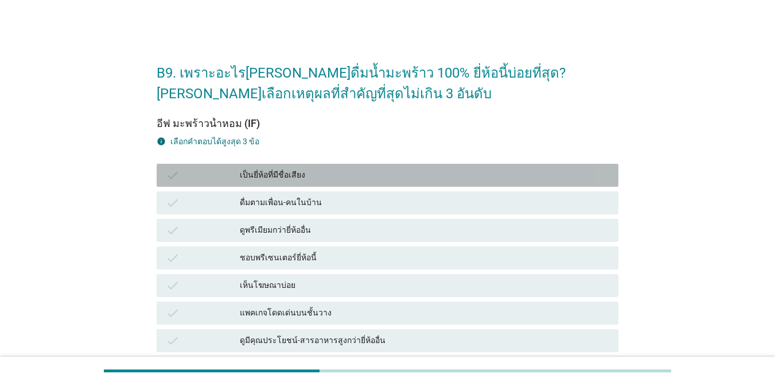
click at [382, 165] on div "check เป็นยี่ห้อที่มีชื่อเสียง" at bounding box center [388, 175] width 462 height 23
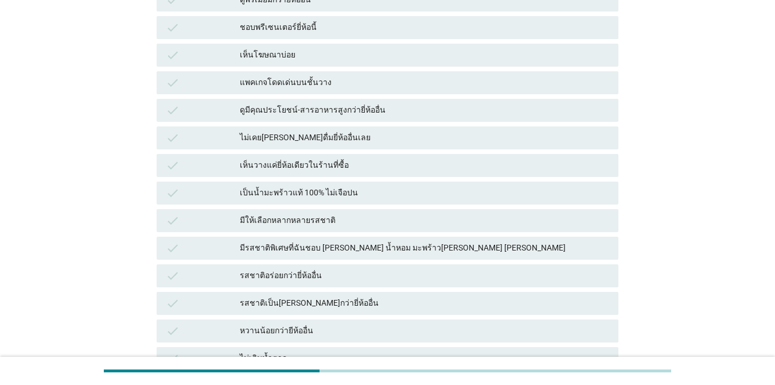
scroll to position [228, 0]
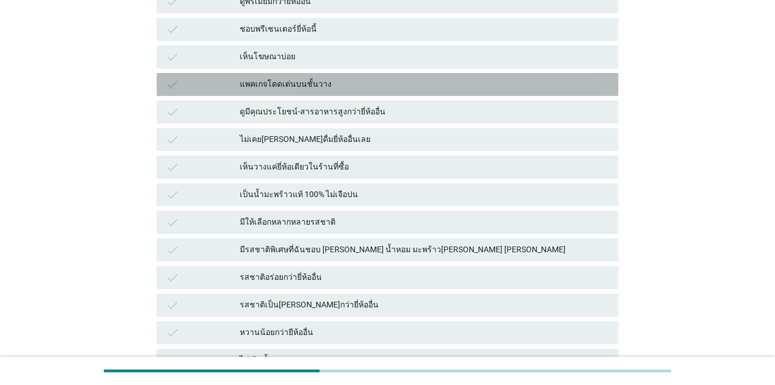
click at [433, 85] on div "แพคเกจโดดเด่นบนชั้นวาง" at bounding box center [425, 84] width 370 height 14
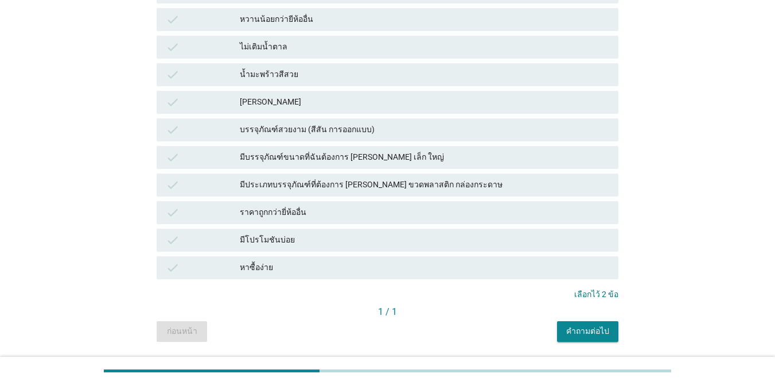
scroll to position [543, 0]
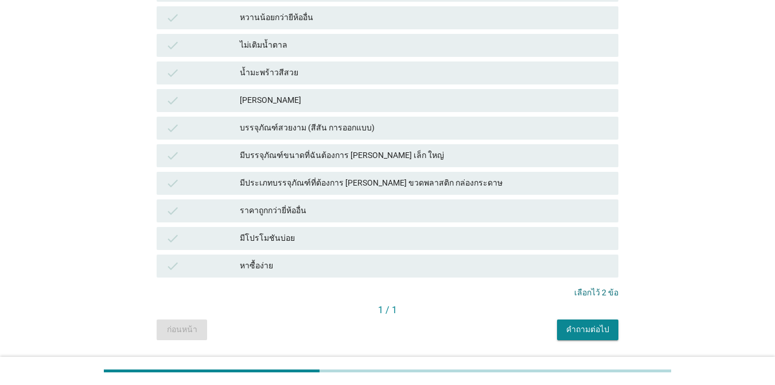
click at [363, 241] on div "มีโปรโมชันบ่อย" at bounding box center [425, 238] width 370 height 14
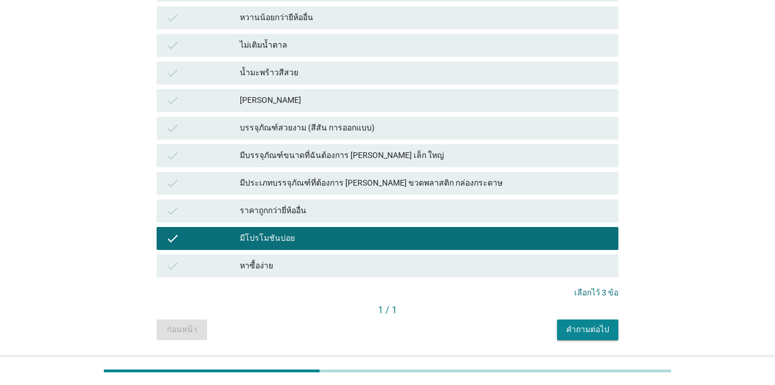
click at [589, 328] on div "คำถามต่อไป" at bounding box center [587, 329] width 43 height 12
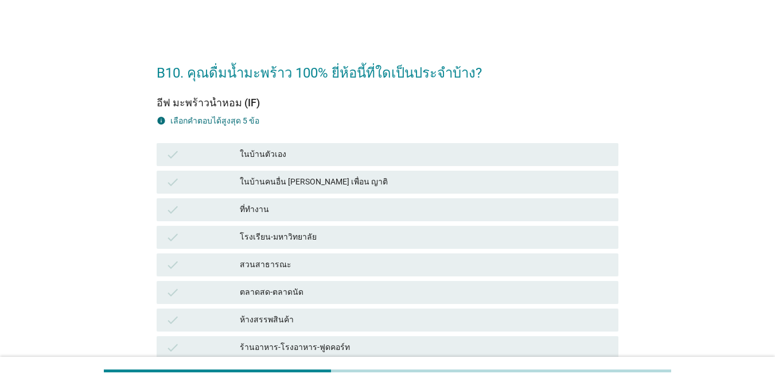
click at [388, 157] on div "ในบ้านตัวเอง" at bounding box center [425, 155] width 370 height 14
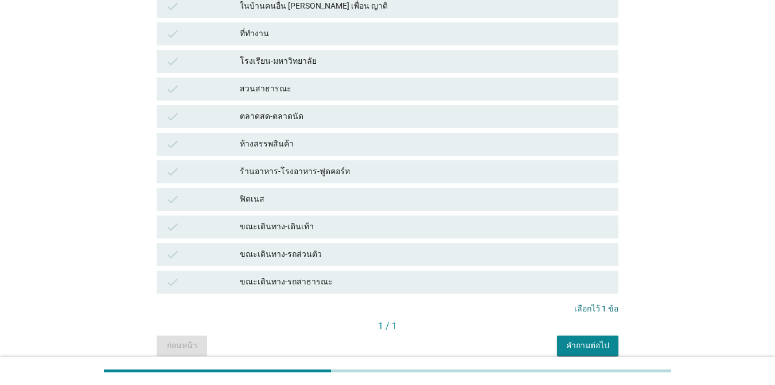
scroll to position [179, 0]
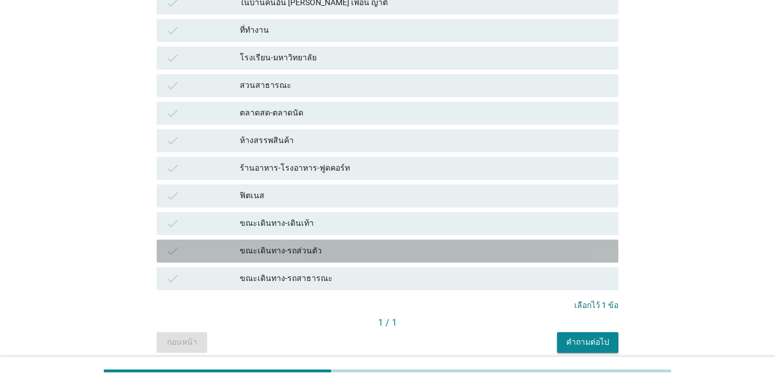
click at [425, 247] on div "ขณะเดินทาง-รถส่วนตัว" at bounding box center [425, 251] width 370 height 14
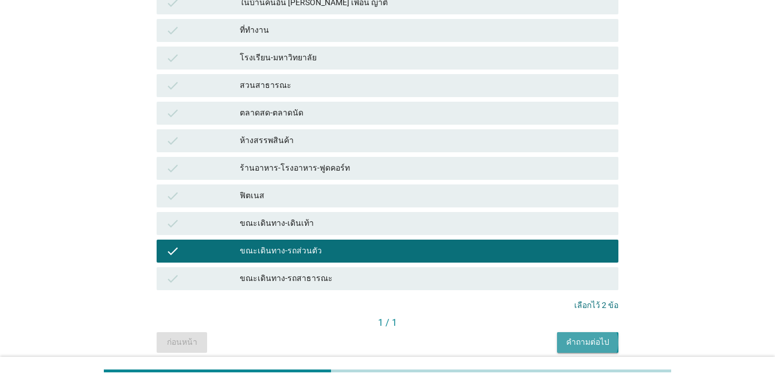
click at [599, 343] on div "คำถามต่อไป" at bounding box center [587, 342] width 43 height 12
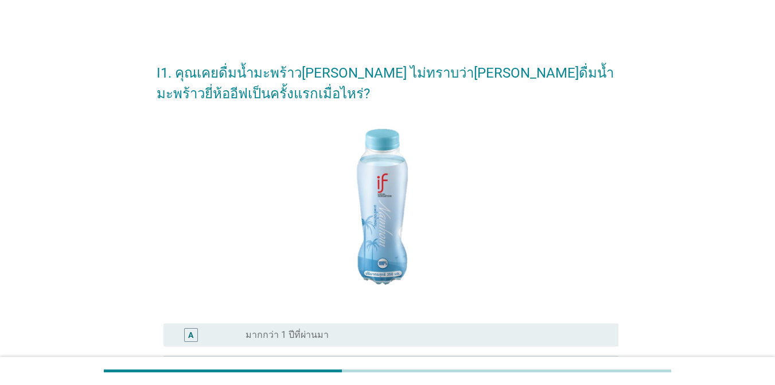
scroll to position [270, 0]
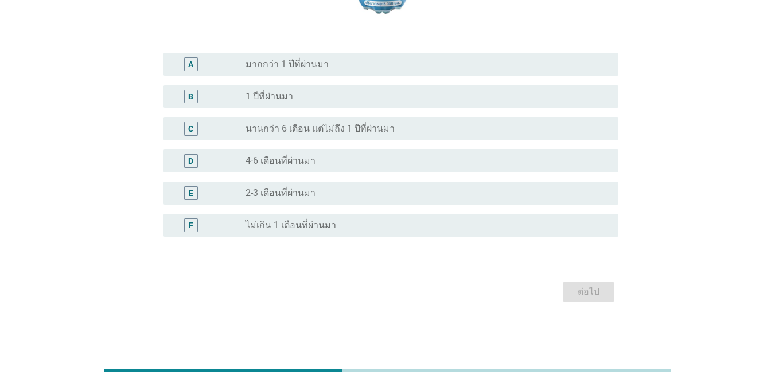
click at [556, 62] on div "radio_button_unchecked มากกว่า 1 ปีที่ผ่านมา" at bounding box center [423, 64] width 355 height 11
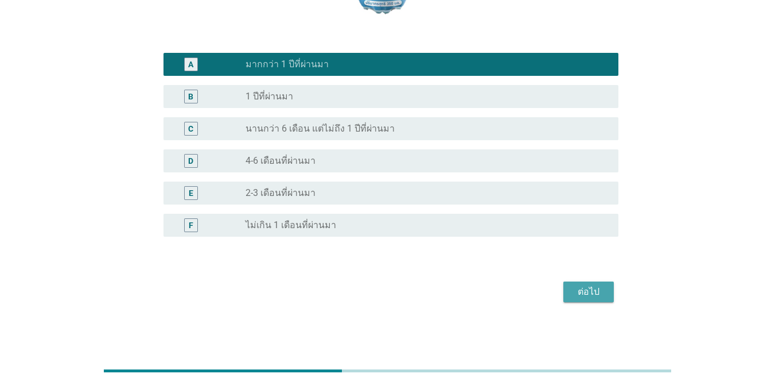
click at [589, 297] on div "ต่อไป" at bounding box center [589, 292] width 32 height 14
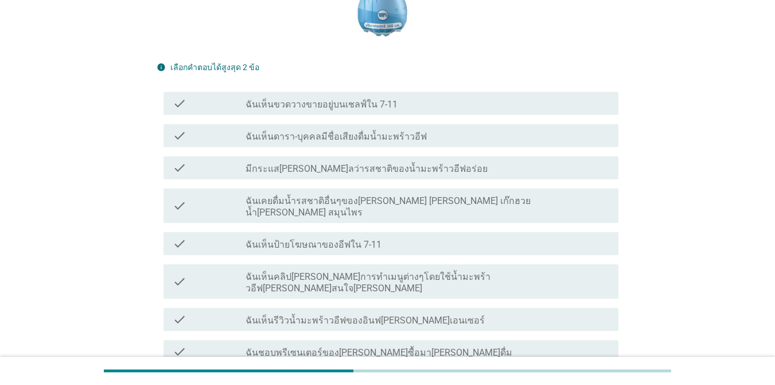
scroll to position [287, 0]
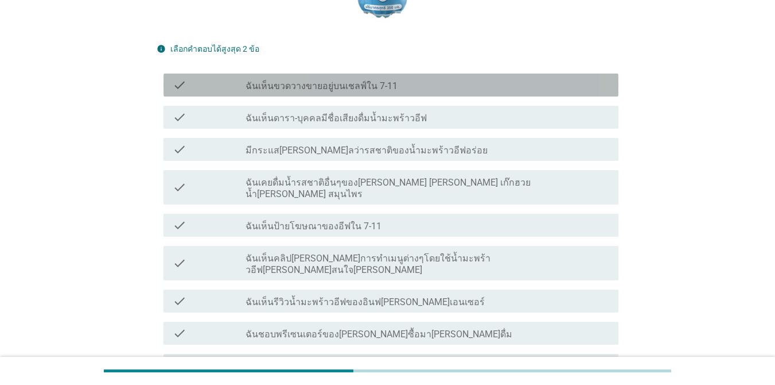
click at [445, 95] on div "check check_box_outline_blank ฉันเห็นขวดวางขายอยู่บนเชลฟ์ใน 7-11" at bounding box center [391, 84] width 455 height 23
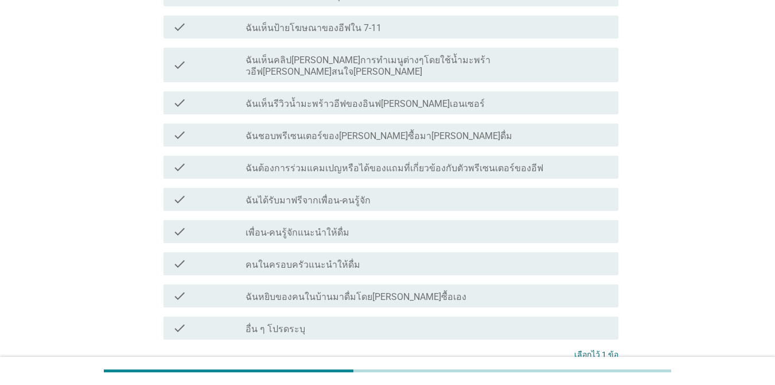
scroll to position [492, 0]
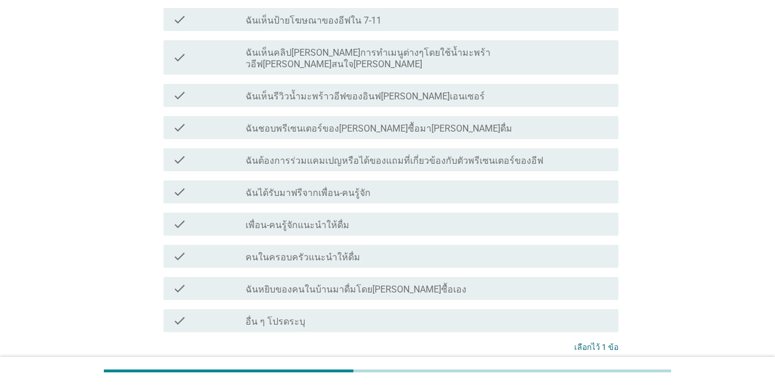
click at [534, 277] on div "check check_box_outline_blank ฉันหยิบของคนในบ้านมาดื่มโดย[PERSON_NAME]ซื้อเอง" at bounding box center [388, 288] width 462 height 32
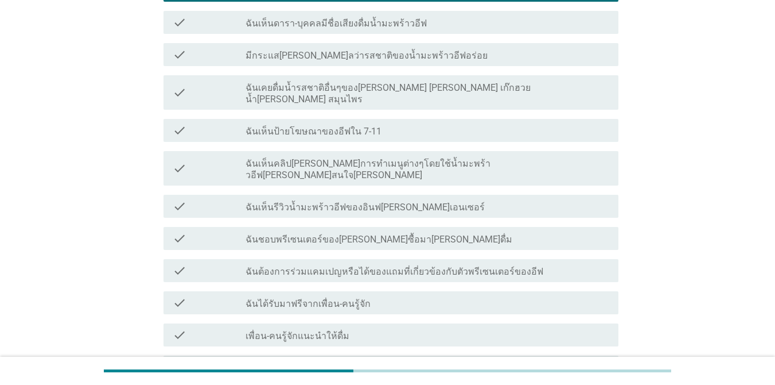
scroll to position [378, 0]
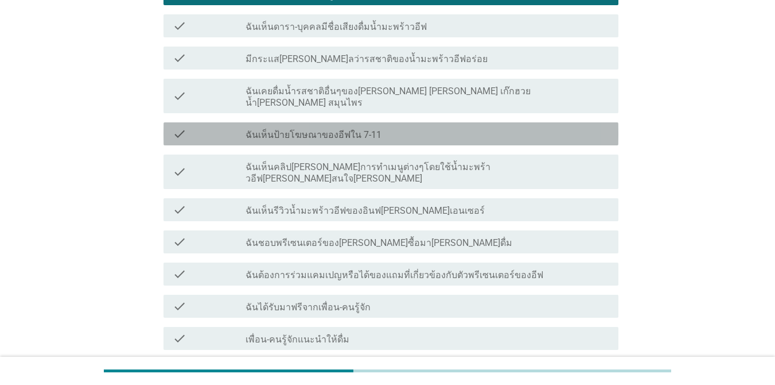
click at [464, 127] on div "check_box_outline_blank ฉันเห็นป้ายโฆษณาของอีฟใน 7-11" at bounding box center [428, 134] width 364 height 14
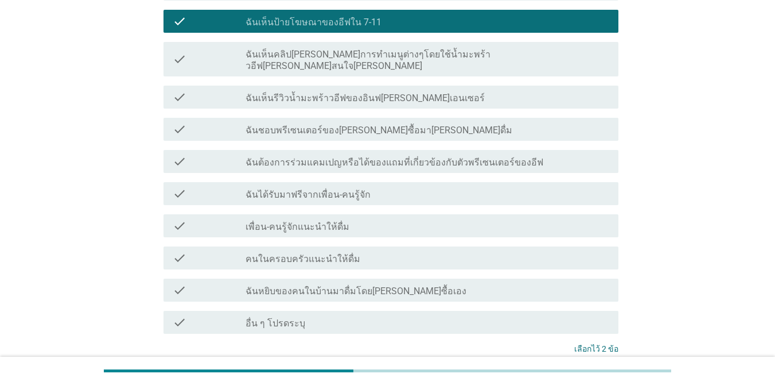
scroll to position [568, 0]
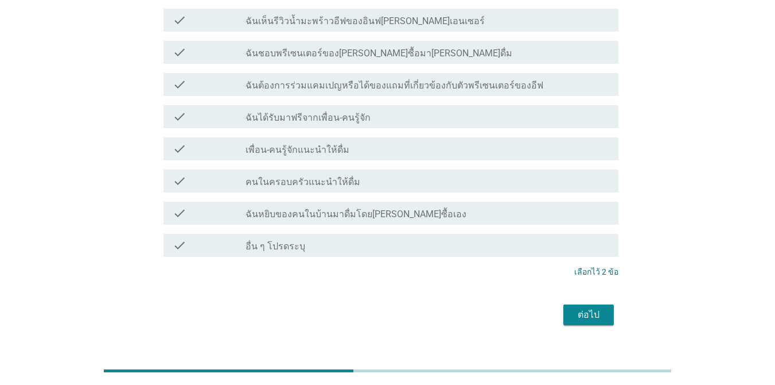
click at [592, 308] on div "ต่อไป" at bounding box center [589, 315] width 32 height 14
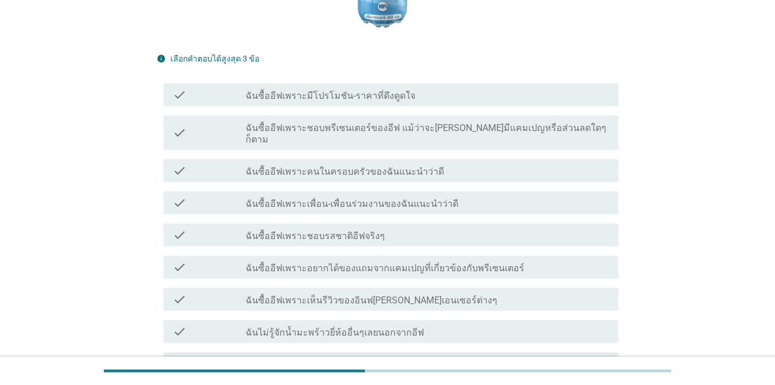
scroll to position [276, 0]
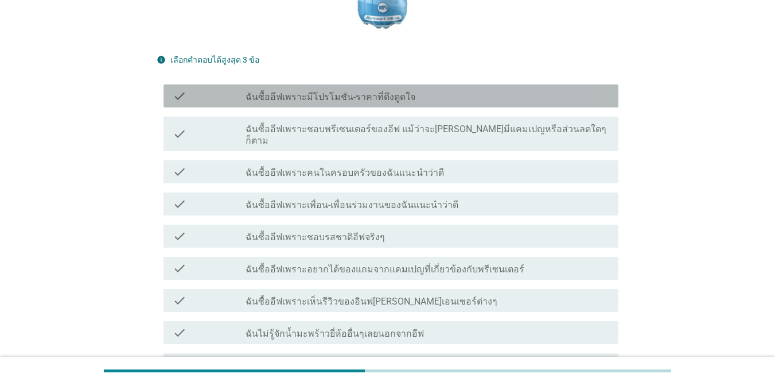
click at [439, 92] on div "check_box_outline_blank ฉันซื้ออีฟเพราะมีโปรโมชัน-ราคาที่ดึงดูดใจ" at bounding box center [428, 96] width 364 height 14
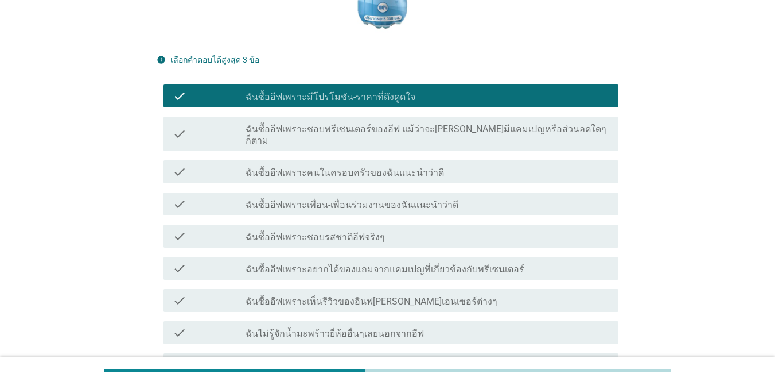
scroll to position [407, 0]
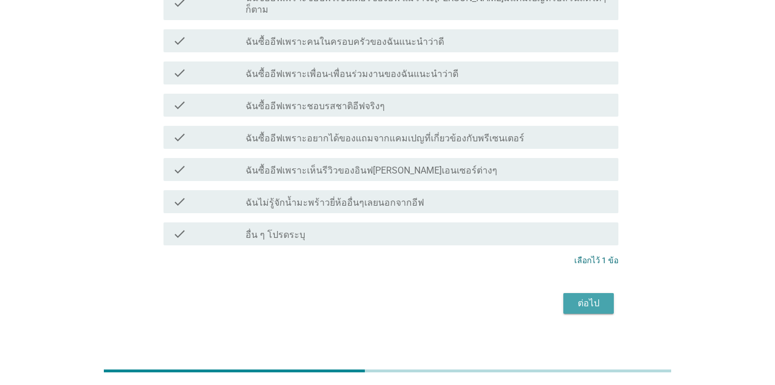
click at [581, 296] on div "ต่อไป" at bounding box center [589, 303] width 32 height 14
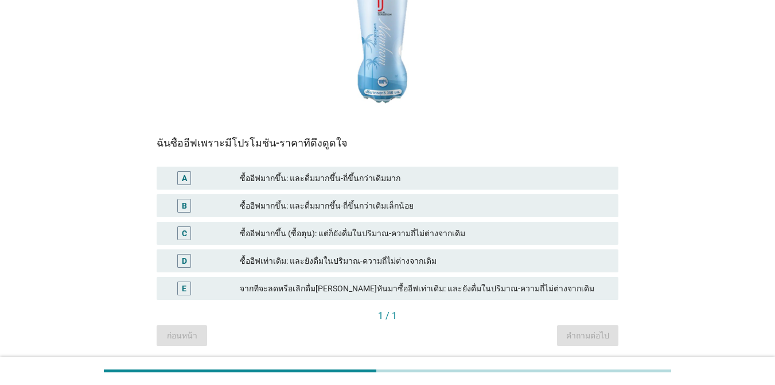
scroll to position [183, 0]
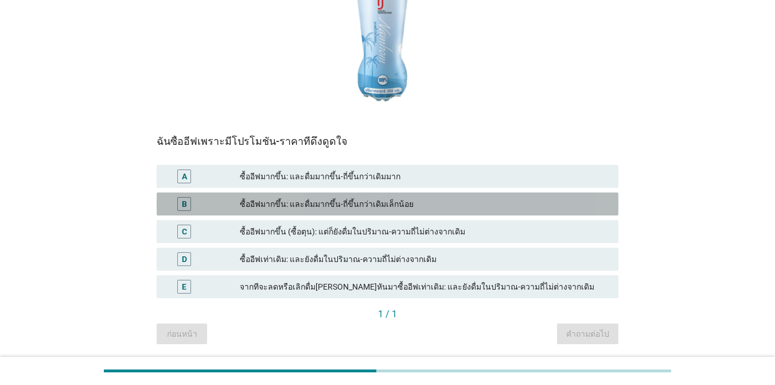
click at [433, 204] on div "ซื้ออีฟมากขึ้น: และดื่มมากขึ้น-ถี่ขึ้นกว่าเดิมเล็กน้อย" at bounding box center [425, 204] width 370 height 14
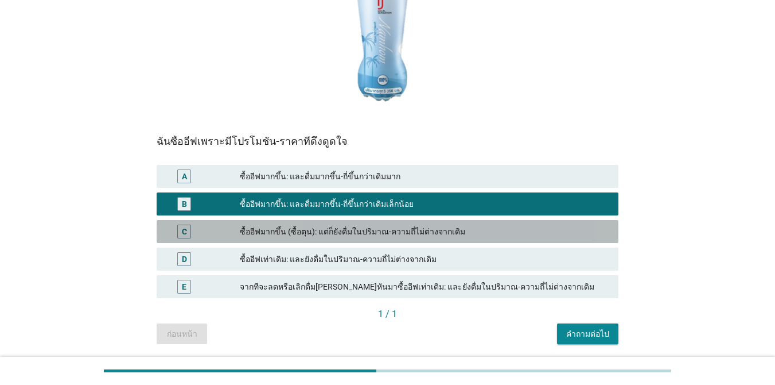
click at [247, 234] on div "ซื้ออีฟมากขึ้น (ซื้อตุน): แต่ก็ยังดื่มในปริมาณ-ความถี่ไม่ต่างจากเดิม" at bounding box center [425, 231] width 370 height 14
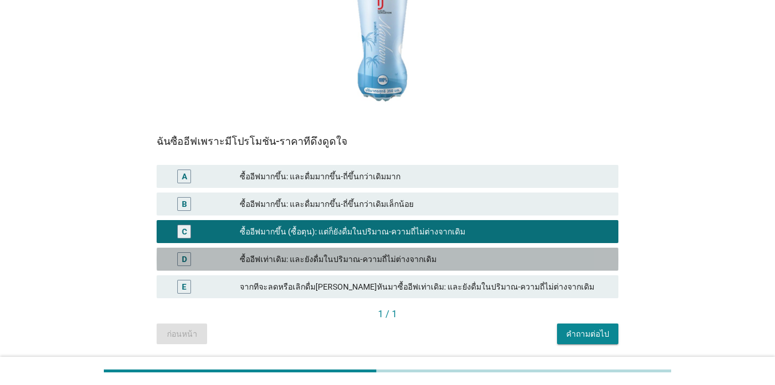
click at [322, 264] on div "ซื้ออีฟเท่าเดิม: และยังดื่มในปริมาณ-ความถี่ไม่ต่างจากเดิม" at bounding box center [425, 259] width 370 height 14
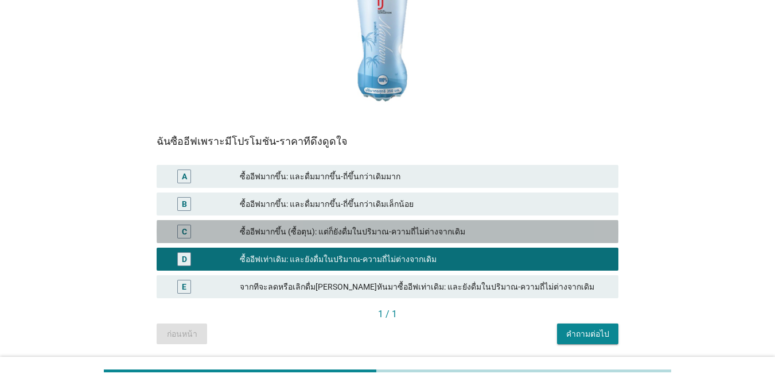
click at [459, 239] on div "C ซื้ออีฟมากขึ้น (ซื้อตุน): แต่ก็ยังดื่มในปริมาณ-ความถี่ไม่ต่างจากเดิม" at bounding box center [388, 231] width 462 height 23
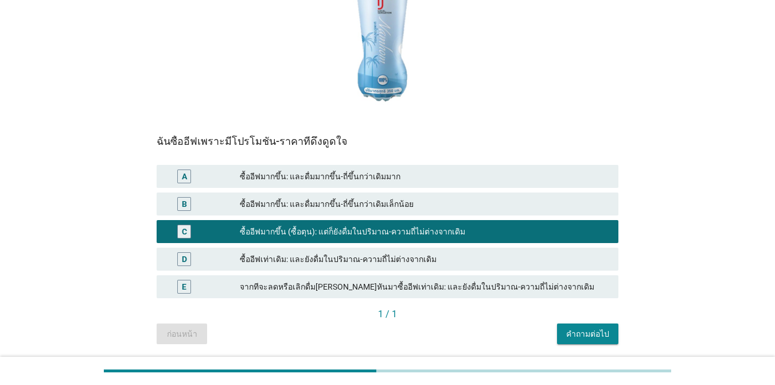
click at [590, 336] on div "คำถามต่อไป" at bounding box center [587, 334] width 43 height 12
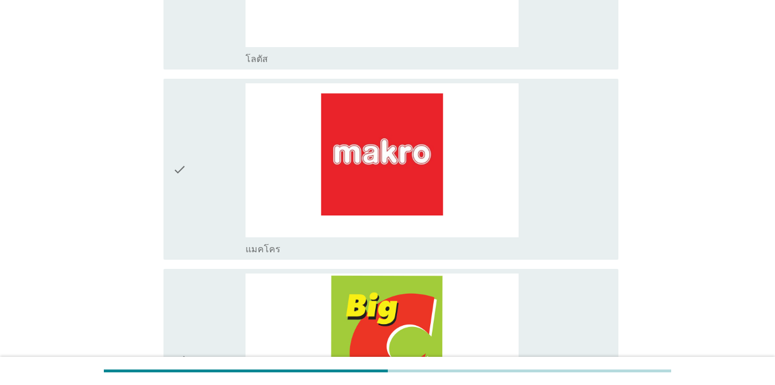
scroll to position [878, 0]
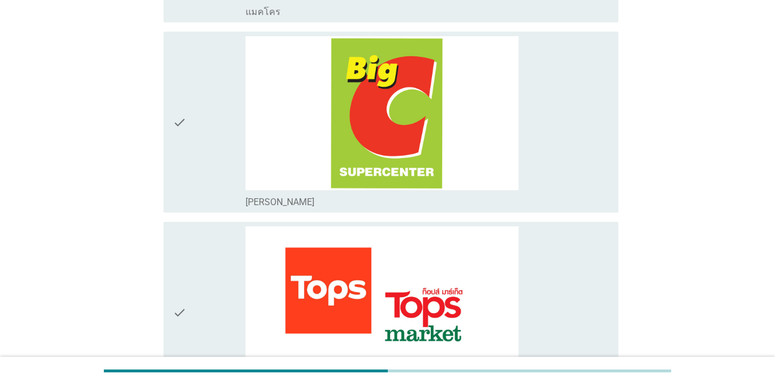
drag, startPoint x: 653, startPoint y: 122, endPoint x: 619, endPoint y: 129, distance: 34.6
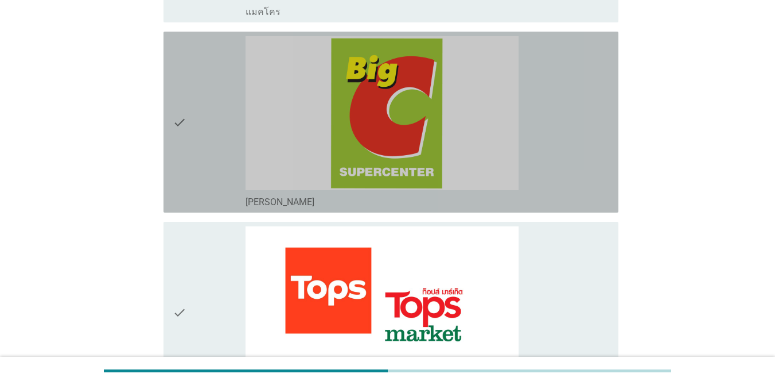
click at [618, 130] on div "check check_box_outline_blank [PERSON_NAME]" at bounding box center [391, 122] width 455 height 181
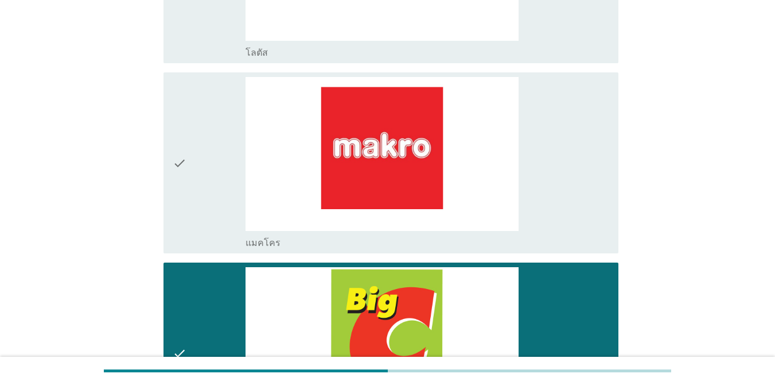
scroll to position [641, 0]
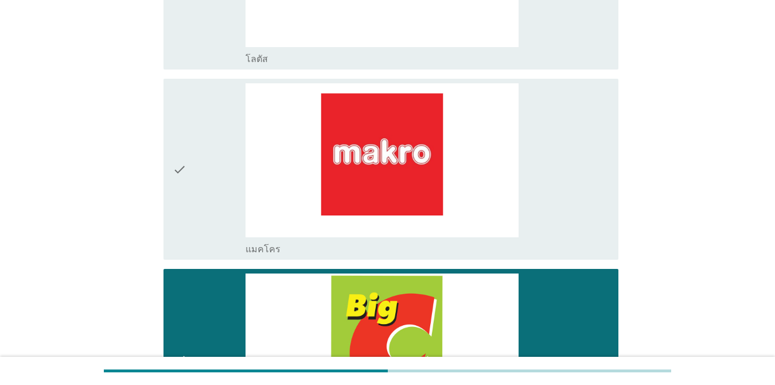
click at [614, 177] on div "check check_box_outline_blank แมคโคร" at bounding box center [391, 169] width 455 height 181
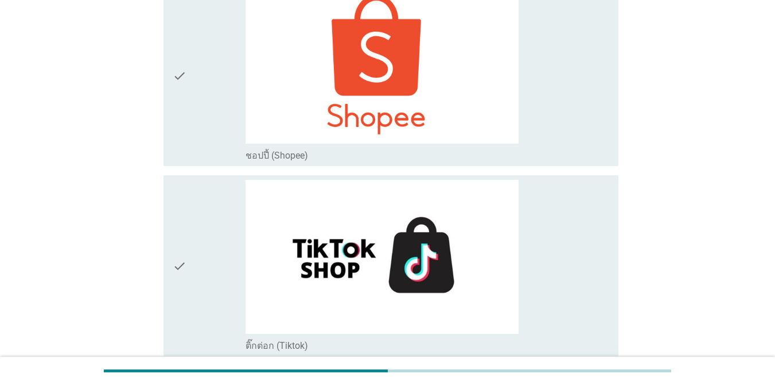
scroll to position [3560, 0]
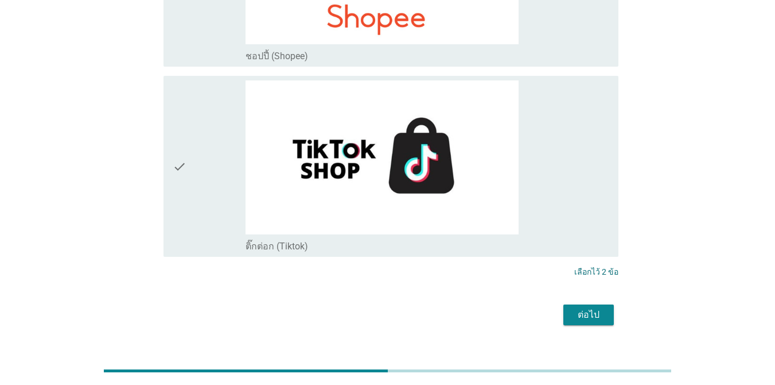
click at [584, 308] on div "ต่อไป" at bounding box center [589, 315] width 32 height 14
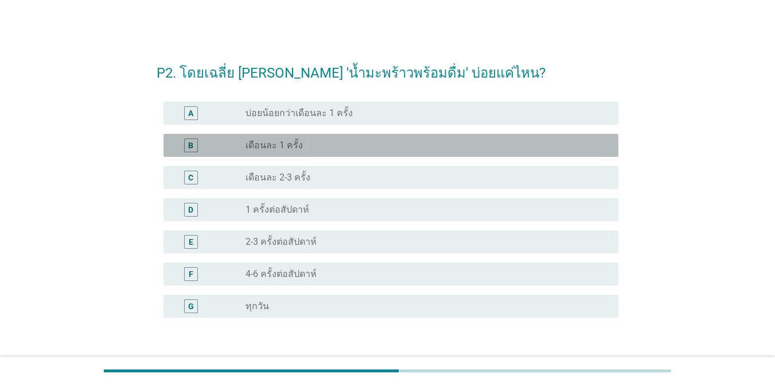
click at [352, 147] on div "radio_button_unchecked เดือนละ 1 ครั้ง" at bounding box center [423, 144] width 355 height 11
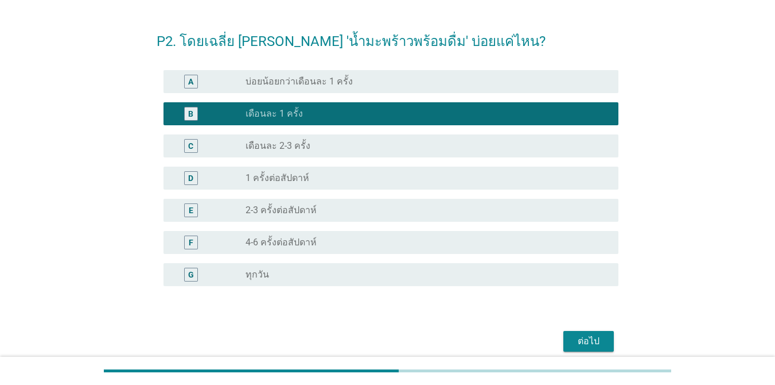
scroll to position [80, 0]
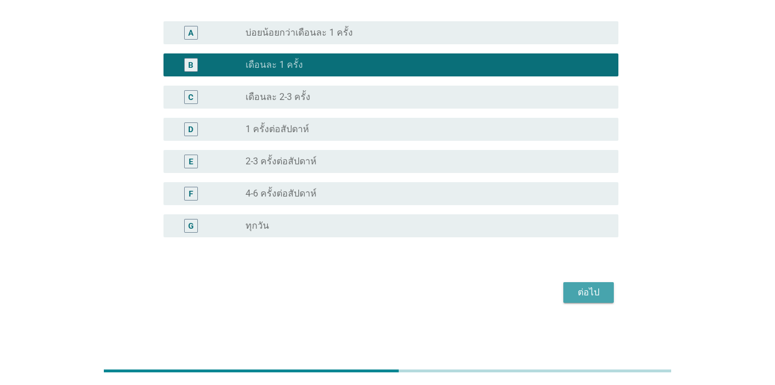
click at [585, 289] on div "ต่อไป" at bounding box center [589, 292] width 32 height 14
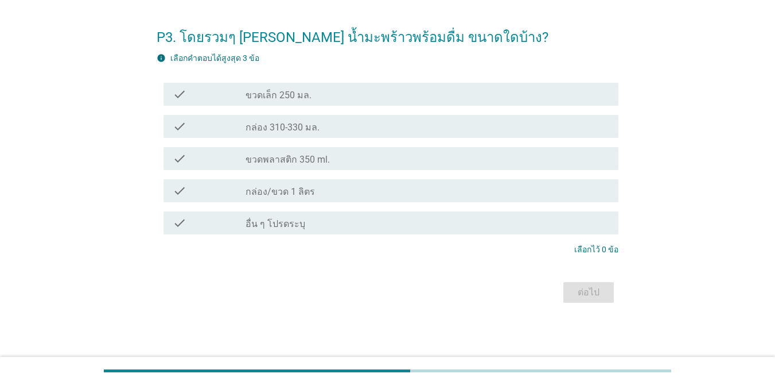
scroll to position [0, 0]
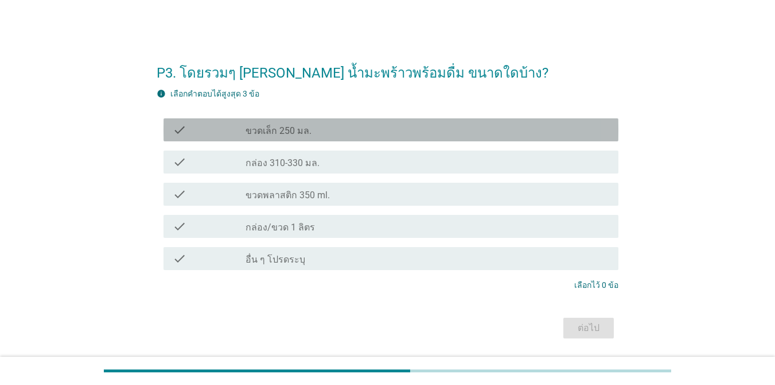
click at [377, 127] on div "check_box_outline_blank ขวดเล็ก 250 มล." at bounding box center [428, 130] width 364 height 14
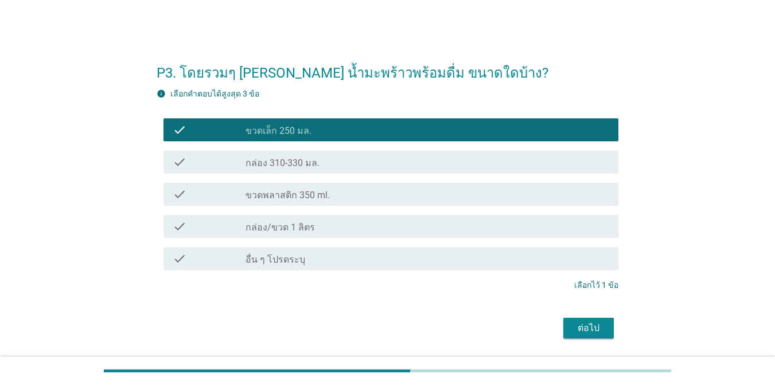
click at [599, 331] on div "ต่อไป" at bounding box center [589, 328] width 32 height 14
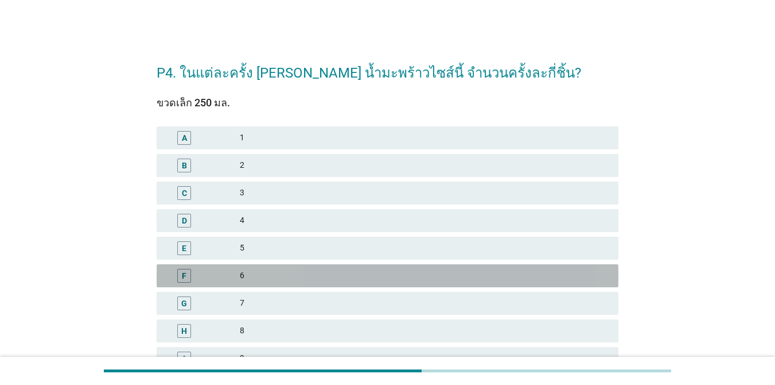
click at [303, 275] on div "6" at bounding box center [425, 276] width 370 height 14
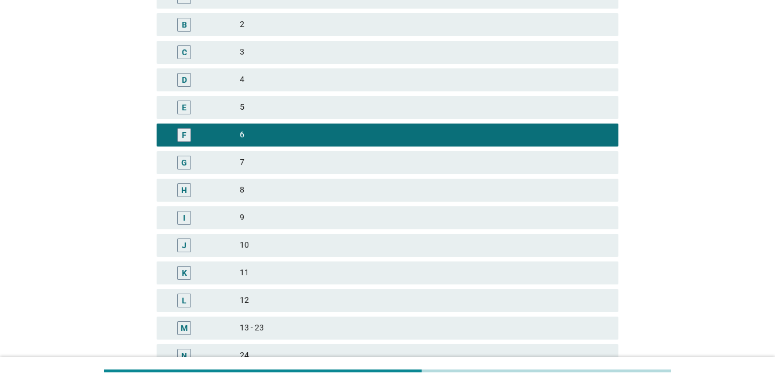
scroll to position [275, 0]
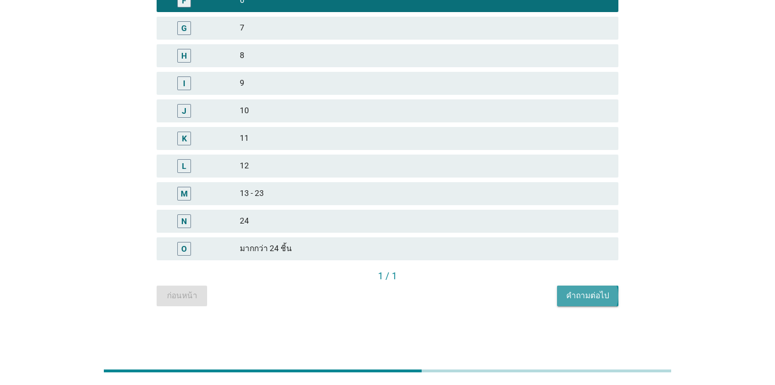
click at [579, 300] on div "คำถามต่อไป" at bounding box center [587, 295] width 43 height 12
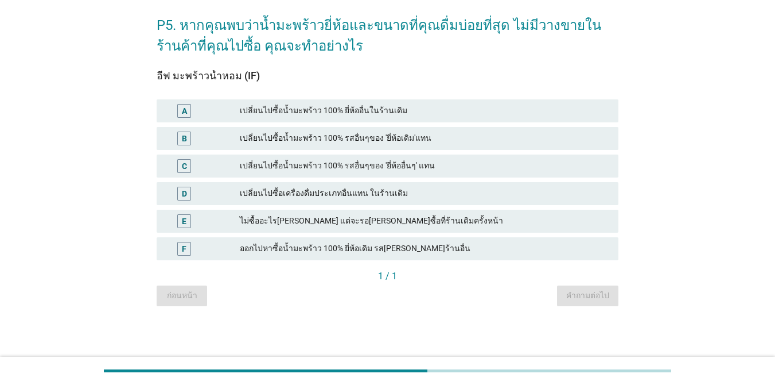
scroll to position [0, 0]
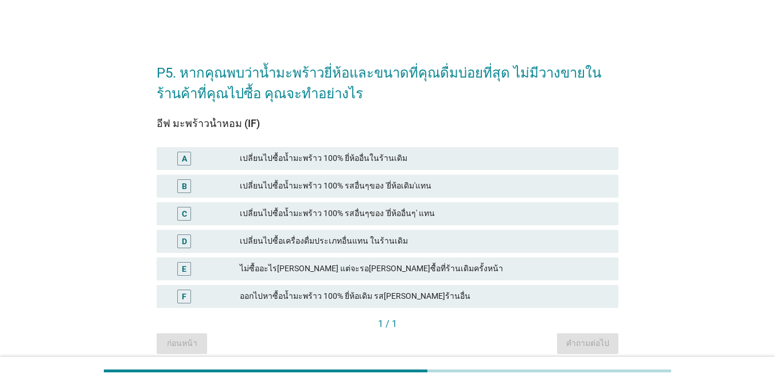
drag, startPoint x: 383, startPoint y: 74, endPoint x: 537, endPoint y: 103, distance: 157.1
click at [537, 103] on form "P5. หากคุณพบว่าน้ำมะพร้าวยี่ห้อและขนาดที่คุณดื่มบ่อยที่สุด ไม่มีวางขายในร้านค้า…" at bounding box center [388, 202] width 462 height 302
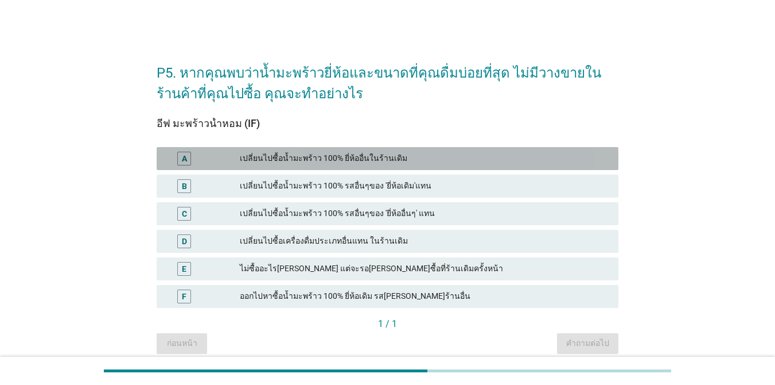
click at [409, 162] on div "เปลี่ยนไปซื้อน้ำมะพร้าว 100% ยี่ห้ออื่นในร้านเดิม" at bounding box center [425, 159] width 370 height 14
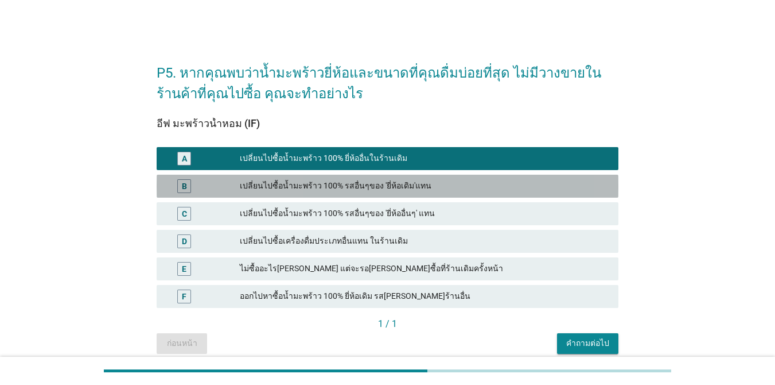
click at [418, 192] on div "เปลี่ยนไปซื้อน้ำมะพร้าว 100% รสอื่นๆของ 'ยี่ห้อเดิม'แทน" at bounding box center [425, 186] width 370 height 14
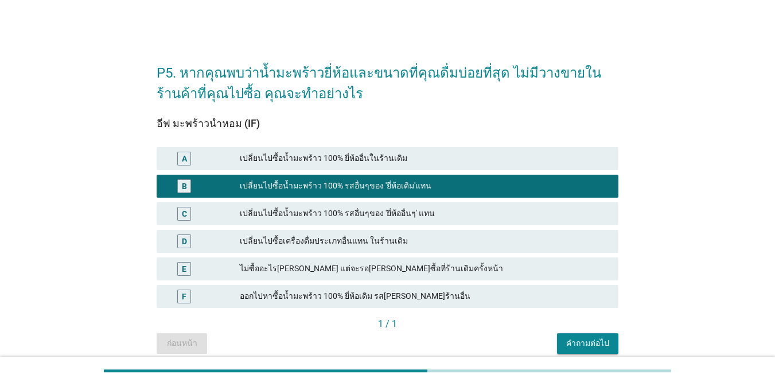
click at [499, 145] on div "A เปลี่ยนไปซื้อน้ำมะพร้าว 100% ยี่ห้ออื่นในร้านเดิม" at bounding box center [387, 159] width 467 height 28
click at [499, 170] on div "A เปลี่ยนไปซื้อน้ำมะพร้าว 100% ยี่ห้ออื่นในร้านเดิม" at bounding box center [387, 159] width 467 height 28
click at [494, 148] on div "A เปลี่ยนไปซื้อน้ำมะพร้าว 100% ยี่ห้ออื่นในร้านเดิม" at bounding box center [388, 158] width 462 height 23
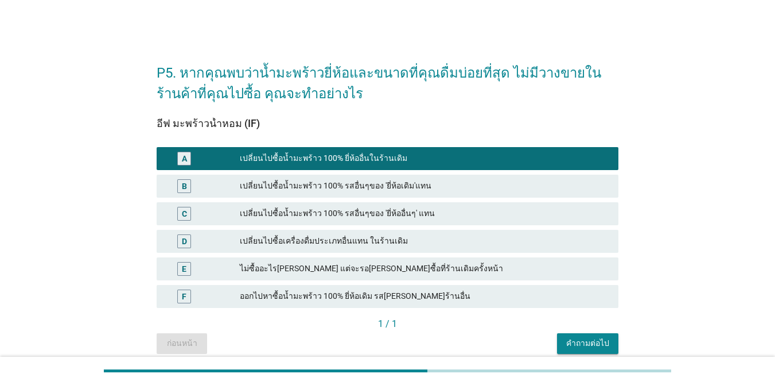
click at [589, 344] on div "คำถามต่อไป" at bounding box center [587, 343] width 43 height 12
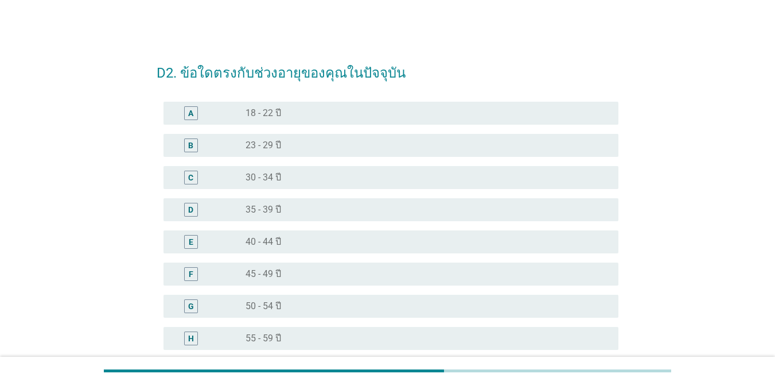
click at [323, 273] on div "radio_button_unchecked 45 - 49 ปี" at bounding box center [423, 273] width 355 height 11
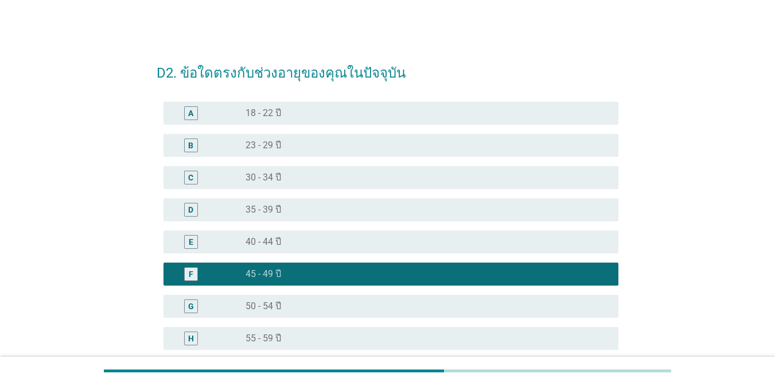
scroll to position [145, 0]
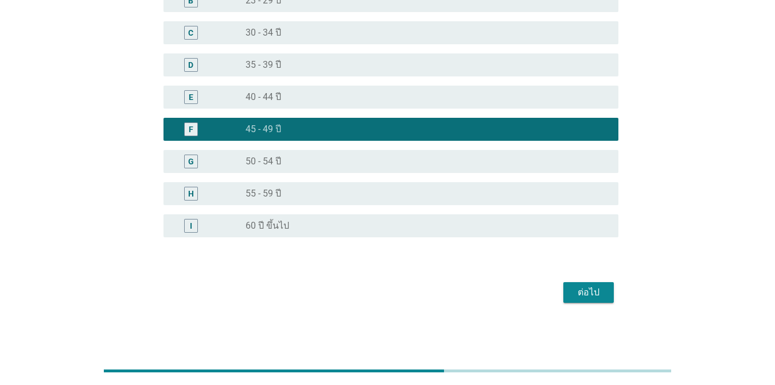
click at [596, 289] on div "ต่อไป" at bounding box center [589, 292] width 32 height 14
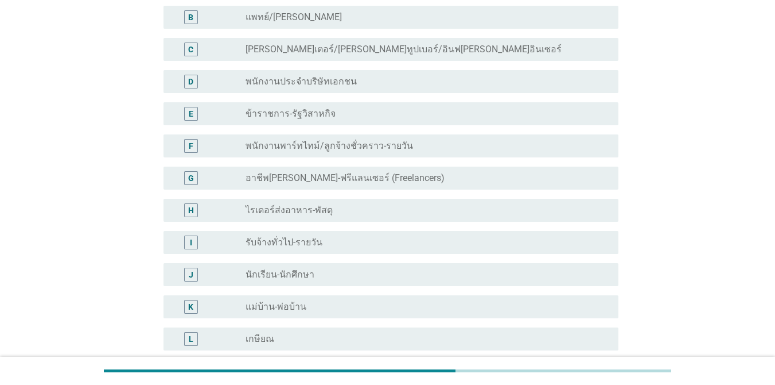
scroll to position [134, 0]
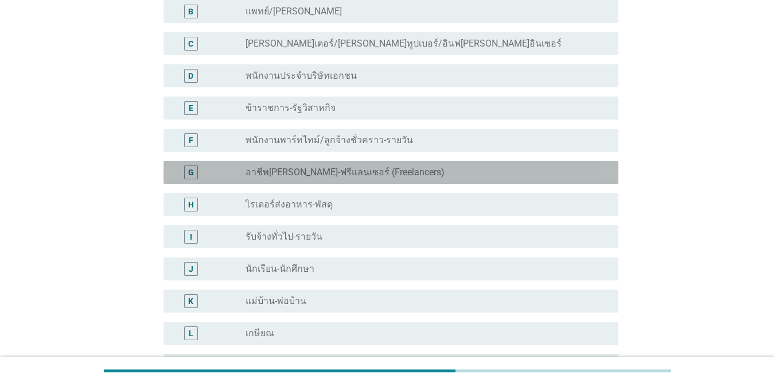
click at [506, 178] on div "radio_button_unchecked อาชีพ[PERSON_NAME]-ฟรีแลนเซอร์ (Freelancers)" at bounding box center [428, 172] width 364 height 14
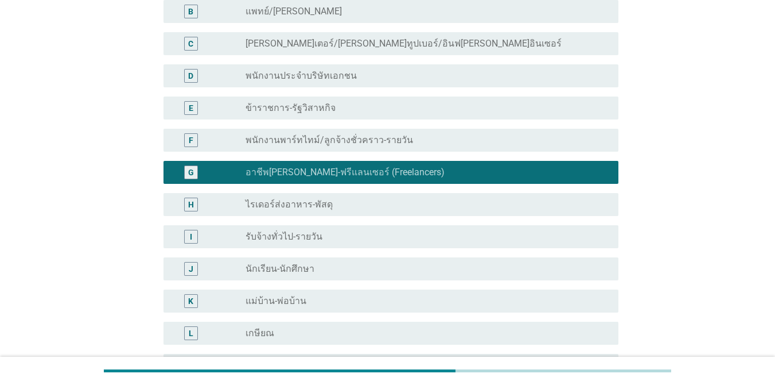
scroll to position [305, 0]
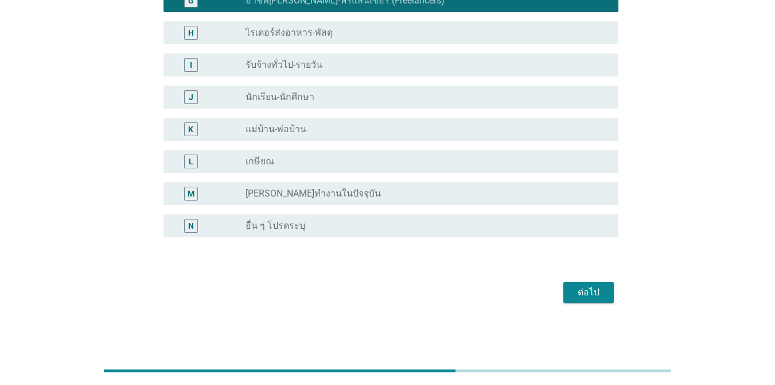
click at [575, 289] on div "ต่อไป" at bounding box center [589, 292] width 32 height 14
